Goal: Task Accomplishment & Management: Use online tool/utility

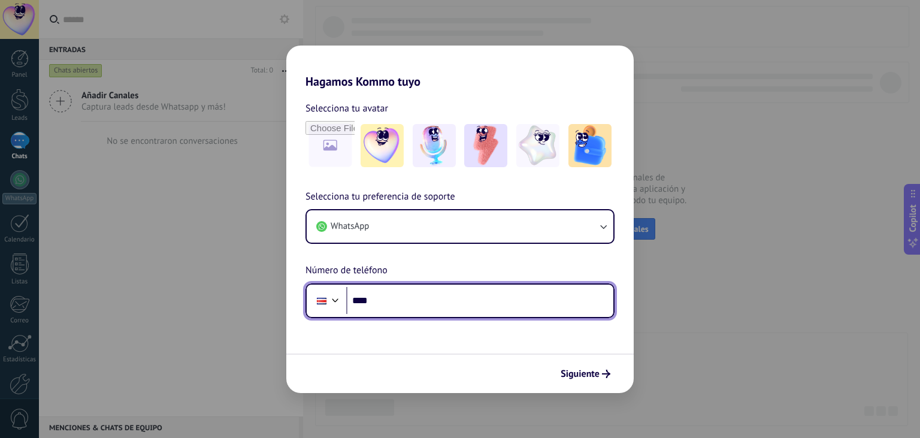
paste input "**********"
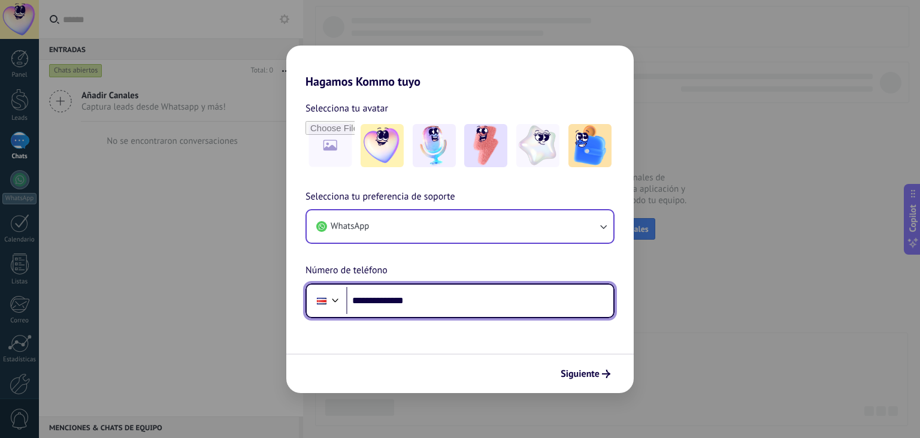
type input "**********"
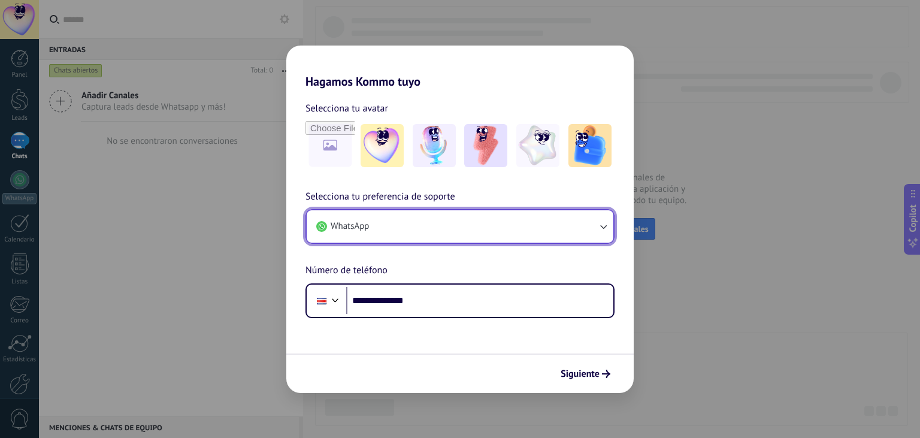
click at [602, 222] on icon "button" at bounding box center [603, 226] width 12 height 12
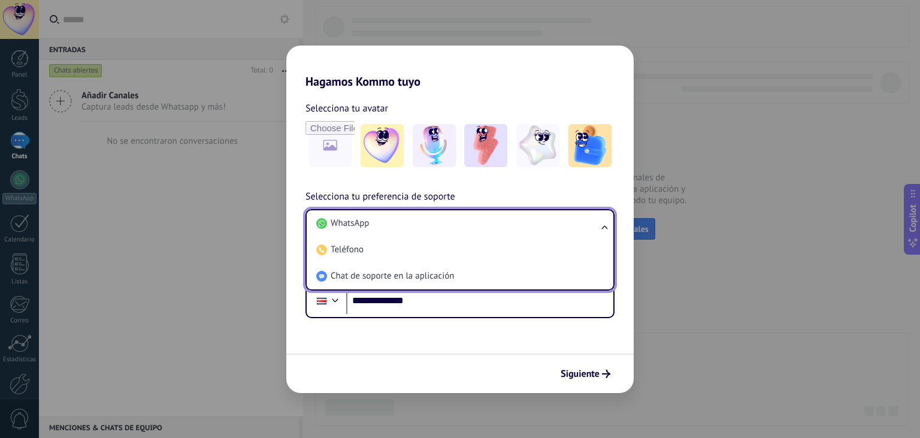
click at [602, 222] on li "WhatsApp" at bounding box center [457, 223] width 292 height 26
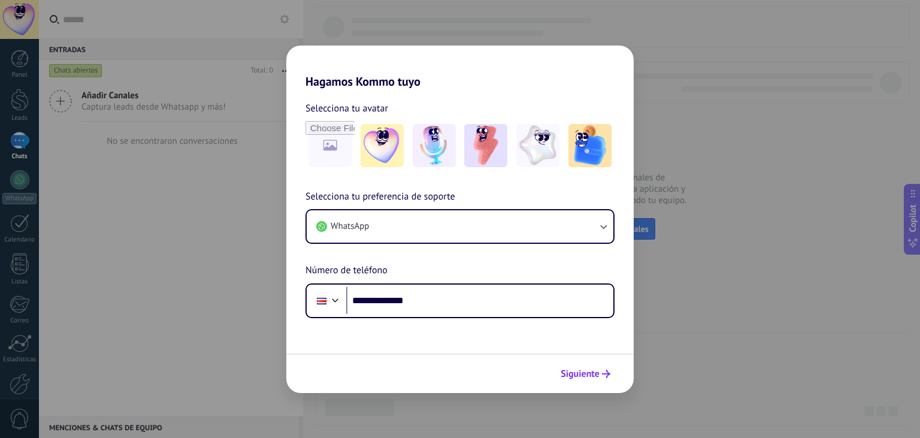
click at [584, 372] on span "Siguiente" at bounding box center [579, 373] width 39 height 8
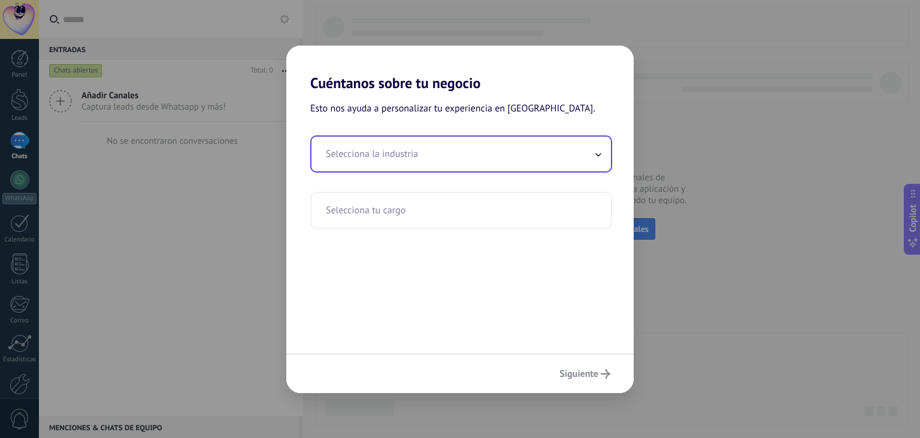
click at [478, 146] on input "text" at bounding box center [460, 154] width 299 height 35
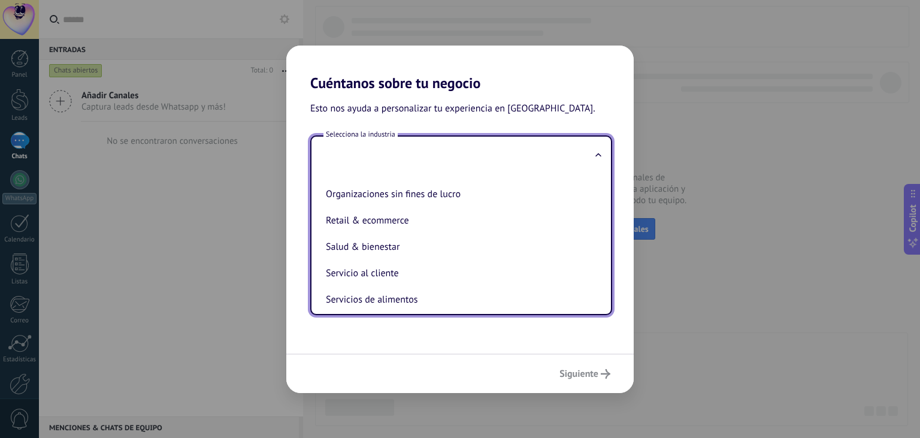
scroll to position [210, 0]
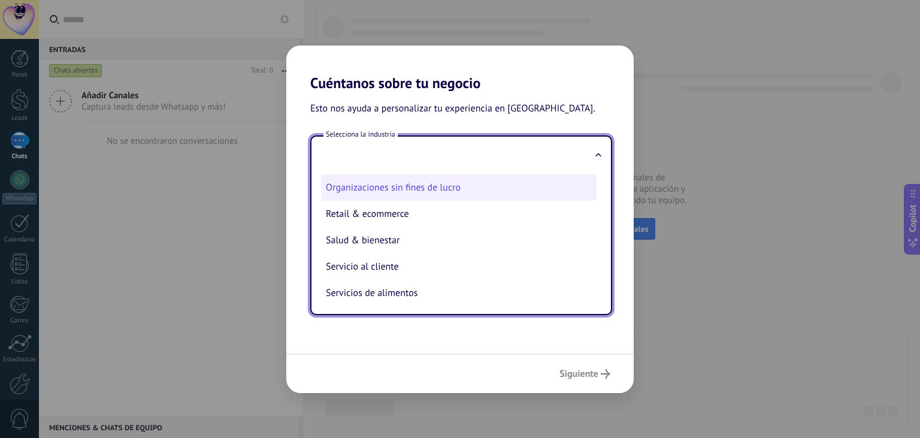
click at [432, 195] on li "Organizaciones sin fines de lucro" at bounding box center [458, 187] width 275 height 26
type input "**********"
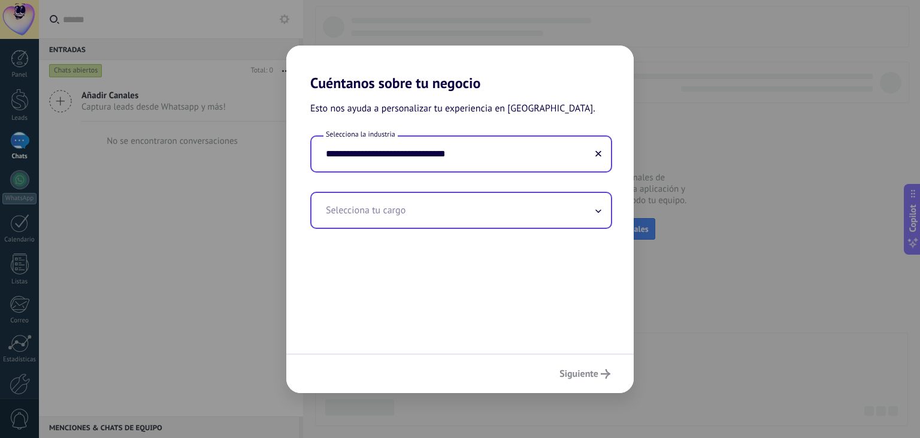
click at [484, 205] on input "text" at bounding box center [460, 210] width 299 height 35
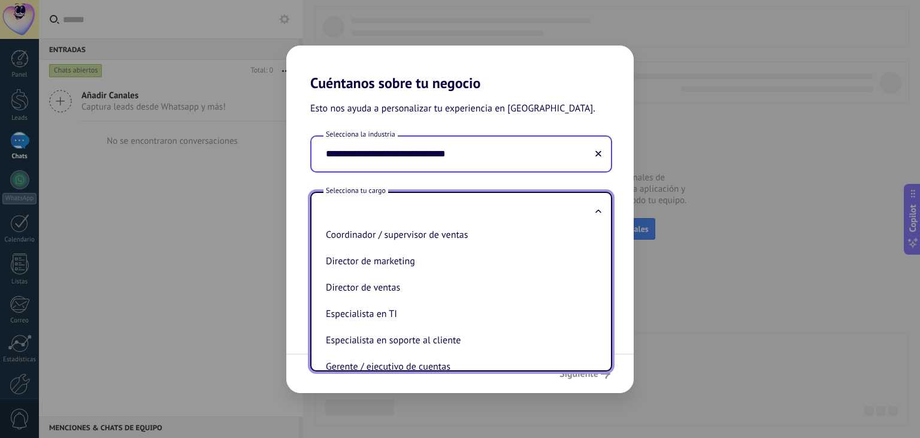
scroll to position [117, 0]
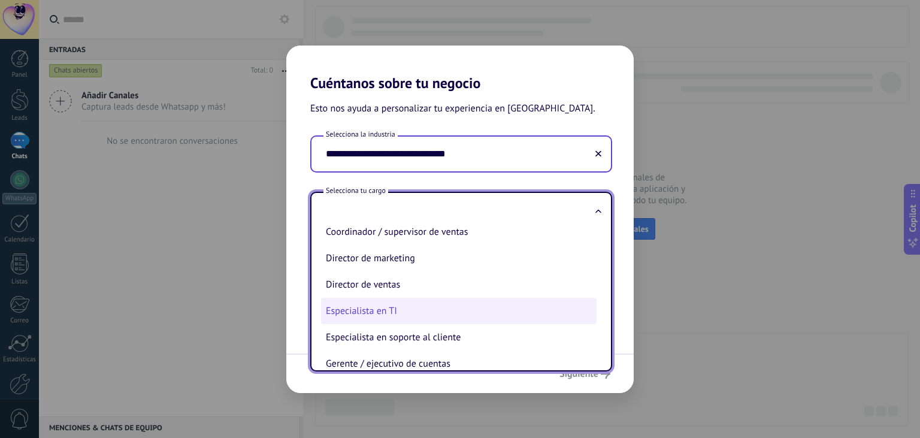
click at [437, 319] on li "Especialista en TI" at bounding box center [458, 311] width 275 height 26
type input "**********"
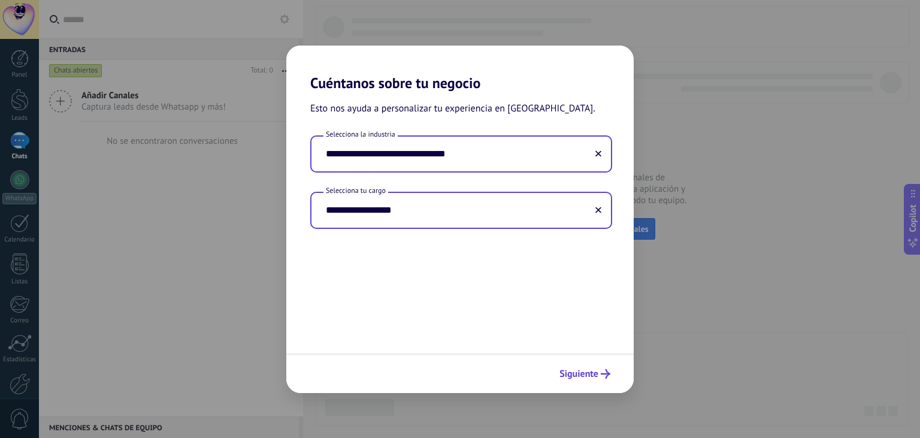
click at [586, 372] on span "Siguiente" at bounding box center [578, 373] width 39 height 8
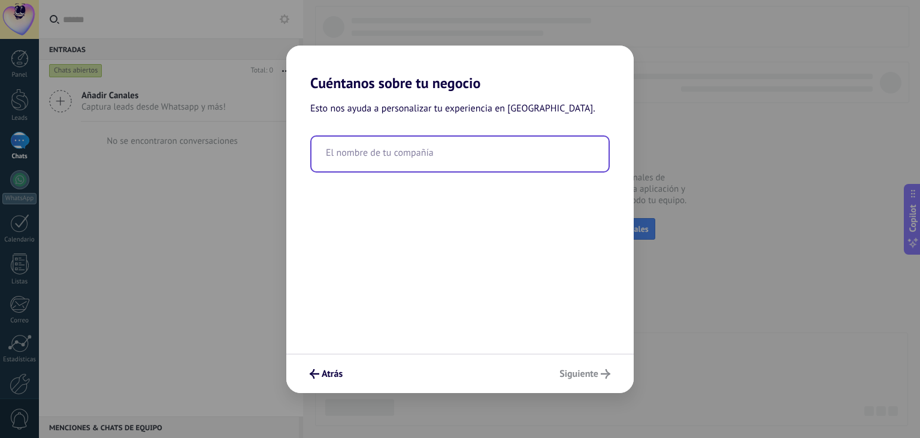
click at [460, 162] on input "text" at bounding box center [459, 154] width 297 height 35
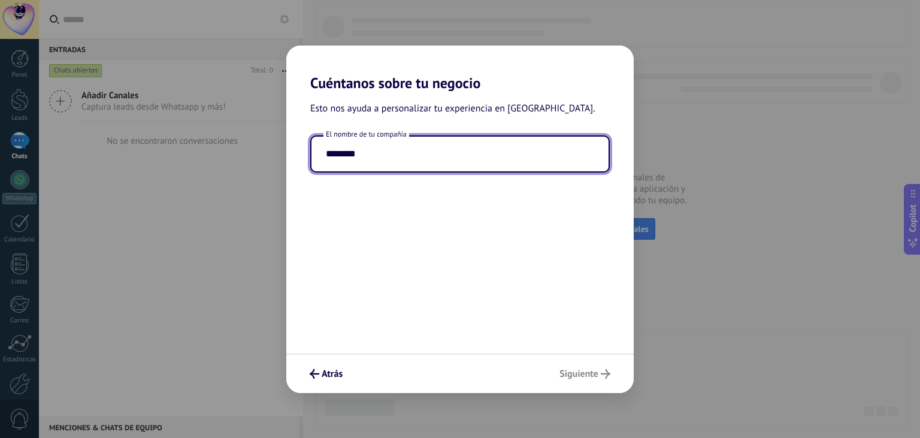
type input "********"
click at [571, 378] on div "Atrás Siguiente" at bounding box center [459, 373] width 347 height 40
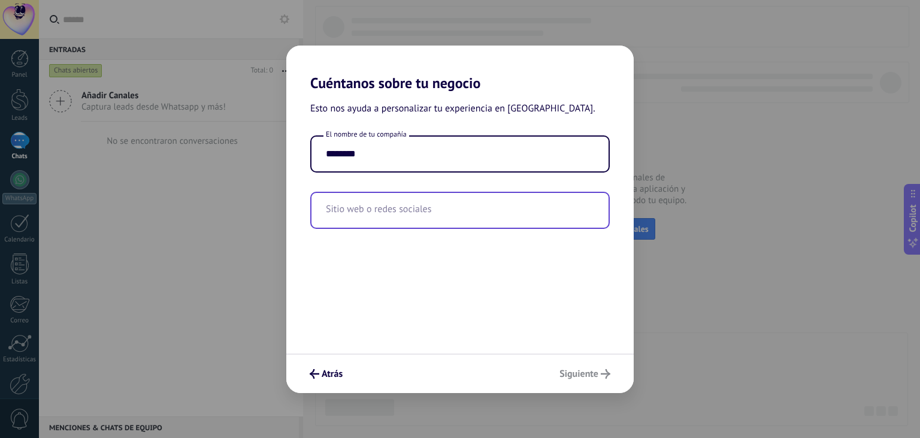
click at [433, 206] on input "text" at bounding box center [459, 210] width 297 height 35
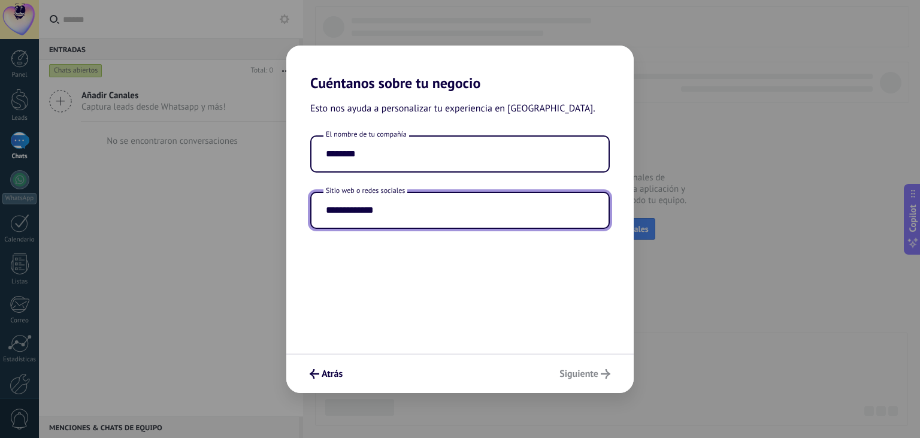
type input "**********"
click at [589, 372] on div "Atrás Siguiente" at bounding box center [459, 373] width 347 height 40
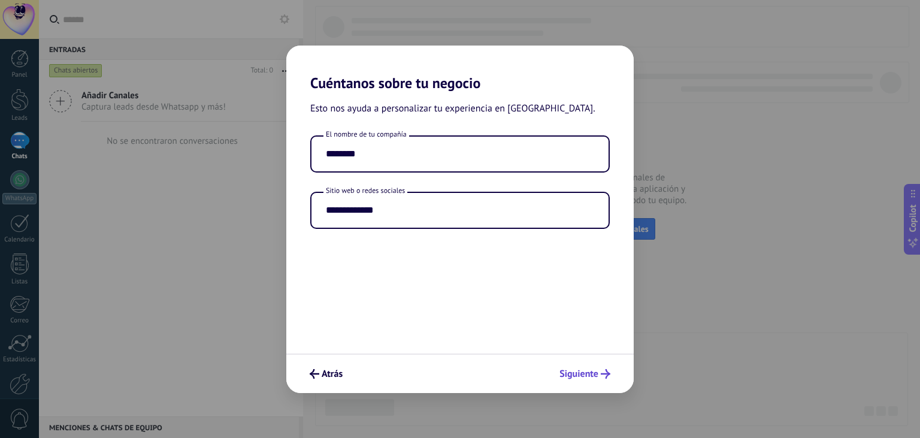
click at [574, 372] on span "Siguiente" at bounding box center [578, 373] width 39 height 8
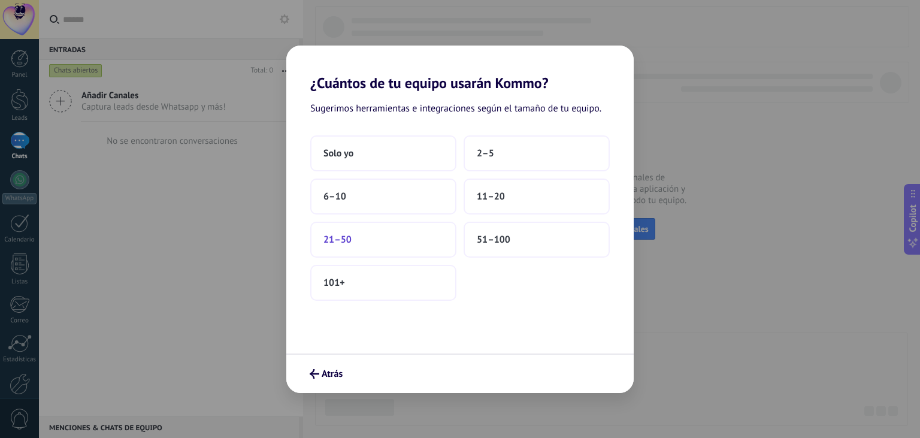
click at [390, 234] on button "21–50" at bounding box center [383, 240] width 146 height 36
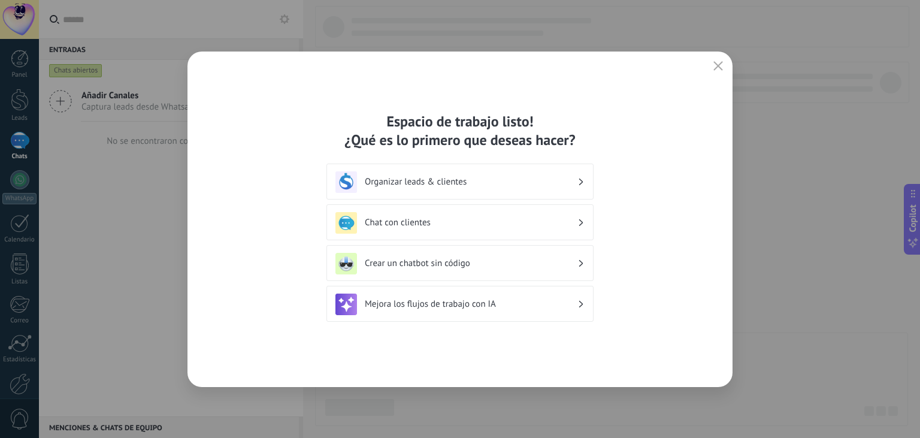
click at [459, 269] on div "Crear un chatbot sin código" at bounding box center [459, 264] width 249 height 22
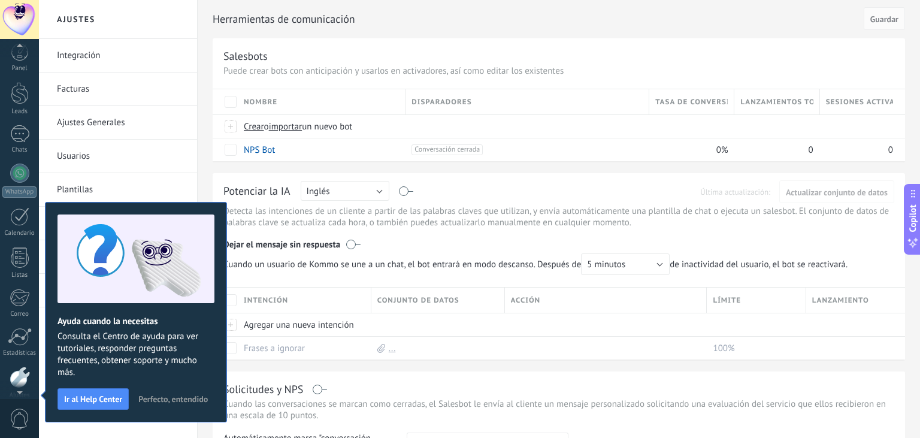
scroll to position [60, 0]
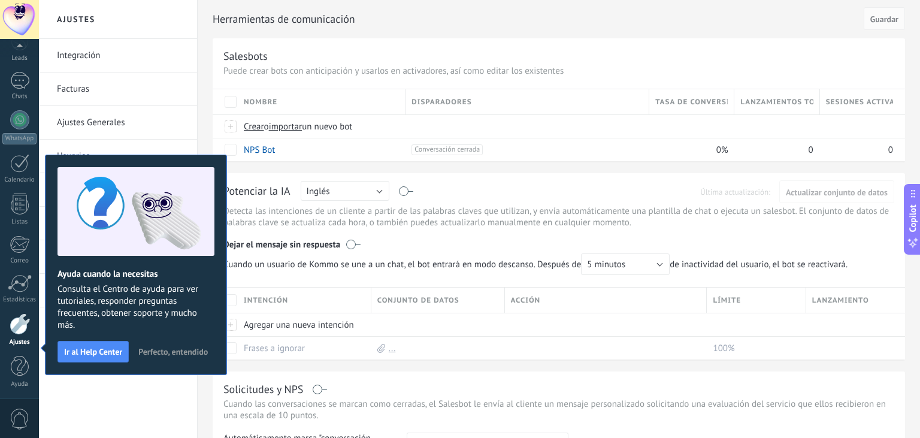
click at [138, 356] on span "Perfecto, entendido" at bounding box center [172, 351] width 69 height 8
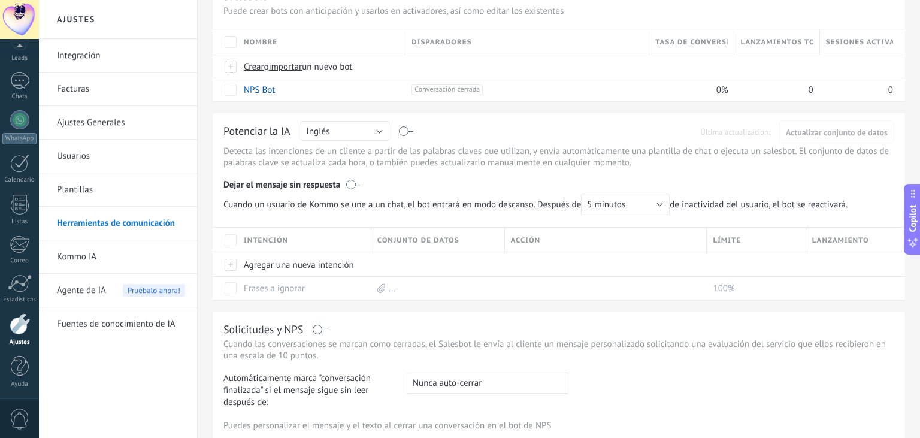
scroll to position [0, 0]
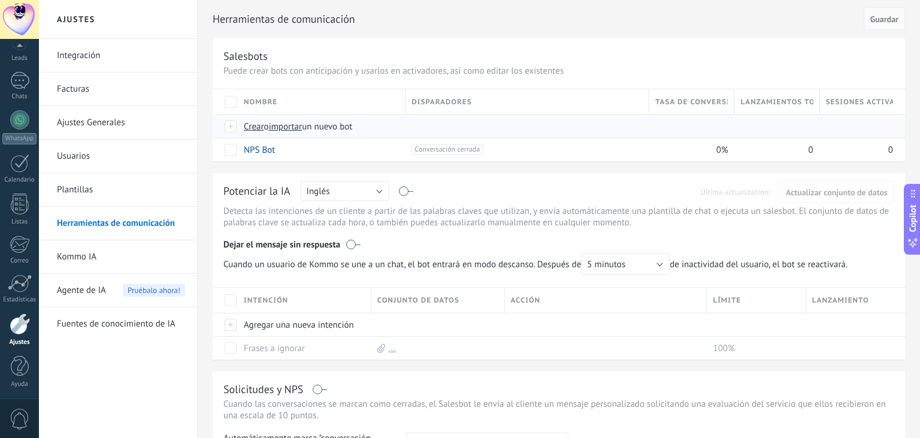
click at [258, 128] on span "Crear" at bounding box center [254, 126] width 20 height 11
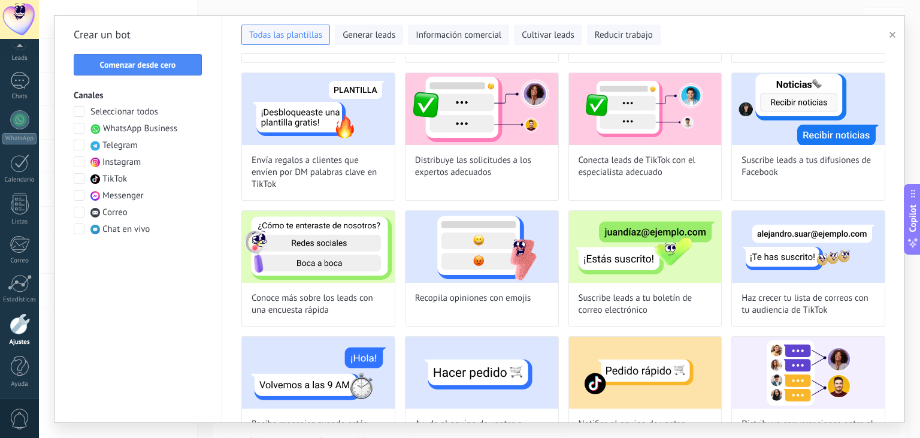
scroll to position [626, 0]
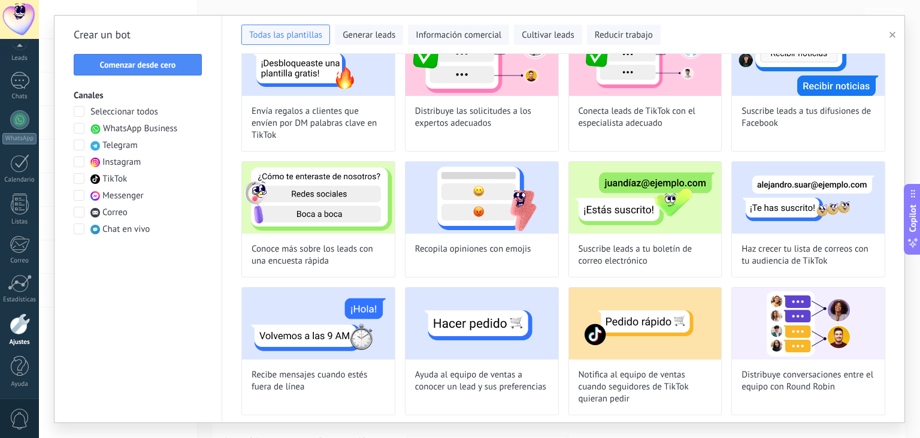
click at [77, 128] on span at bounding box center [79, 128] width 11 height 11
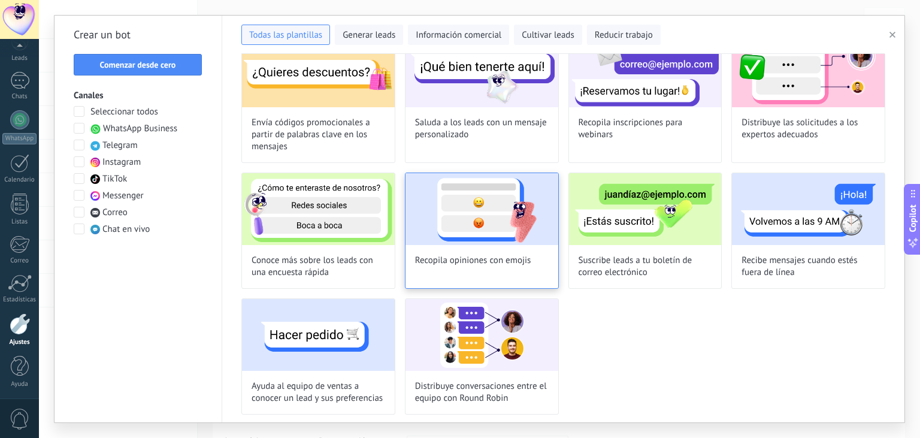
scroll to position [0, 0]
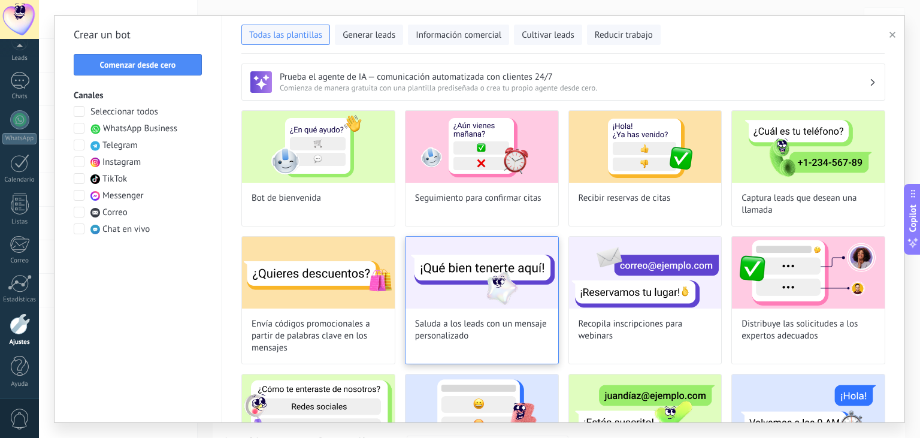
click at [461, 268] on img at bounding box center [481, 273] width 153 height 72
type input "**********"
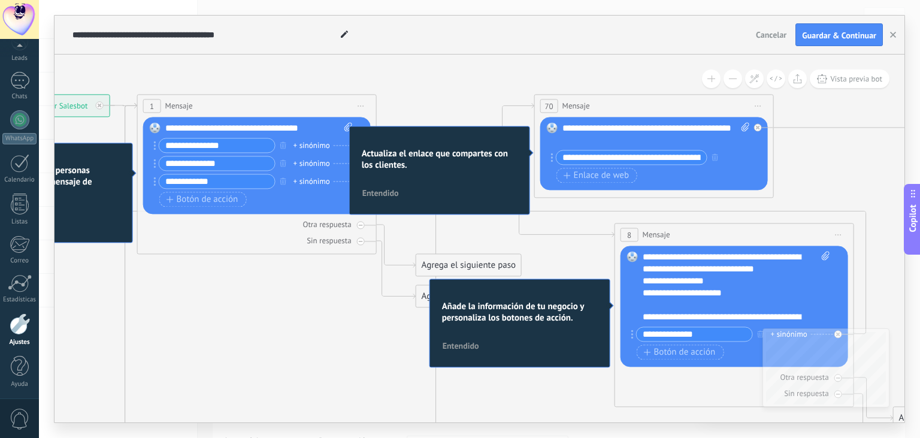
click at [475, 92] on icon at bounding box center [689, 420] width 1961 height 1251
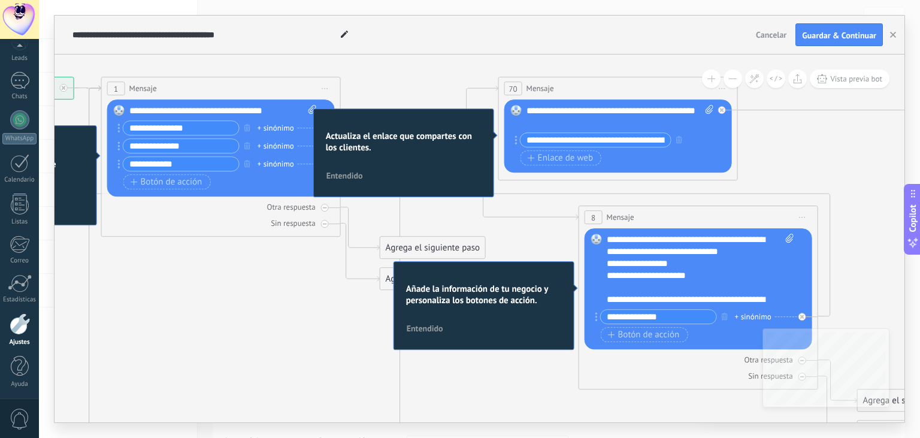
click at [337, 180] on span "Entendido" at bounding box center [344, 175] width 37 height 8
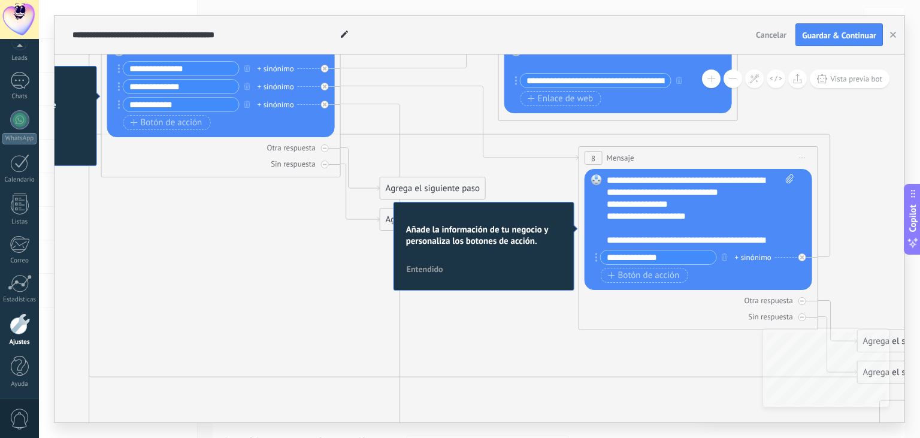
click at [422, 273] on span "Entendido" at bounding box center [425, 269] width 37 height 8
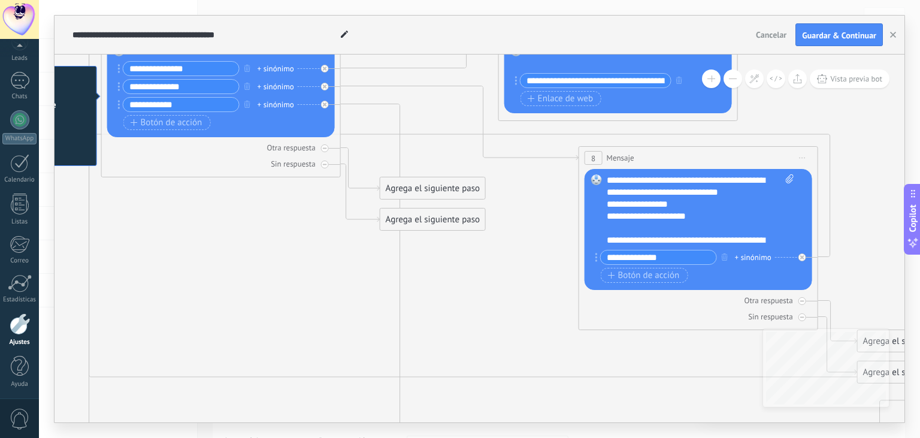
click at [156, 275] on icon at bounding box center [653, 343] width 1961 height 1251
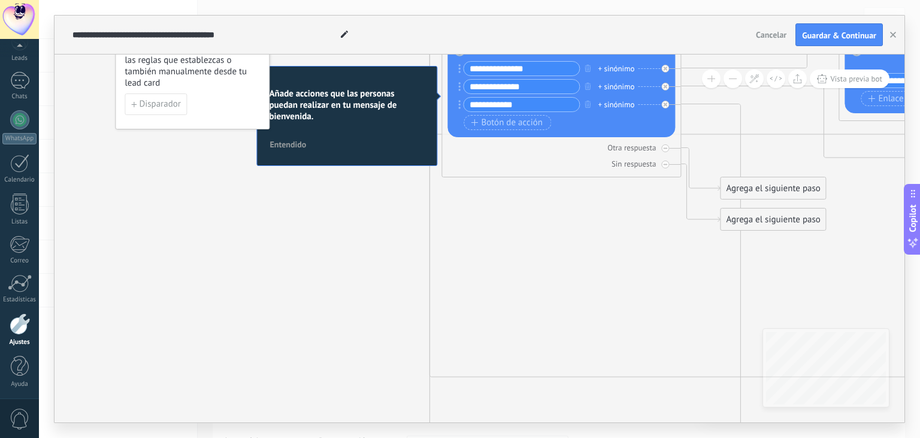
click at [279, 148] on span "Entendido" at bounding box center [287, 144] width 37 height 8
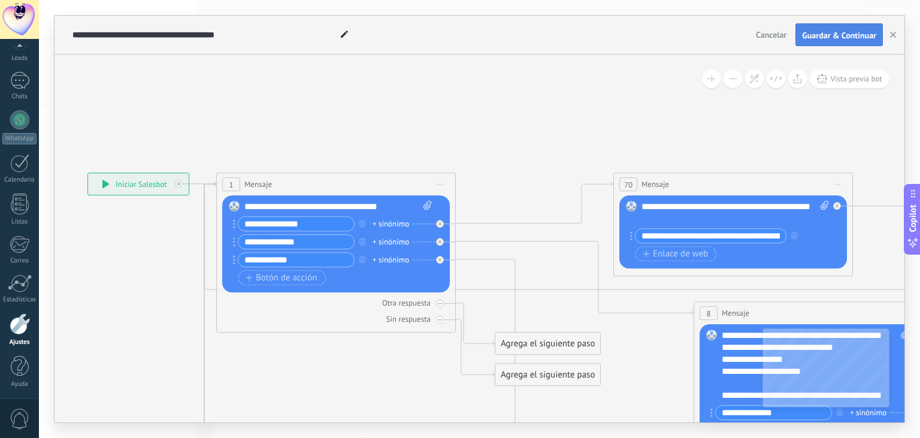
click at [851, 38] on span "Guardar & Continuar" at bounding box center [839, 35] width 74 height 8
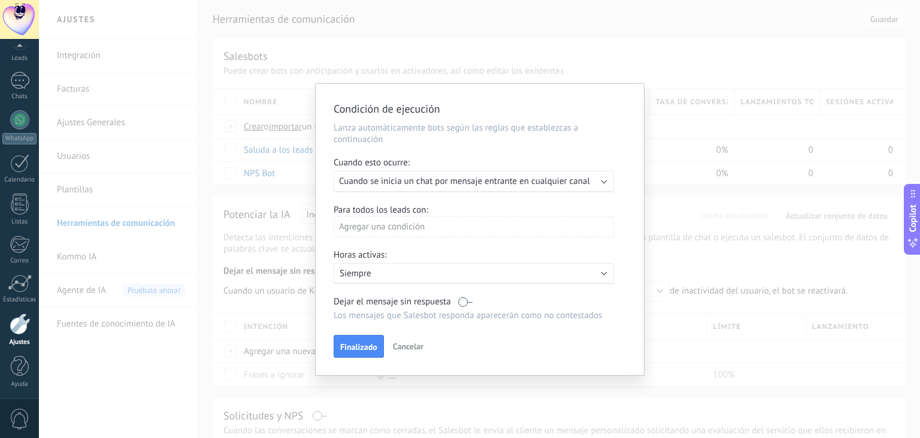
click at [606, 186] on div "Ejecutar: Cuando se inicia un chat por mensaje entrante en cualquier canal" at bounding box center [474, 182] width 280 height 22
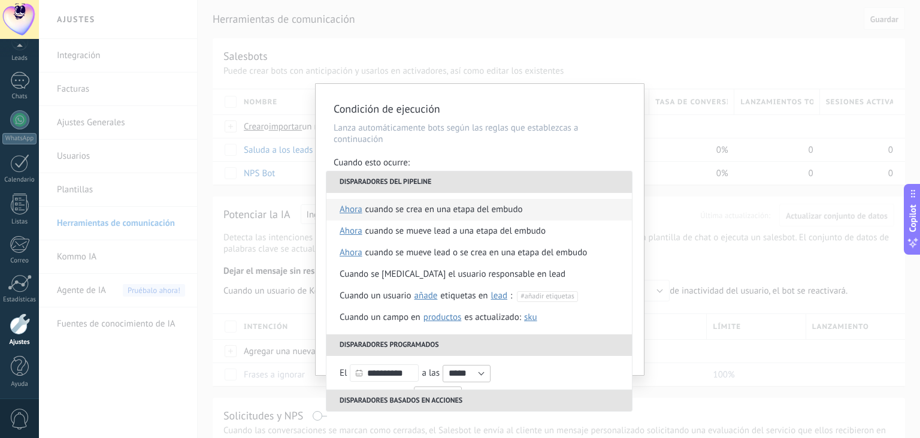
click at [355, 212] on span "ahora" at bounding box center [351, 210] width 23 height 22
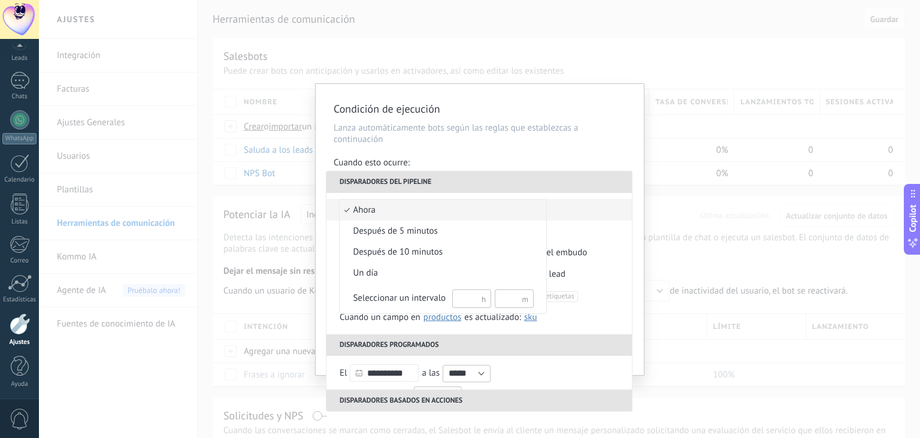
click at [355, 212] on span "ahora" at bounding box center [437, 210] width 194 height 12
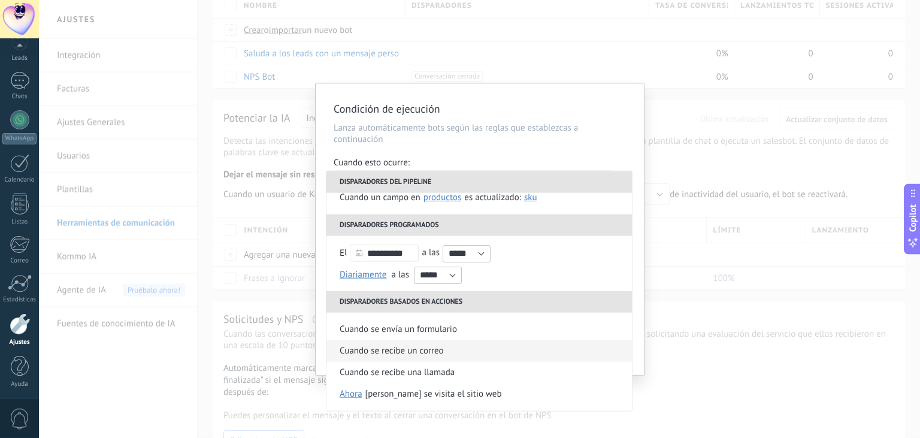
scroll to position [110, 0]
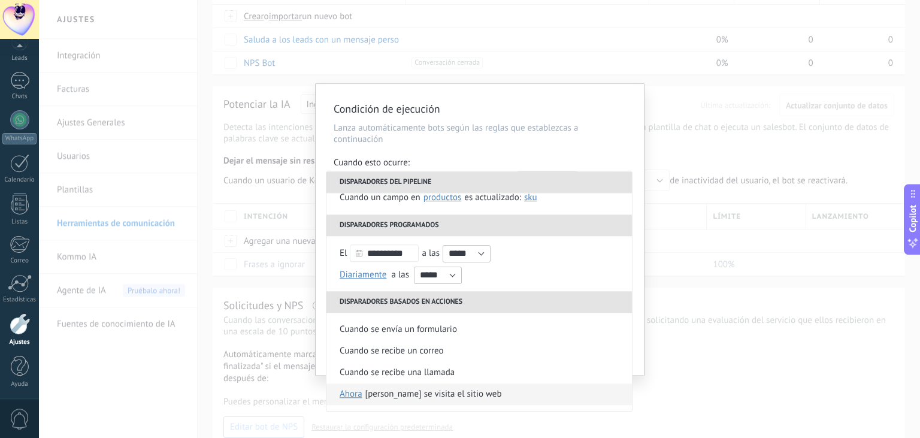
click at [348, 392] on span "ahora" at bounding box center [351, 394] width 23 height 22
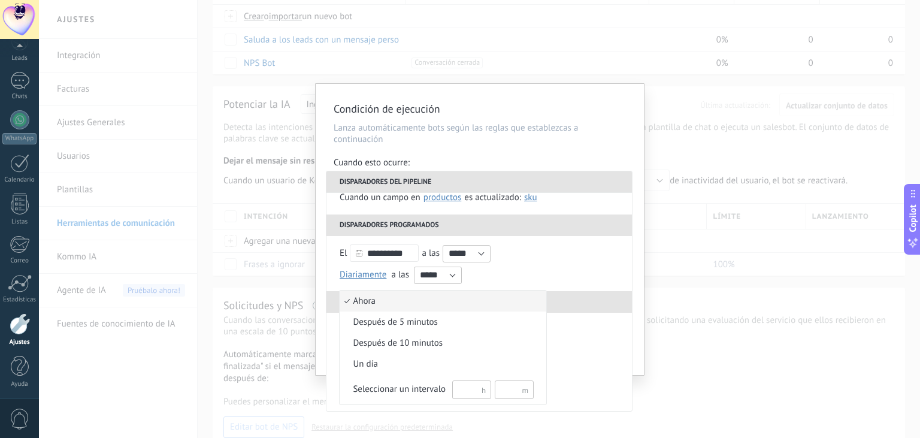
click at [474, 308] on li "ahora" at bounding box center [443, 300] width 207 height 21
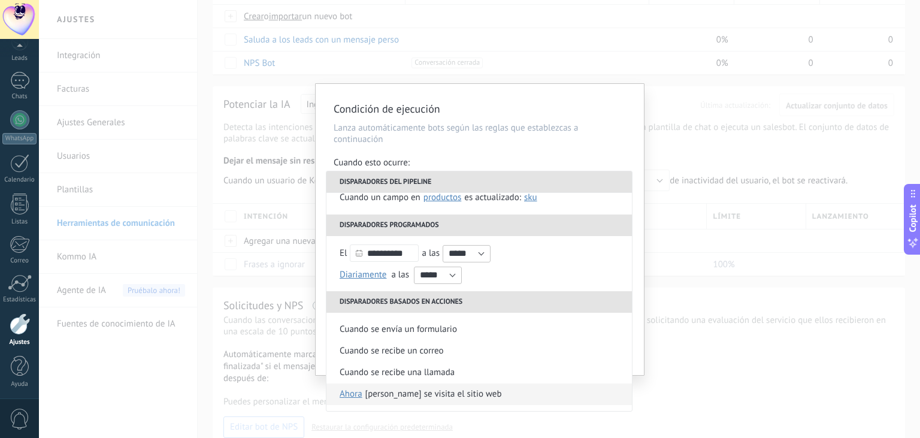
click at [504, 392] on li "Сuando se visita el sitio web ahora ahora después de 5 minutos después de 10 mi…" at bounding box center [478, 394] width 305 height 22
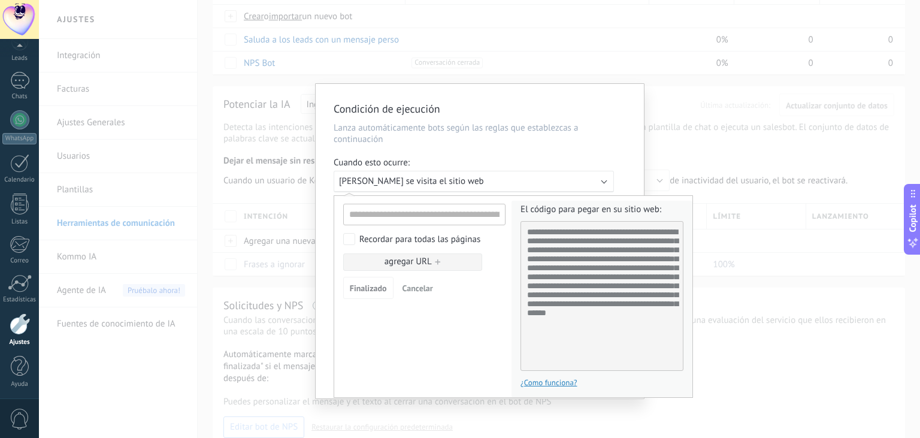
click at [548, 162] on div at bounding box center [480, 241] width 328 height 314
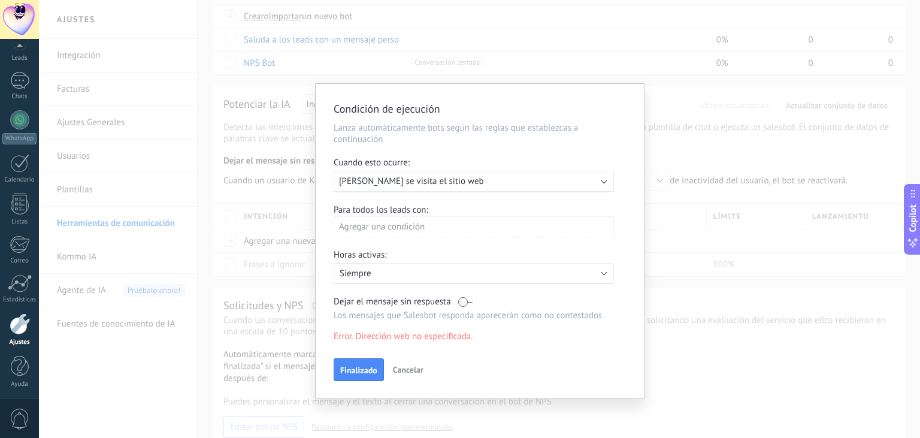
click at [527, 183] on div "Ejecutar: Сuando se visita el sitio web" at bounding box center [469, 180] width 260 height 11
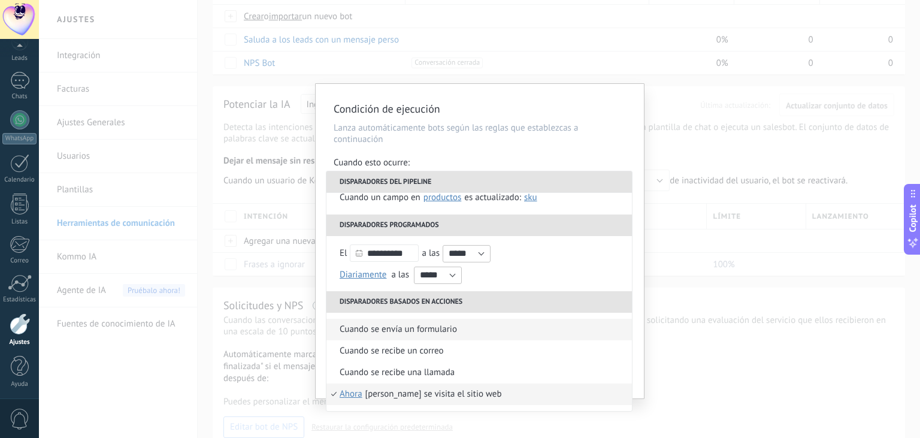
scroll to position [0, 0]
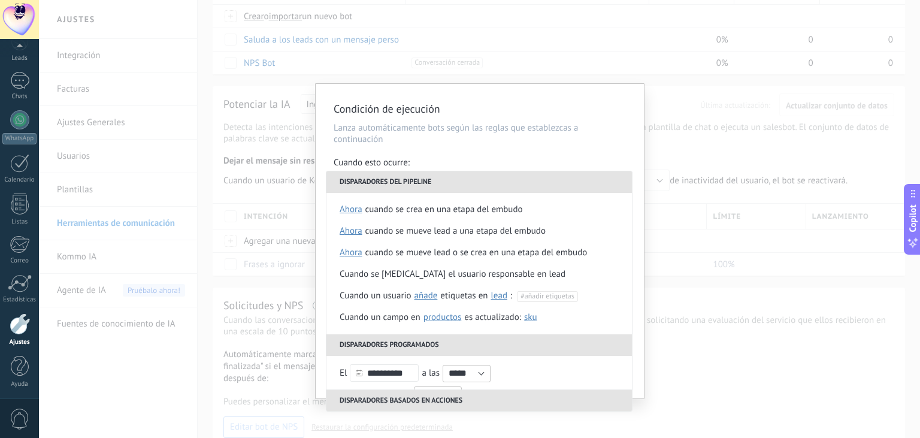
click at [582, 60] on div "**********" at bounding box center [479, 219] width 881 height 438
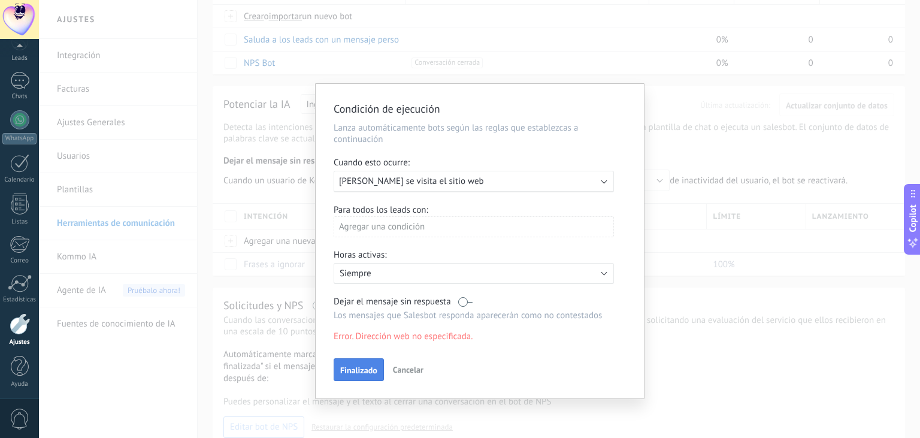
click at [375, 371] on span "Finalizado" at bounding box center [358, 370] width 37 height 8
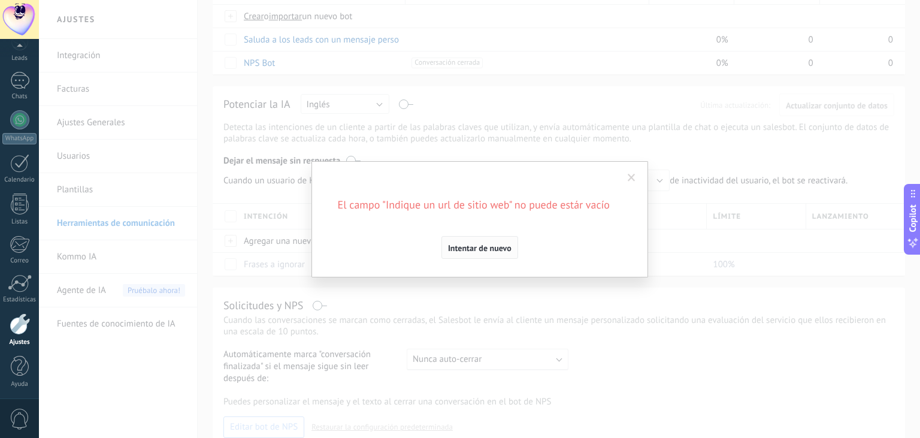
click at [493, 246] on span "Intentar de nuevo" at bounding box center [479, 248] width 63 height 8
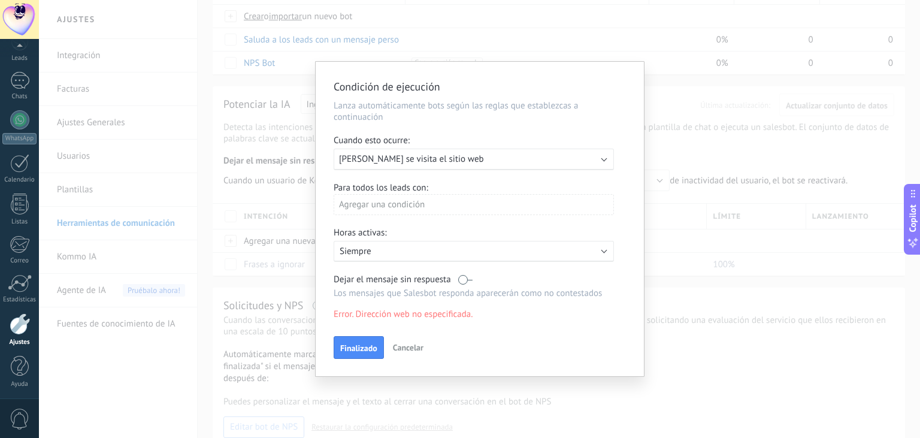
click at [416, 351] on span "Cancelar" at bounding box center [408, 347] width 31 height 11
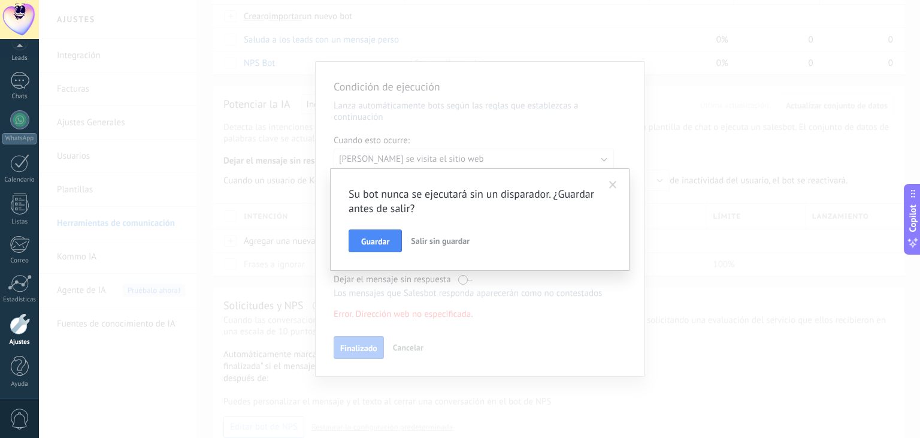
click at [447, 243] on span "Salir sin guardar" at bounding box center [440, 240] width 59 height 11
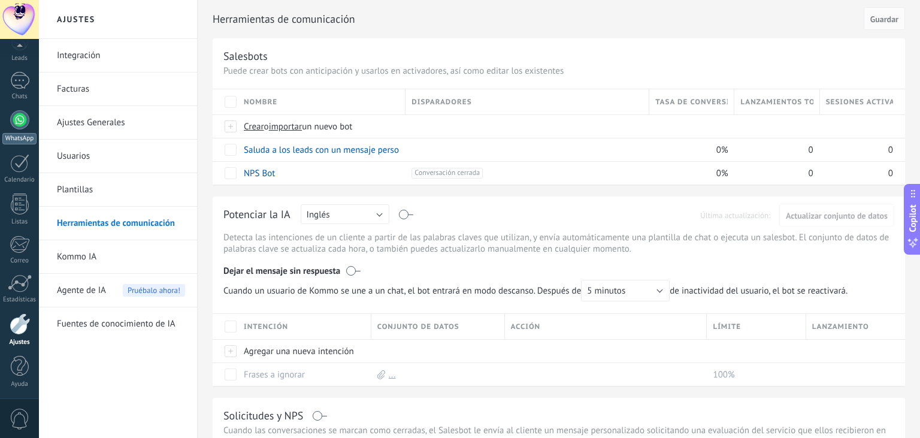
click at [13, 123] on div at bounding box center [19, 119] width 19 height 19
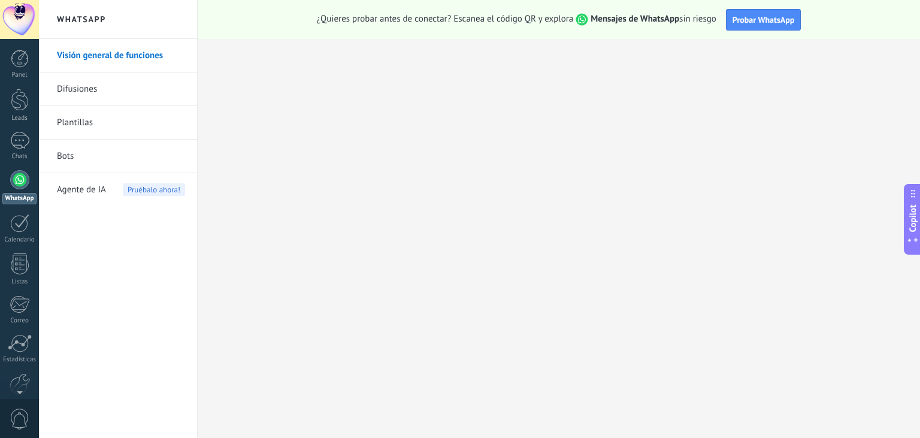
click at [72, 162] on link "Bots" at bounding box center [121, 157] width 128 height 34
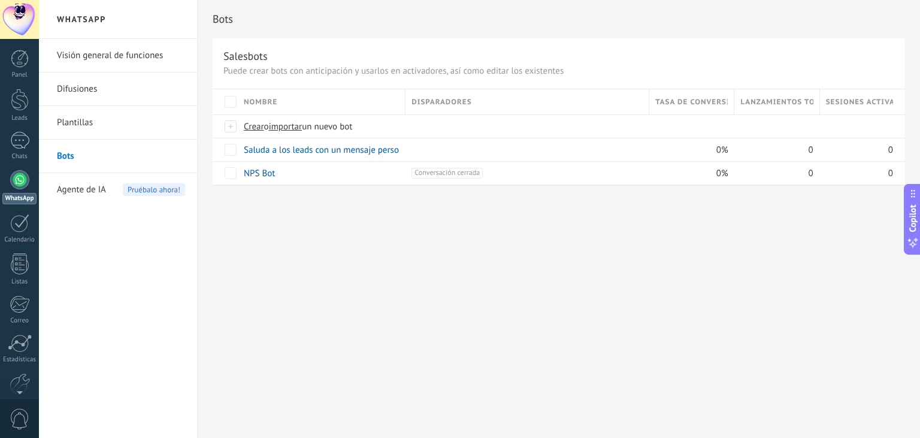
click at [95, 60] on link "Visión general de funciones" at bounding box center [121, 56] width 128 height 34
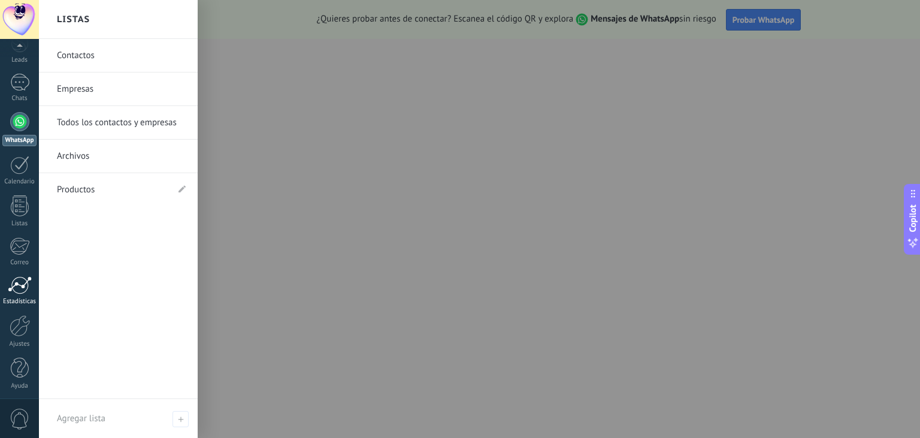
scroll to position [60, 0]
click at [28, 322] on div at bounding box center [20, 324] width 20 height 22
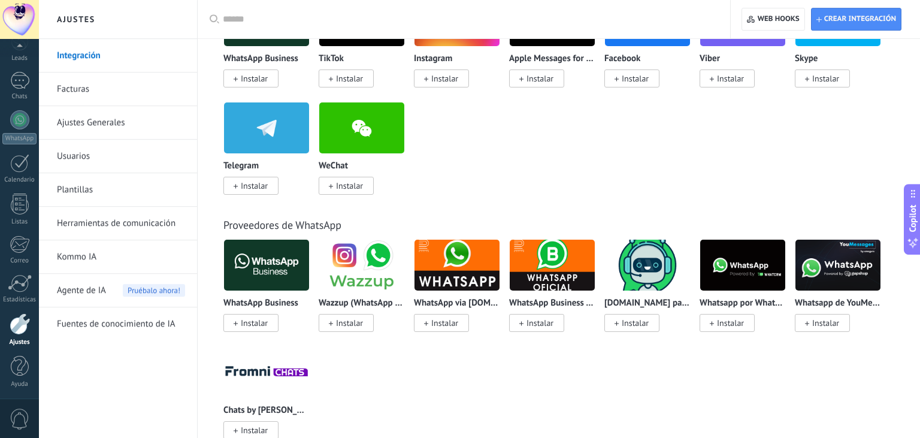
click at [87, 128] on link "Ajustes Generales" at bounding box center [121, 123] width 128 height 34
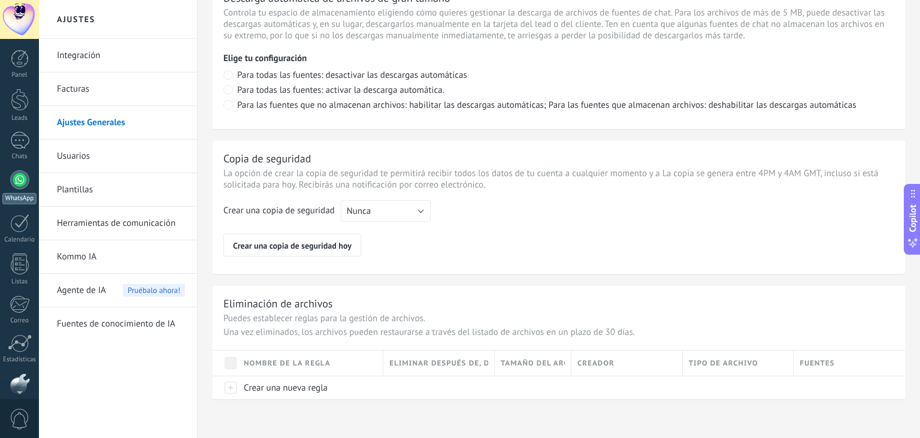
click at [20, 179] on div at bounding box center [19, 179] width 19 height 19
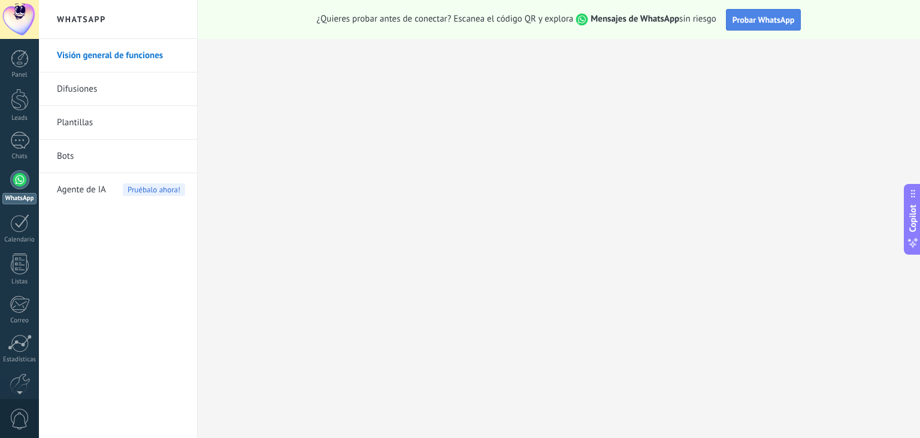
click at [747, 22] on span "Probar WhatsApp" at bounding box center [763, 19] width 62 height 11
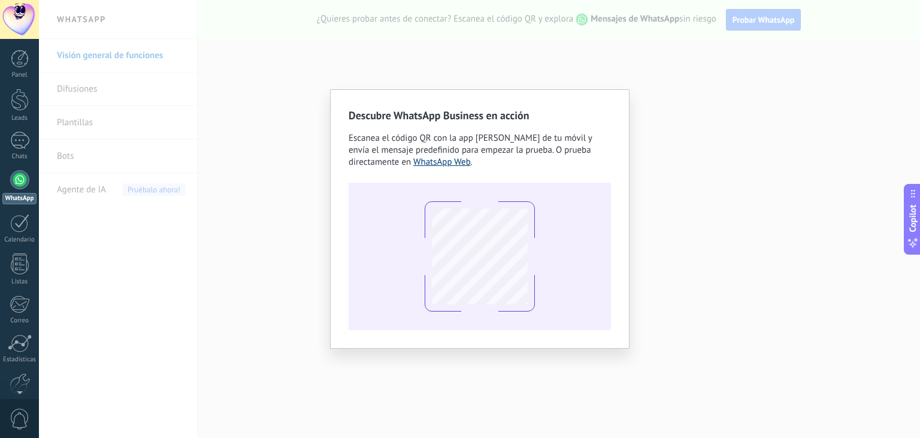
click at [443, 162] on link "WhatsApp Web" at bounding box center [441, 161] width 57 height 11
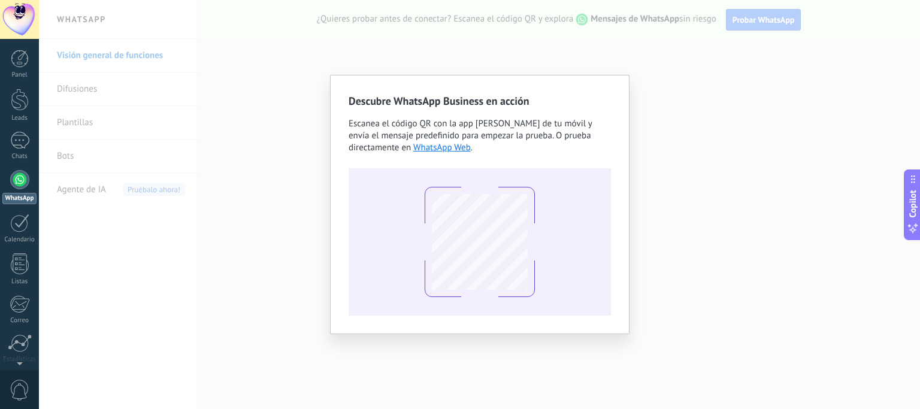
click at [687, 63] on div "Descubre WhatsApp Business en acción Escanea el código QR con la app de cámara …" at bounding box center [479, 204] width 881 height 409
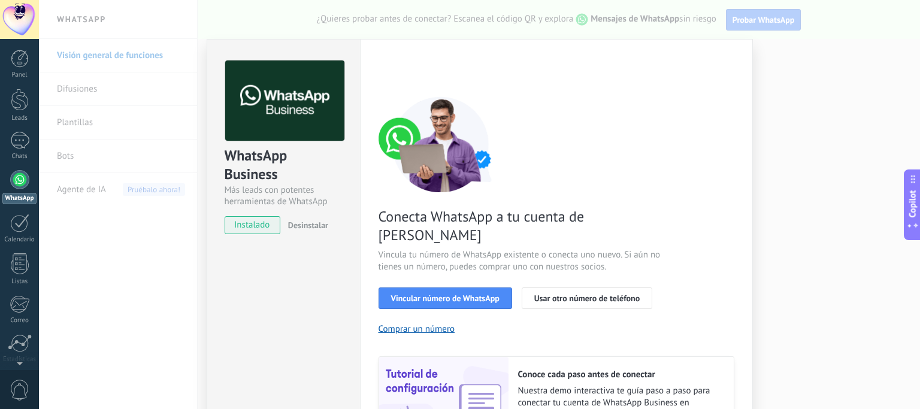
click at [800, 95] on div "WhatsApp Business Más leads con potentes herramientas de WhatsApp instalado Des…" at bounding box center [479, 204] width 881 height 409
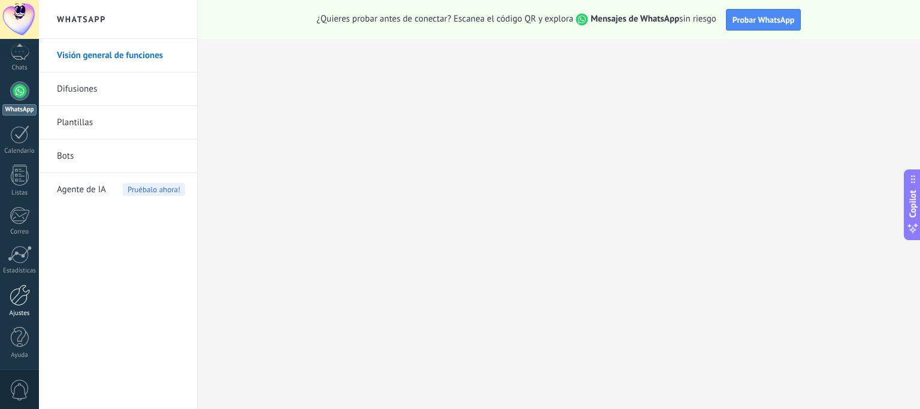
click at [18, 296] on div at bounding box center [20, 295] width 20 height 22
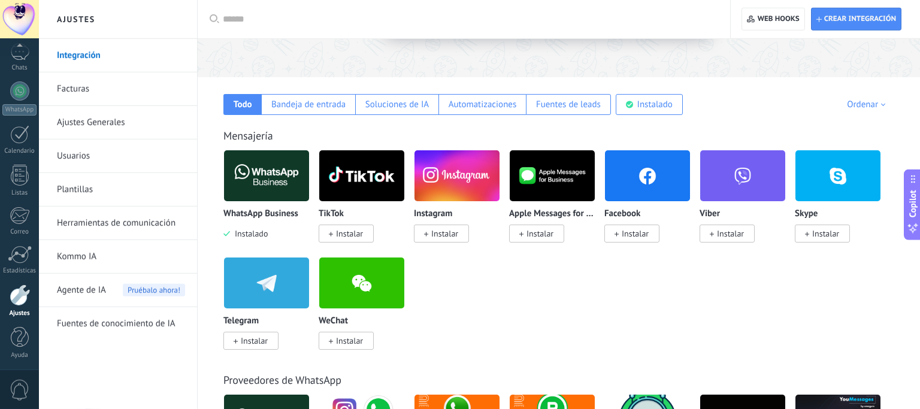
scroll to position [159, 0]
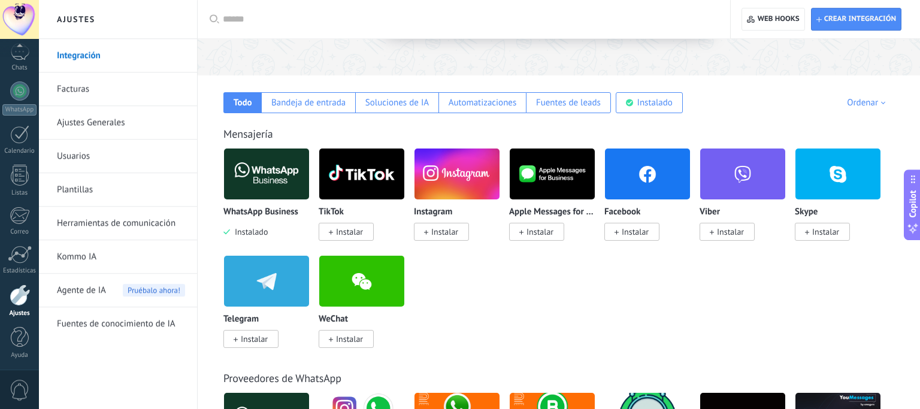
click at [314, 22] on input "text" at bounding box center [468, 19] width 490 height 13
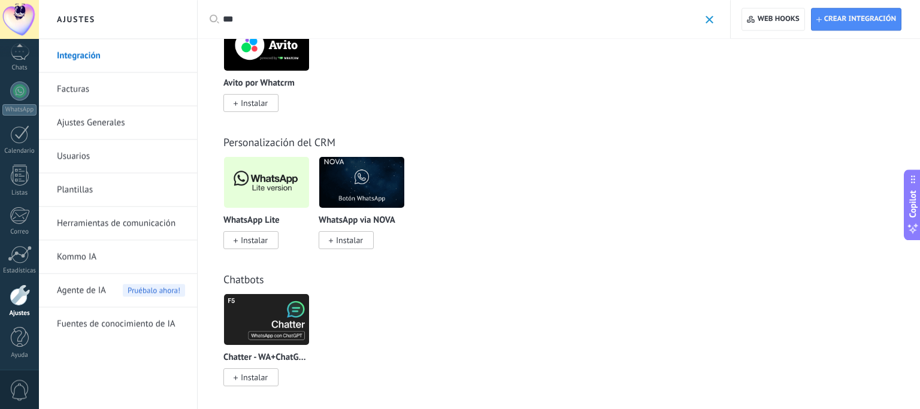
scroll to position [477, 0]
type input "***"
click at [254, 243] on span "Instalar" at bounding box center [254, 239] width 27 height 11
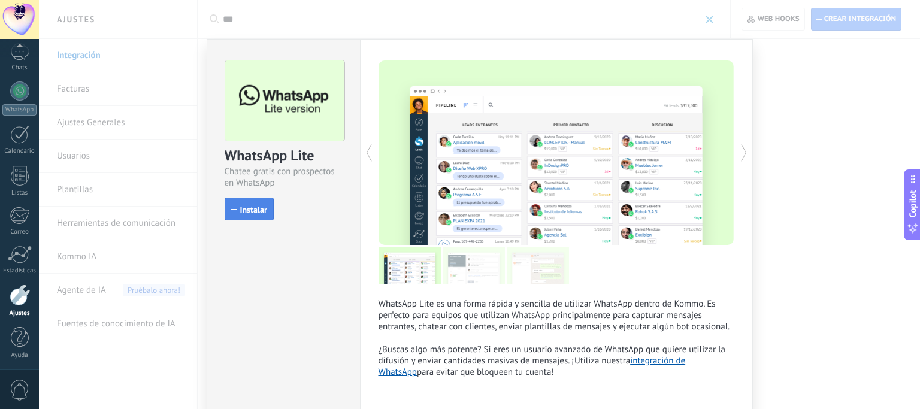
click at [251, 210] on span "Instalar" at bounding box center [253, 209] width 27 height 8
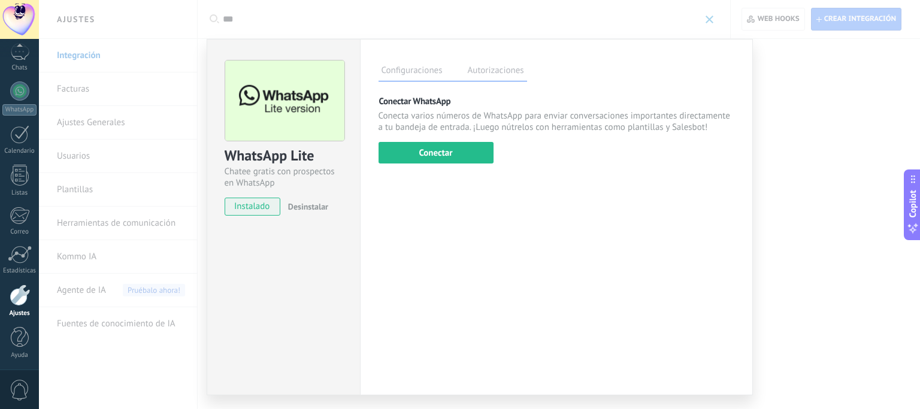
click at [825, 202] on div "WhatsApp Lite Chatee gratis con prospectos en WhatsApp instalado Desinstalar Co…" at bounding box center [479, 204] width 881 height 409
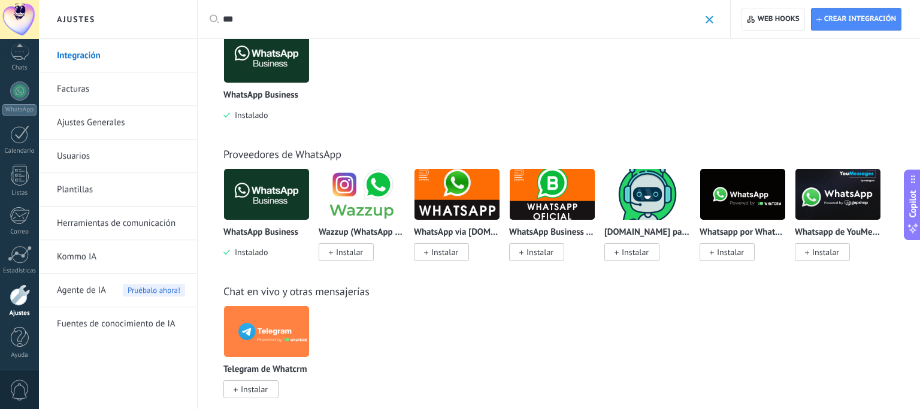
scroll to position [47, 0]
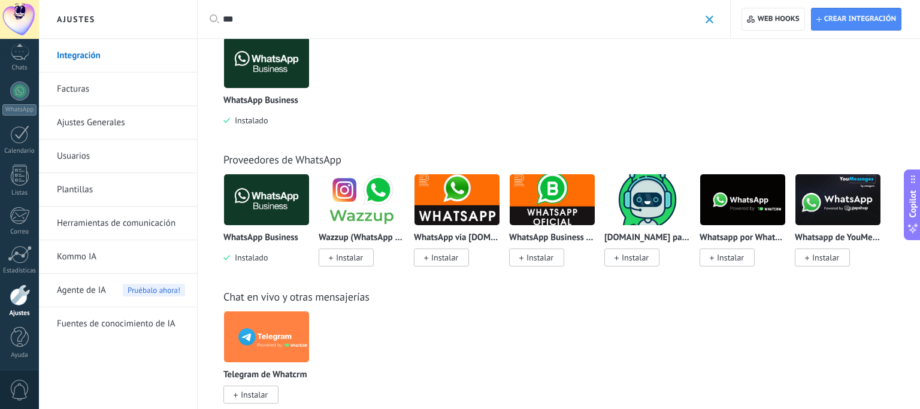
click at [238, 107] on div "WhatsApp Business Instalado" at bounding box center [266, 111] width 86 height 31
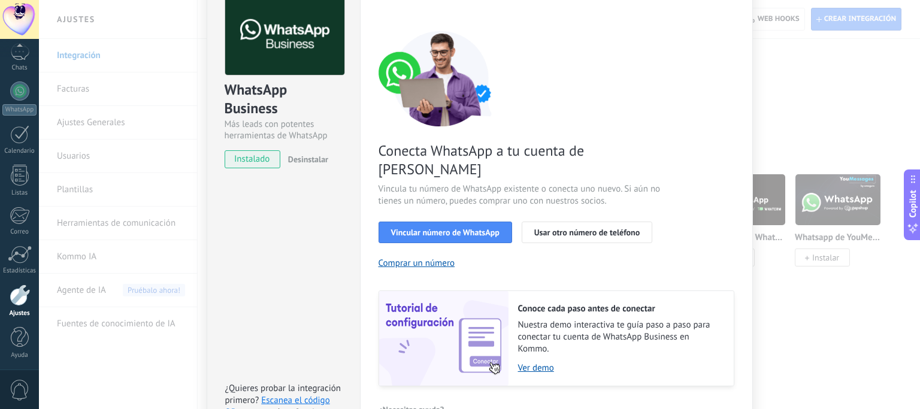
scroll to position [65, 0]
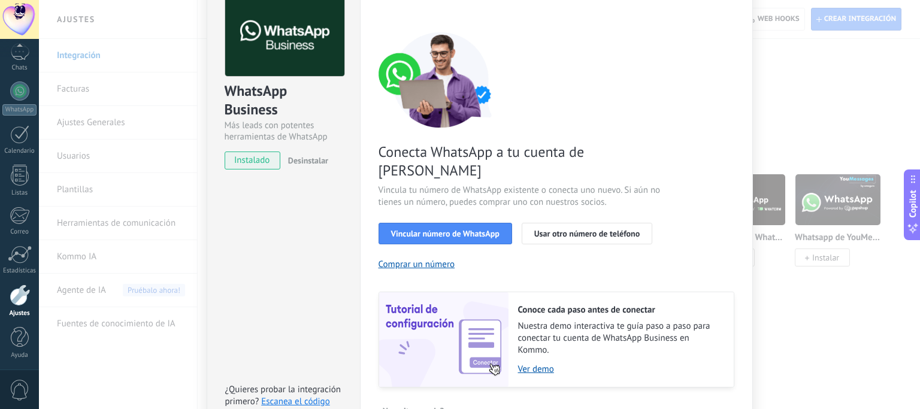
click at [315, 158] on span "Desinstalar" at bounding box center [308, 160] width 40 height 11
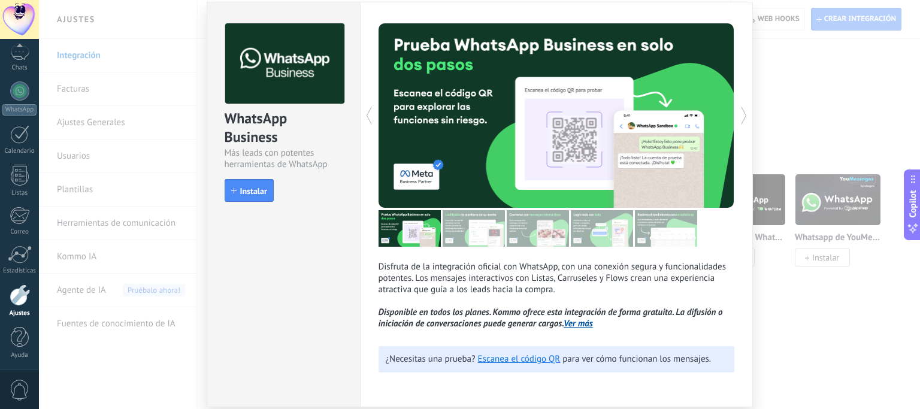
click at [457, 231] on img at bounding box center [474, 228] width 62 height 37
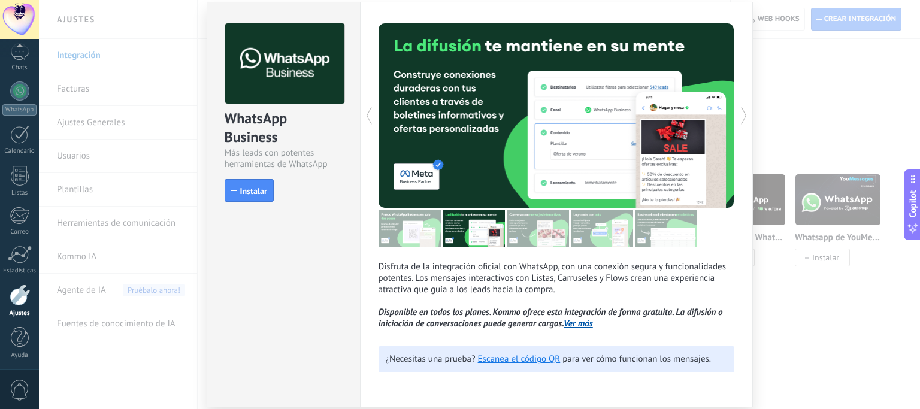
click at [401, 232] on img at bounding box center [409, 228] width 62 height 37
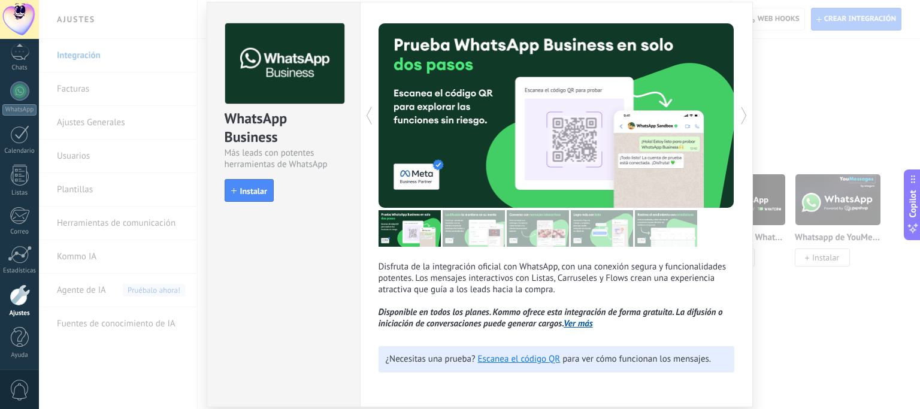
scroll to position [80, 0]
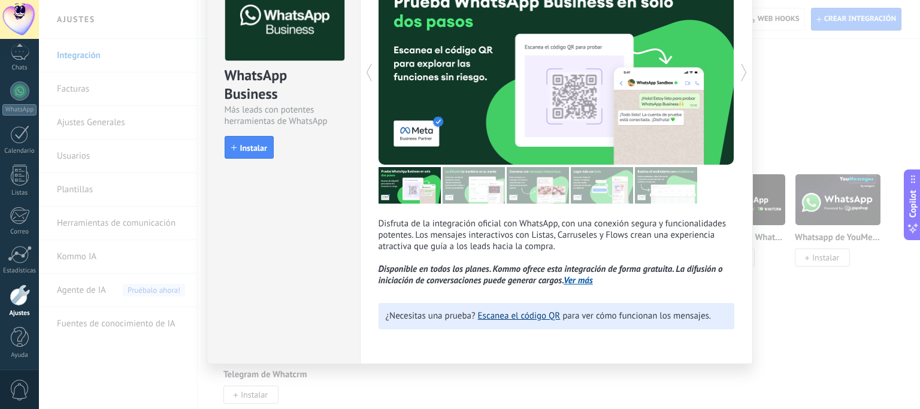
click at [543, 317] on link "Escanea el código QR" at bounding box center [519, 315] width 83 height 11
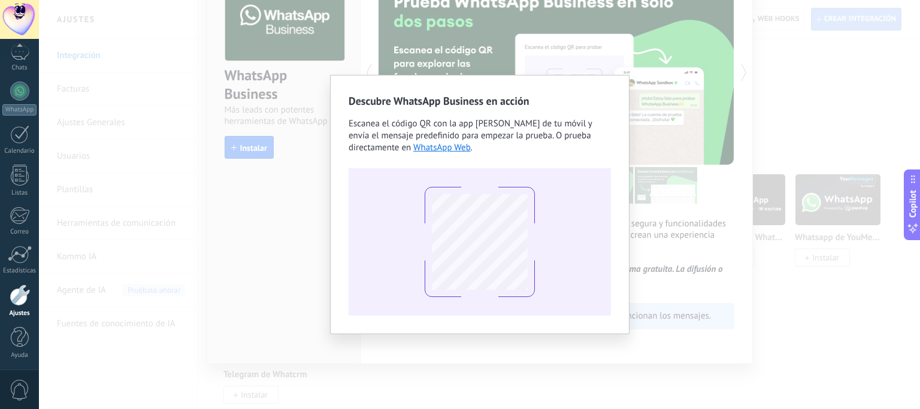
click at [660, 183] on div "Descubre WhatsApp Business en acción Escanea el código QR con la app de cámara …" at bounding box center [479, 204] width 881 height 409
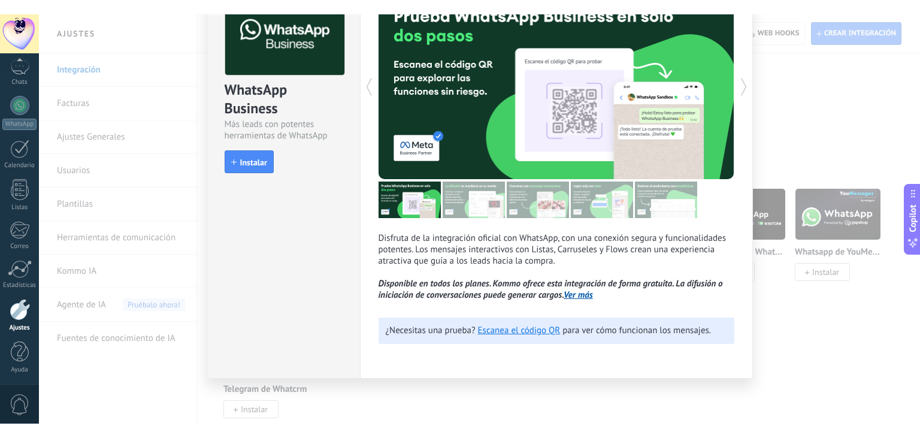
scroll to position [0, 0]
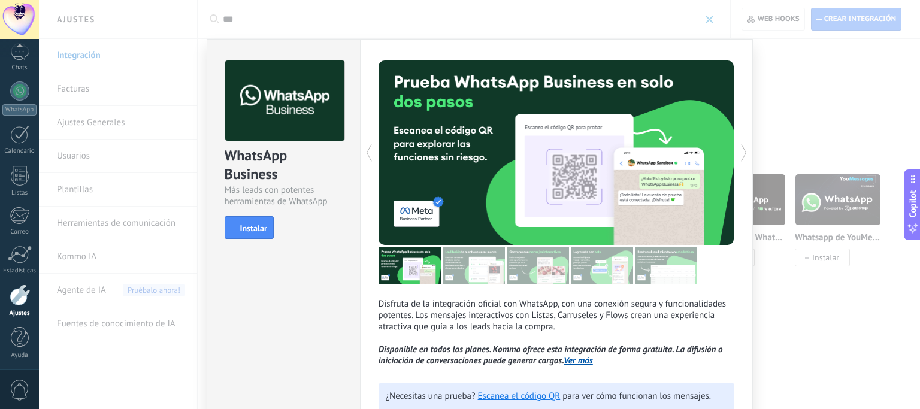
click at [710, 20] on div "WhatsApp Business Más leads con potentes herramientas de WhatsApp install Insta…" at bounding box center [479, 204] width 881 height 409
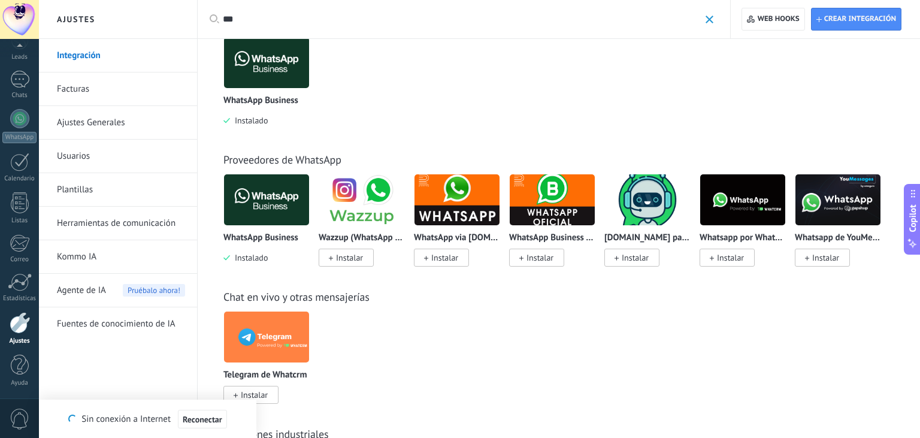
scroll to position [60, 0]
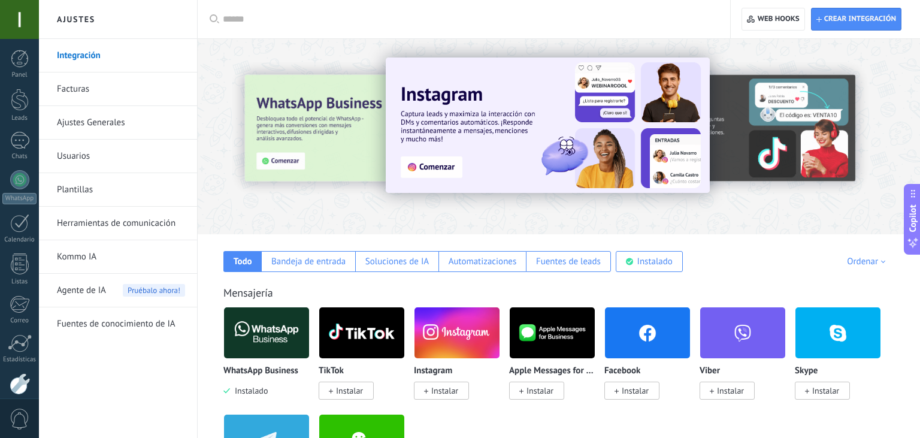
click at [451, 3] on div at bounding box center [468, 19] width 490 height 38
click at [411, 16] on input "text" at bounding box center [468, 19] width 490 height 13
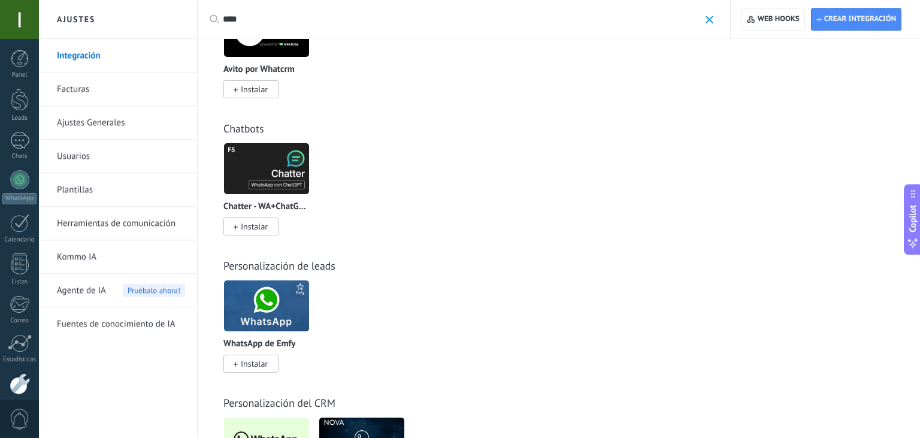
scroll to position [592, 0]
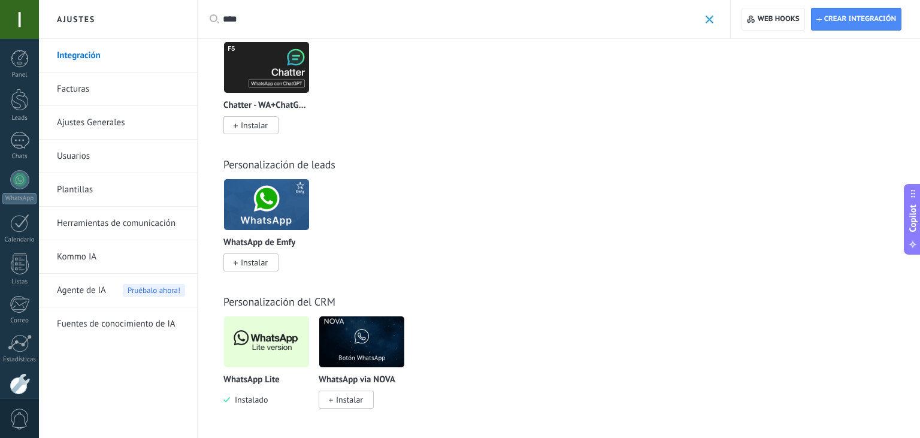
type input "****"
click at [258, 366] on img at bounding box center [266, 342] width 85 height 58
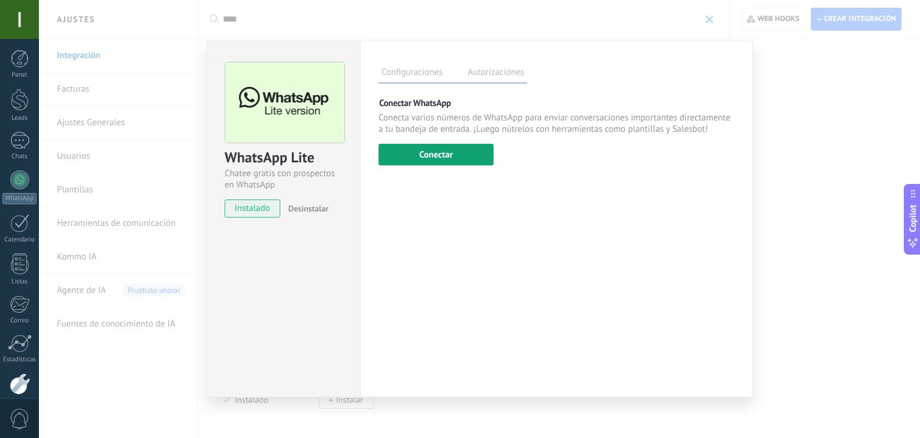
click at [439, 157] on button "Conectar" at bounding box center [435, 155] width 115 height 22
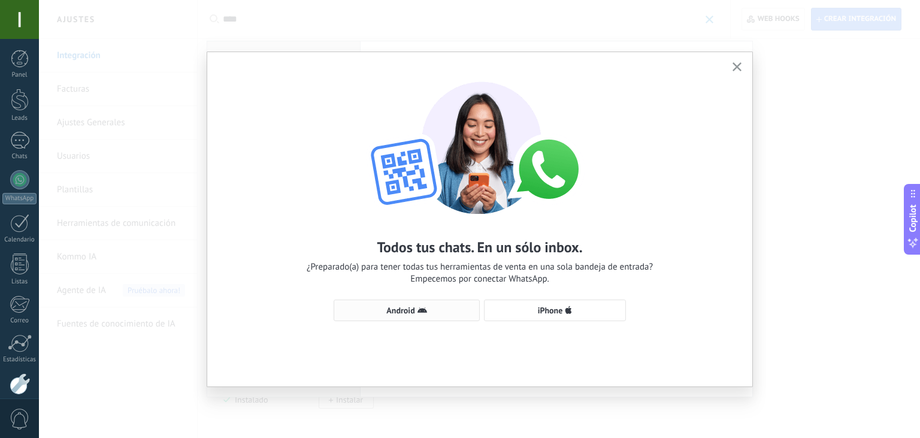
click at [435, 307] on span "Android" at bounding box center [406, 310] width 133 height 10
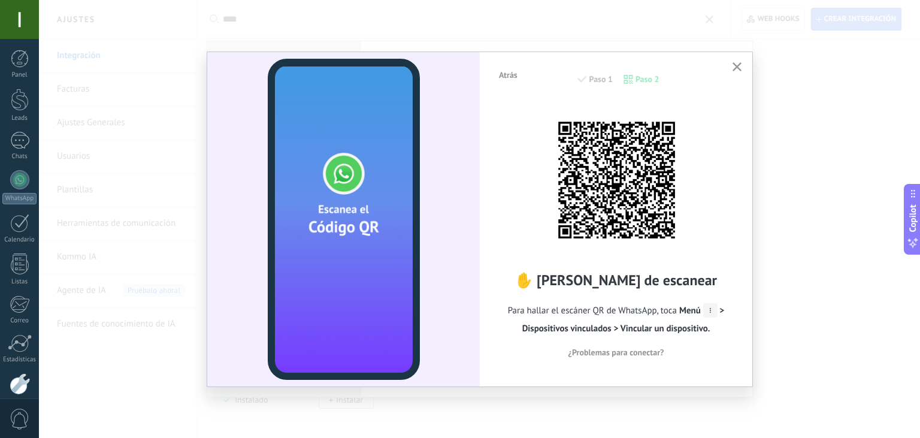
click at [644, 353] on span "¿Problemas para conectar?" at bounding box center [616, 352] width 96 height 8
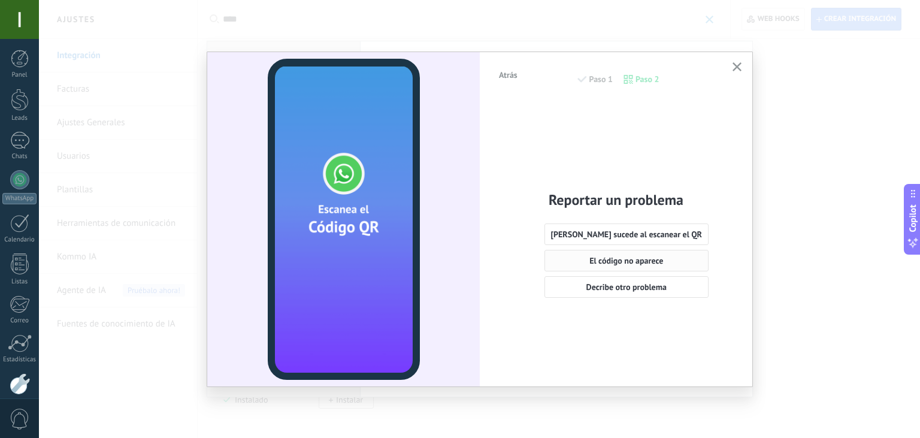
click at [634, 256] on span "El código no aparece" at bounding box center [626, 260] width 74 height 8
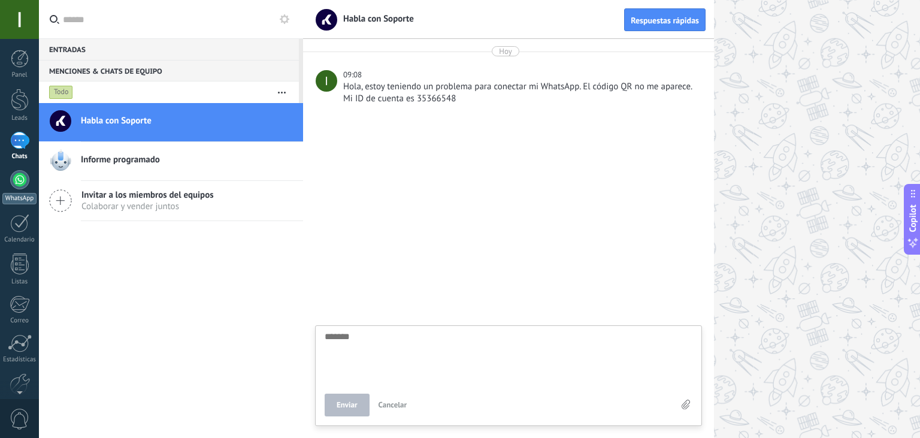
click at [23, 179] on div at bounding box center [19, 179] width 19 height 19
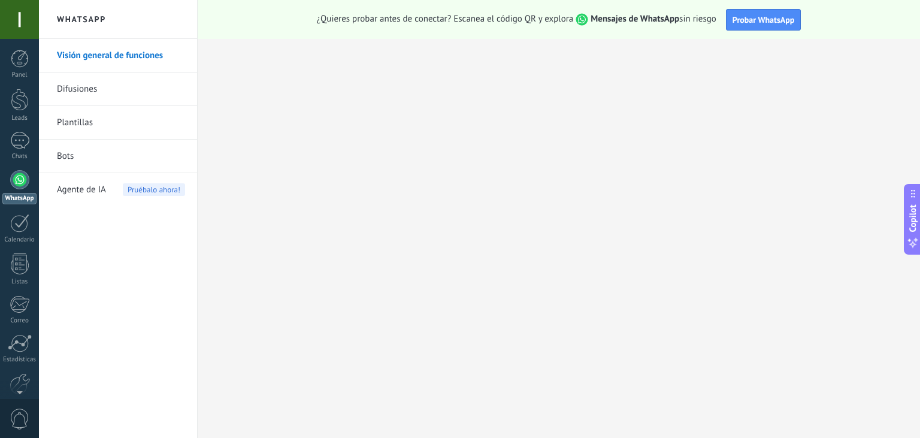
scroll to position [60, 0]
click at [32, 329] on link "Ajustes" at bounding box center [19, 329] width 39 height 33
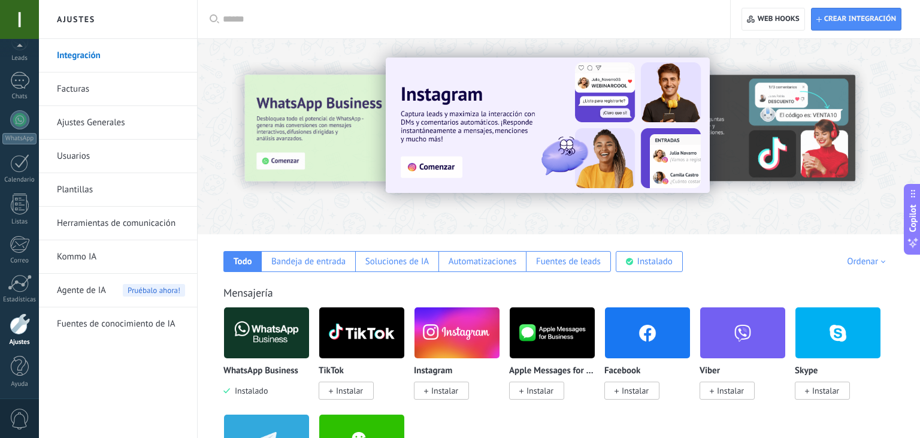
click at [358, 26] on div at bounding box center [468, 19] width 490 height 38
click at [346, 23] on input "text" at bounding box center [468, 19] width 490 height 13
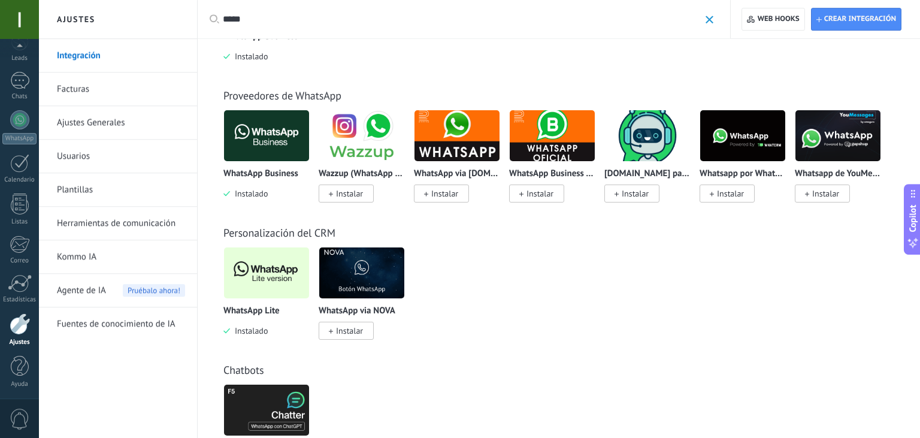
scroll to position [115, 0]
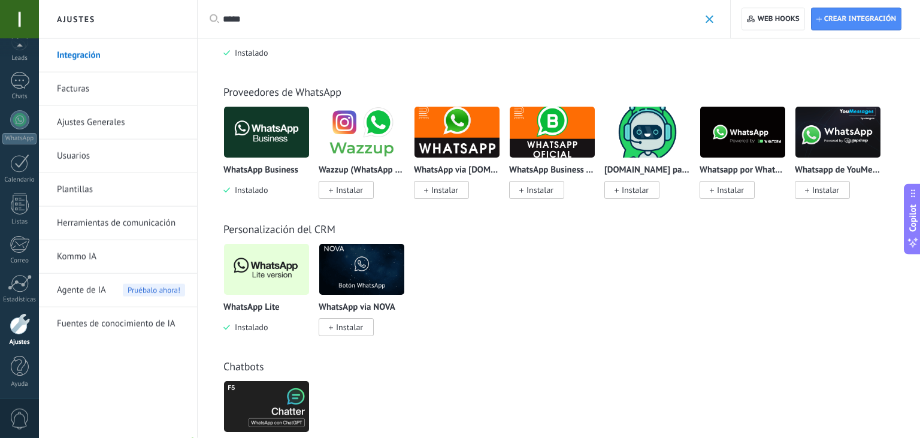
type input "*****"
click at [257, 280] on img at bounding box center [266, 269] width 85 height 58
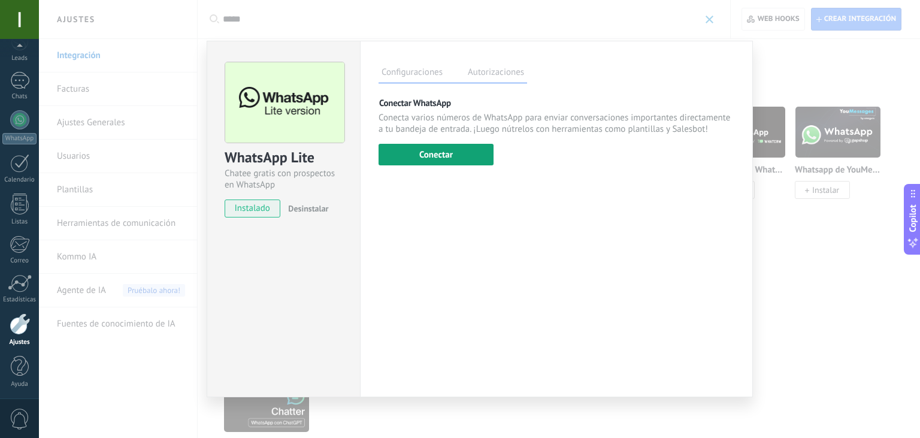
click at [447, 164] on button "Conectar" at bounding box center [435, 155] width 115 height 22
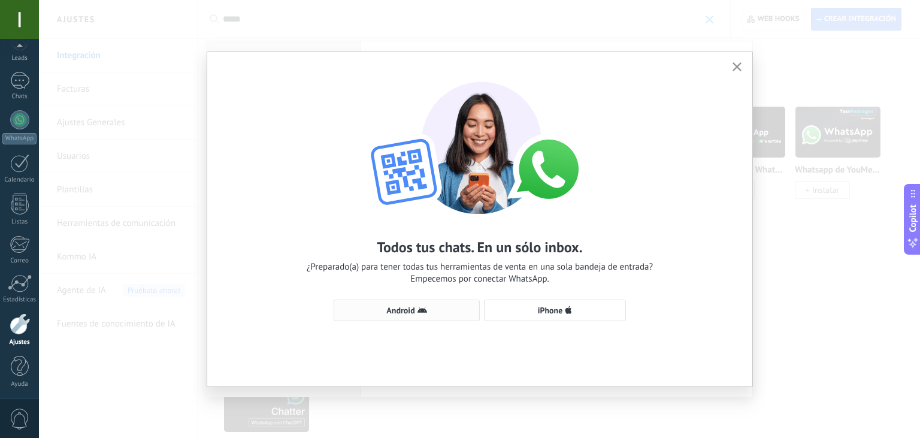
click at [432, 314] on span "Android" at bounding box center [406, 310] width 133 height 10
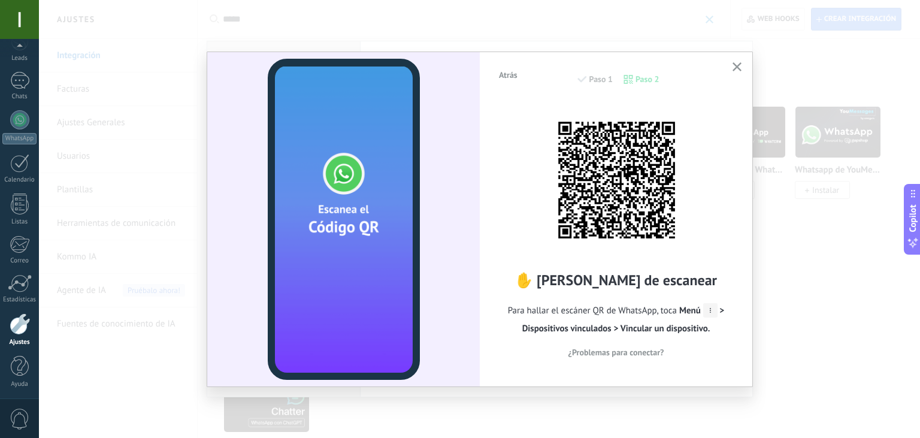
click at [710, 308] on icon at bounding box center [710, 310] width 14 height 14
click at [650, 348] on span "¿Problemas para conectar?" at bounding box center [616, 352] width 96 height 8
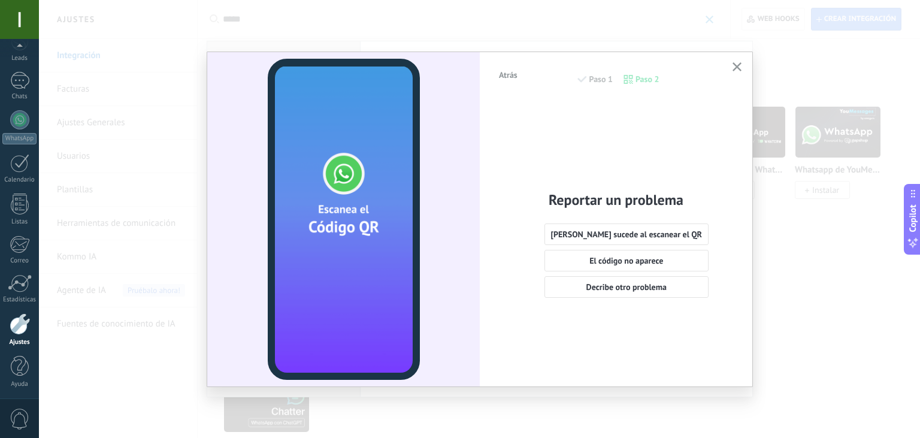
click at [512, 68] on button "Atrás" at bounding box center [507, 75] width 29 height 18
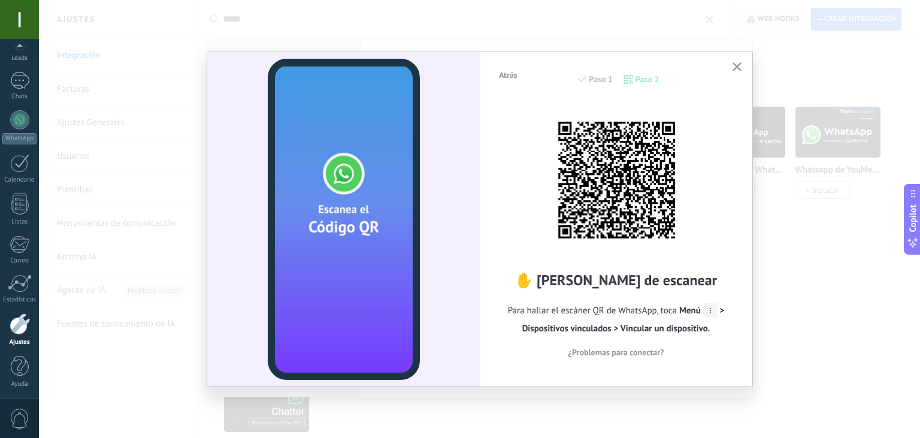
click at [736, 73] on button "button" at bounding box center [736, 67] width 15 height 16
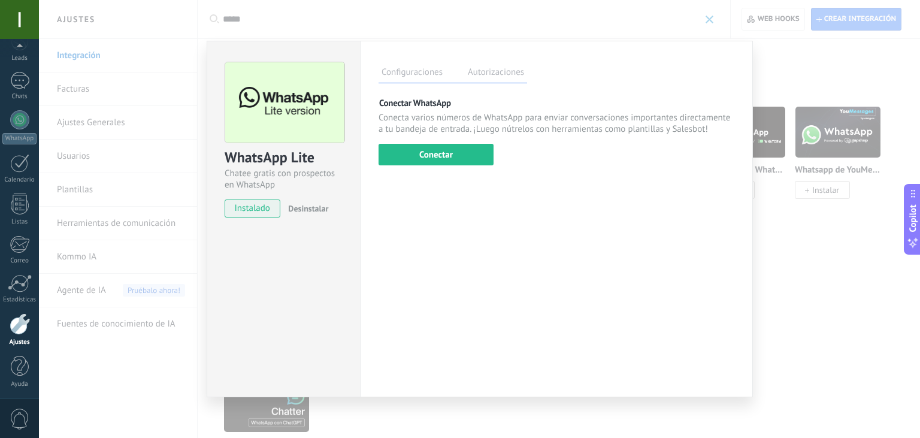
click at [504, 73] on label "Autorizaciones" at bounding box center [496, 73] width 62 height 17
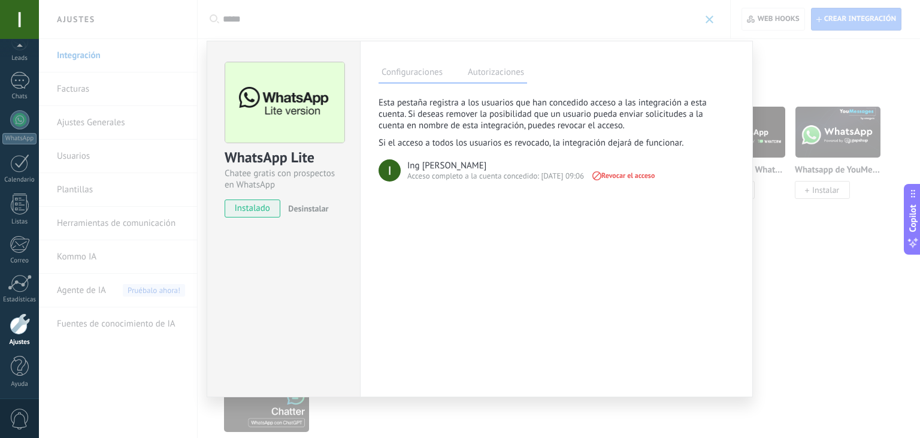
click at [410, 68] on label "Configuraciones" at bounding box center [411, 73] width 67 height 17
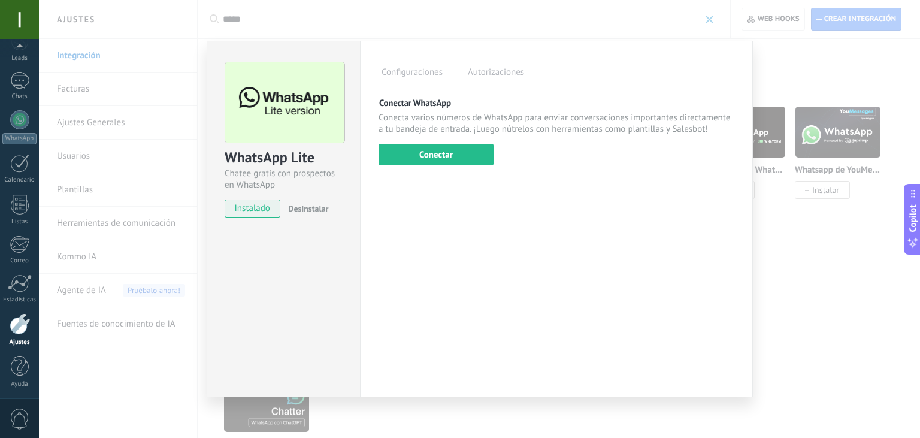
click at [832, 225] on div "WhatsApp Lite Chatee gratis con prospectos en WhatsApp instalado Desinstalar Co…" at bounding box center [479, 219] width 881 height 438
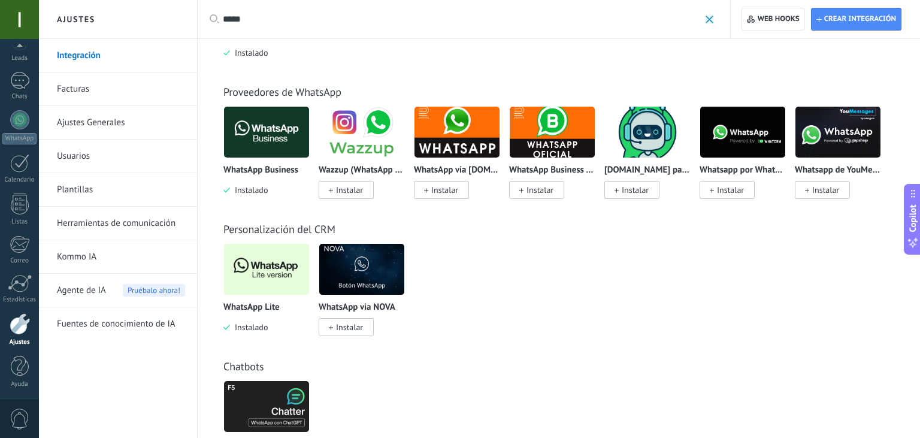
scroll to position [0, 0]
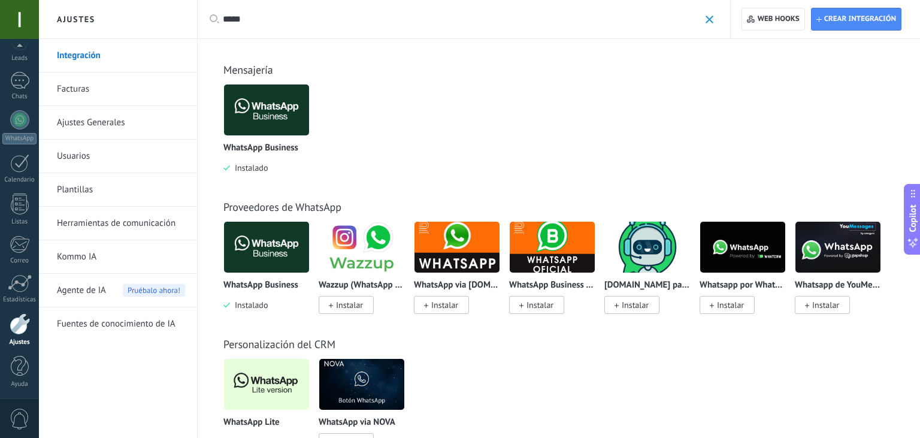
click at [253, 111] on img at bounding box center [266, 110] width 85 height 58
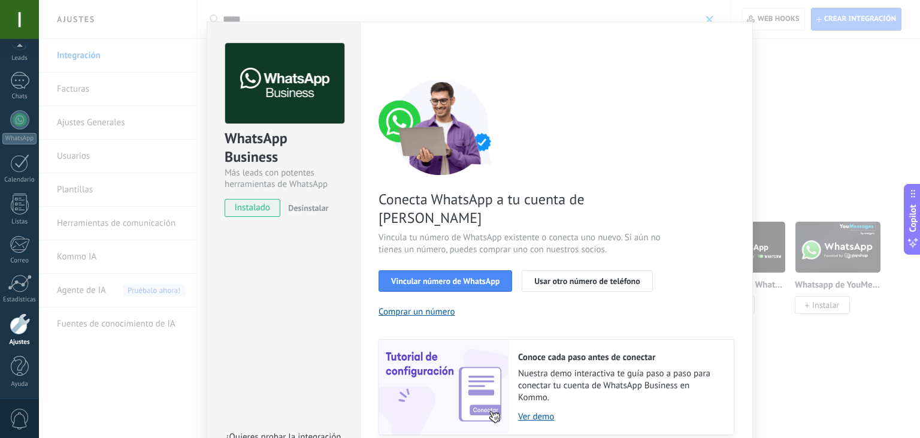
scroll to position [50, 0]
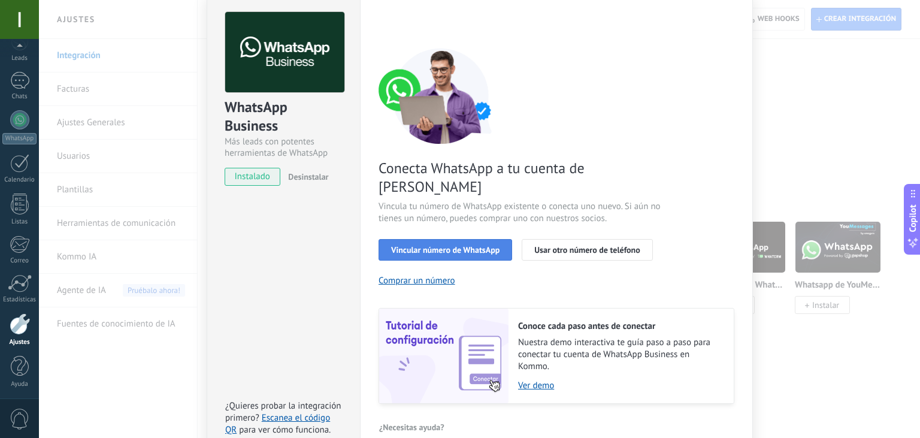
click at [463, 239] on button "Vincular número de WhatsApp" at bounding box center [445, 250] width 134 height 22
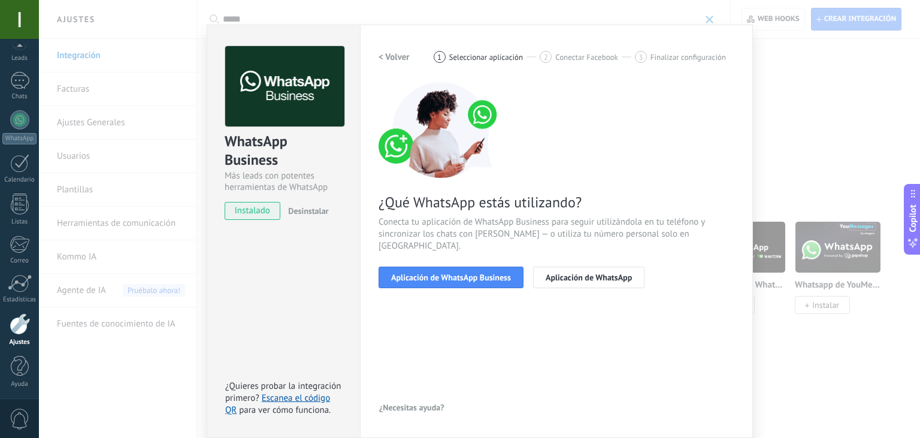
scroll to position [16, 0]
click at [485, 273] on span "Aplicación de WhatsApp Business" at bounding box center [451, 277] width 120 height 8
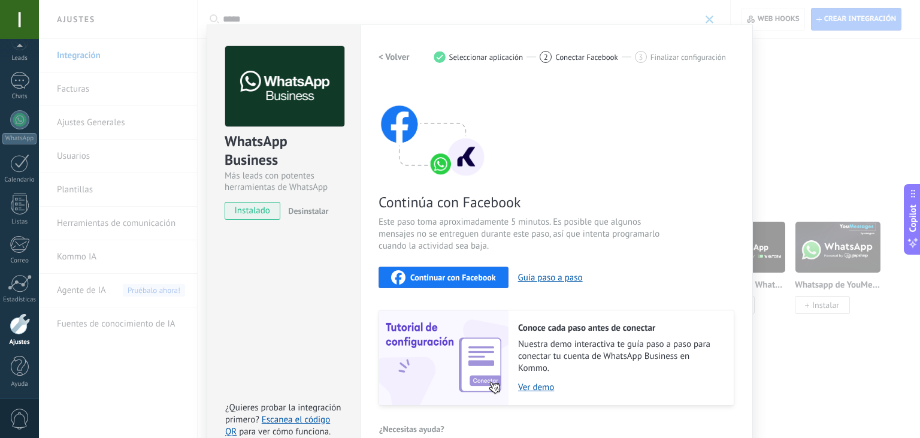
scroll to position [37, 0]
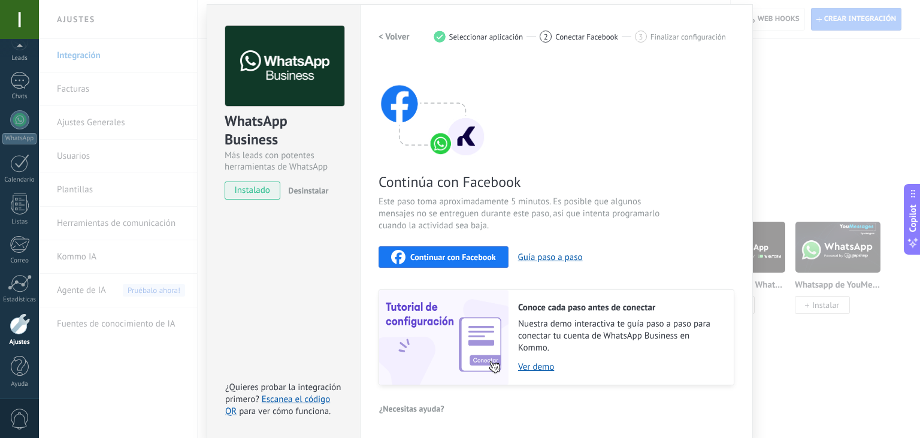
click at [786, 60] on div "WhatsApp Business Más leads con potentes herramientas de WhatsApp instalado Des…" at bounding box center [479, 219] width 881 height 438
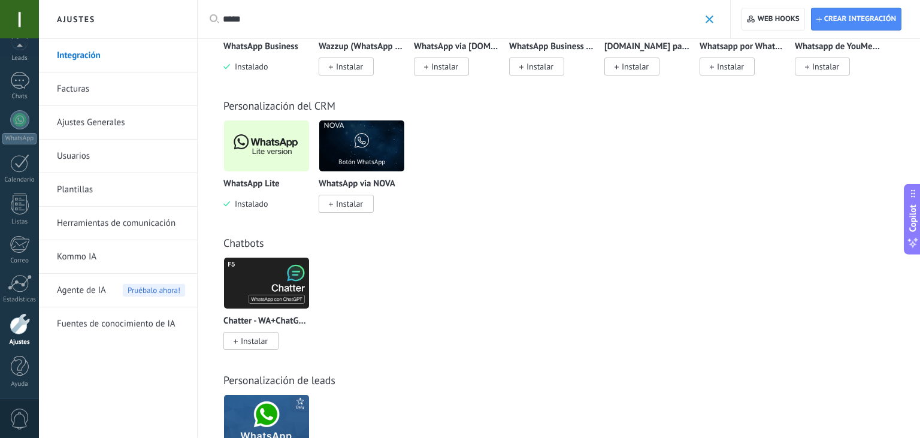
scroll to position [282, 0]
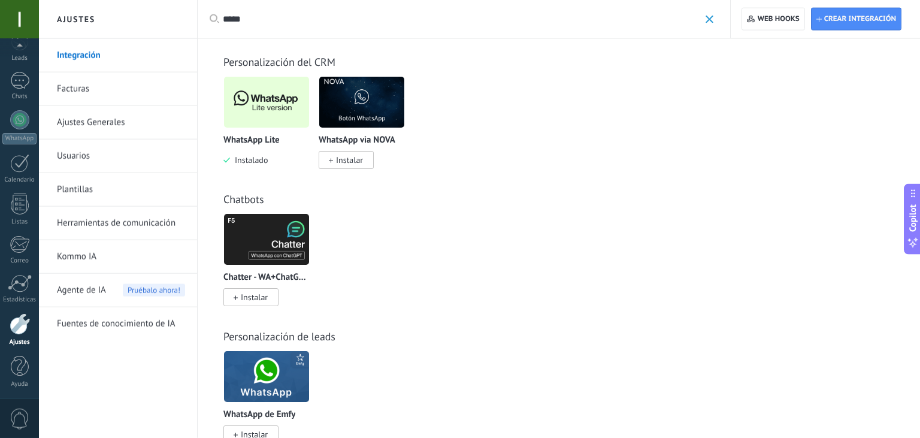
click at [290, 105] on img at bounding box center [266, 102] width 85 height 58
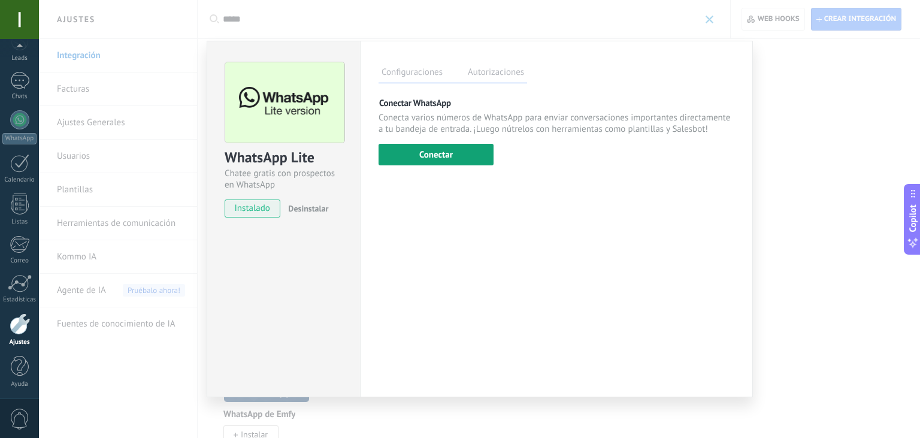
click at [437, 157] on button "Conectar" at bounding box center [435, 155] width 115 height 22
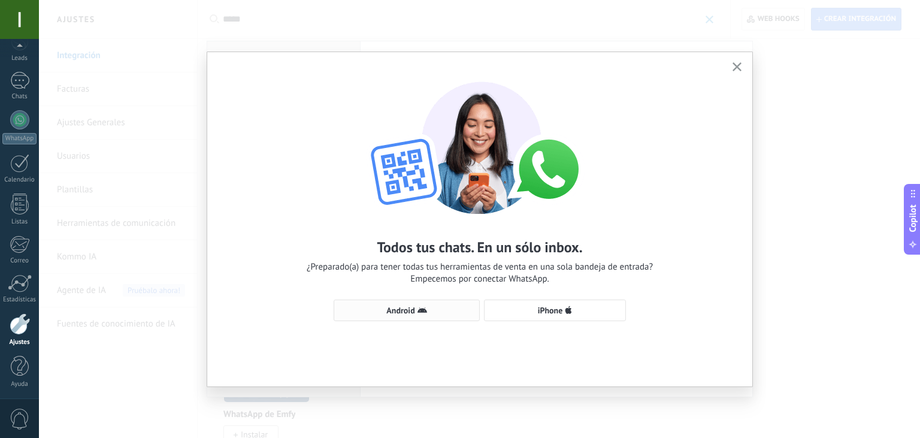
click at [441, 313] on span "Android" at bounding box center [406, 310] width 133 height 10
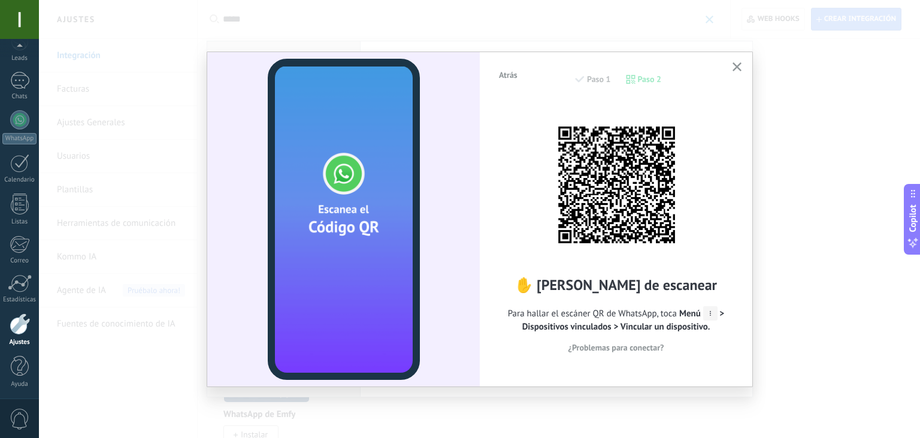
click at [741, 69] on icon "button" at bounding box center [736, 66] width 9 height 9
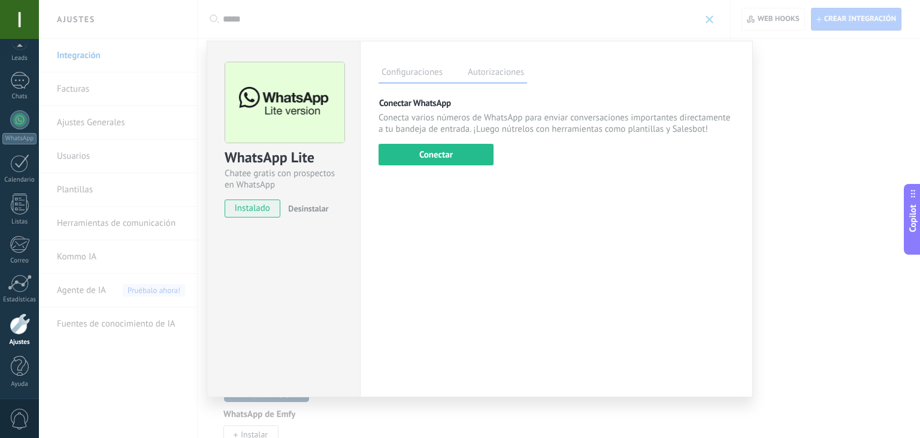
click at [770, 72] on div "WhatsApp Lite Chatee gratis con prospectos en WhatsApp instalado Desinstalar Co…" at bounding box center [479, 219] width 881 height 438
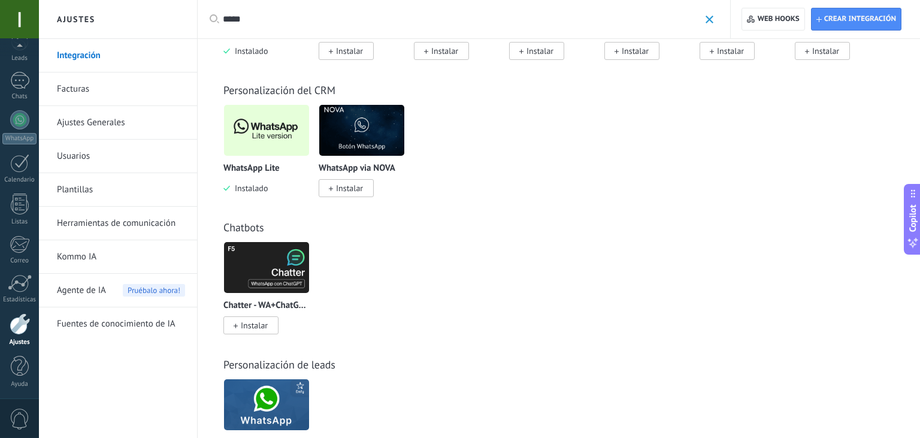
scroll to position [259, 0]
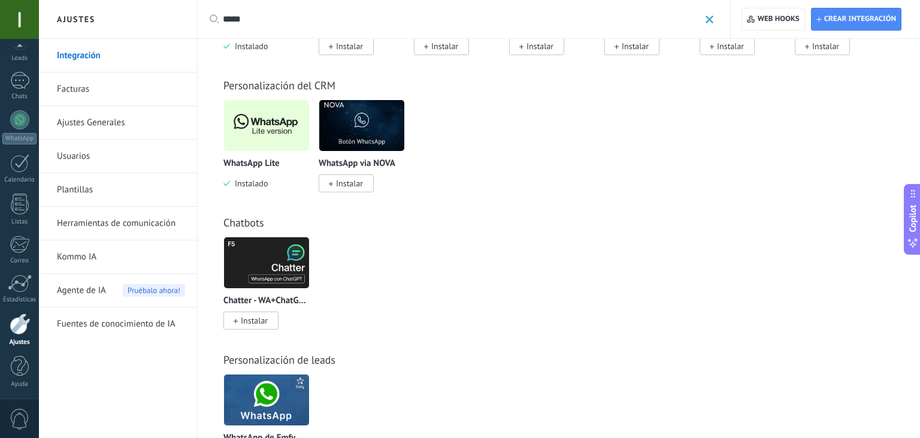
click at [18, 331] on div at bounding box center [20, 324] width 20 height 22
click at [20, 234] on div "Calendario" at bounding box center [19, 229] width 39 height 30
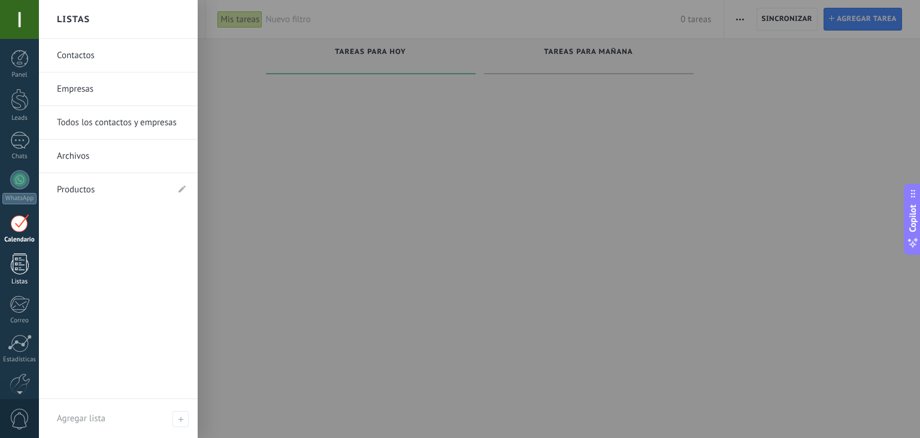
click at [23, 272] on div at bounding box center [20, 263] width 18 height 21
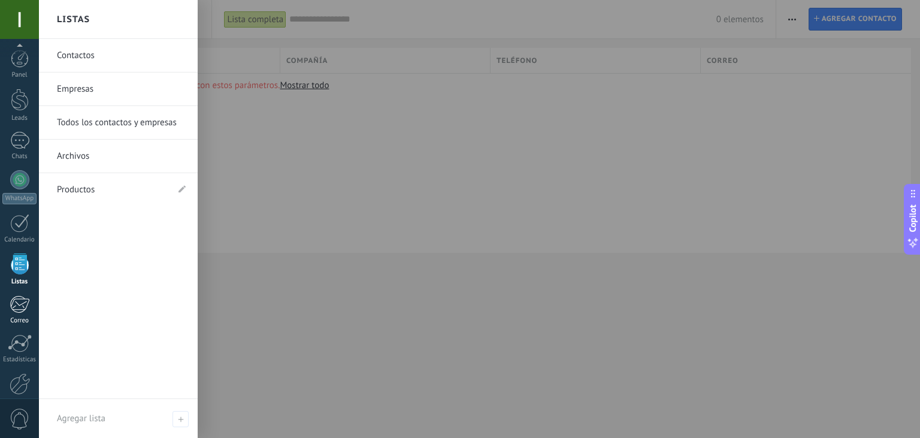
scroll to position [60, 0]
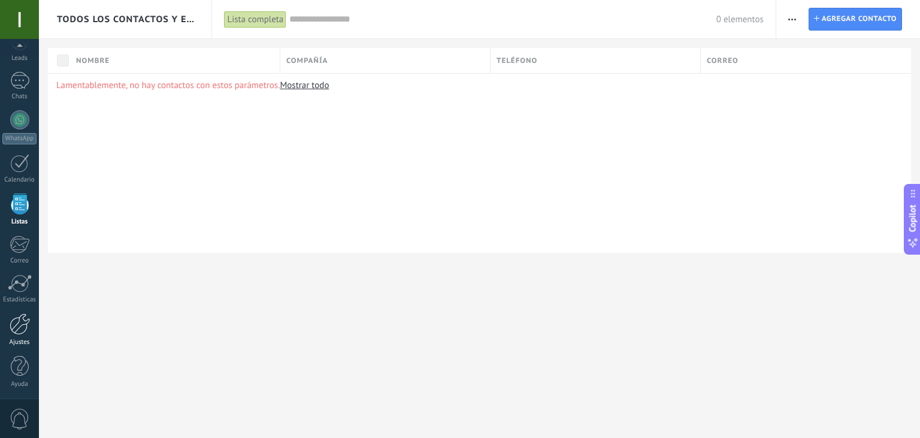
click at [18, 322] on div at bounding box center [20, 324] width 20 height 22
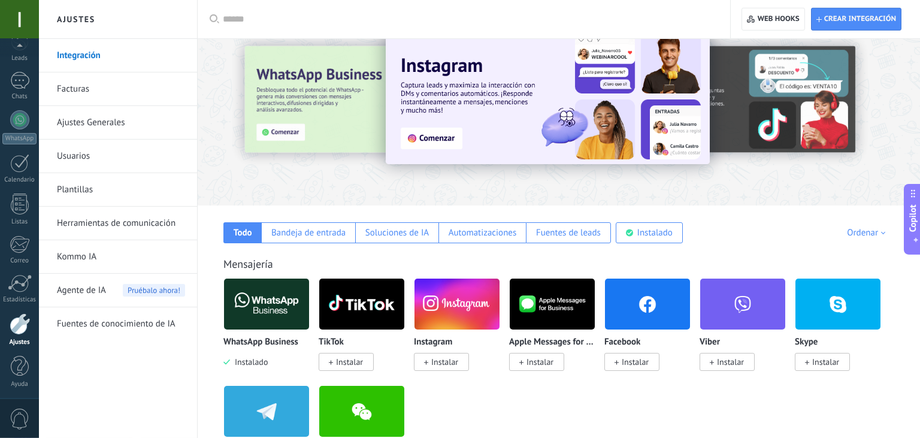
scroll to position [29, 0]
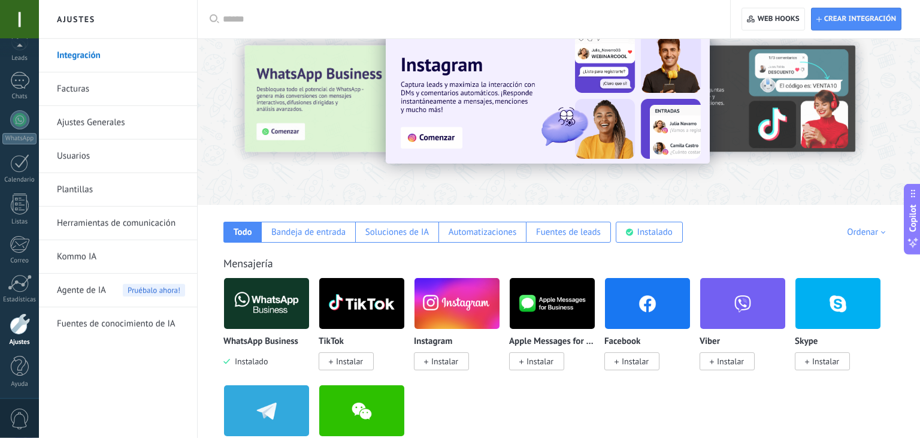
click at [78, 181] on link "Plantillas" at bounding box center [121, 190] width 128 height 34
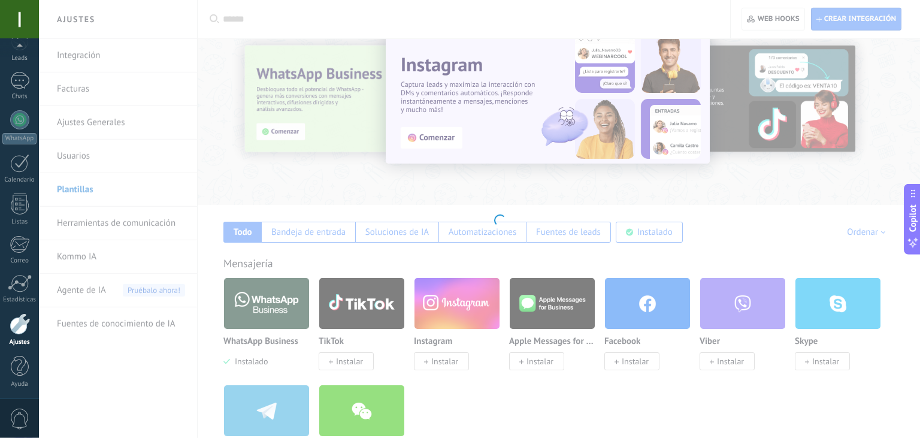
scroll to position [60, 0]
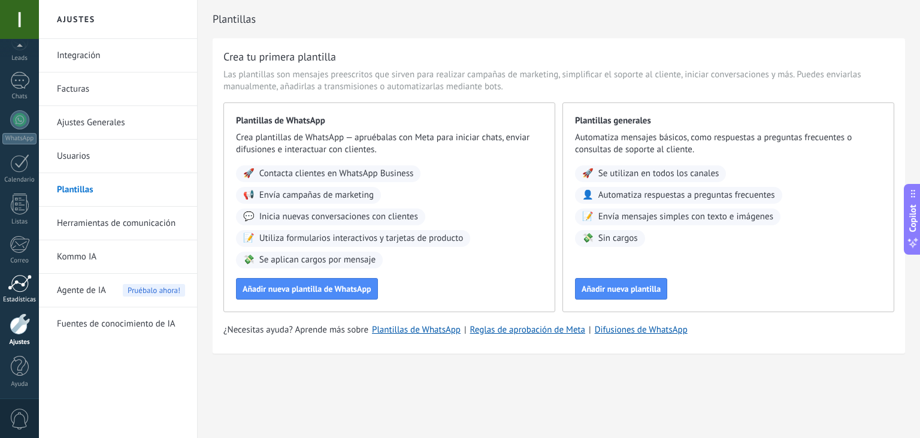
click at [20, 275] on div at bounding box center [20, 283] width 24 height 18
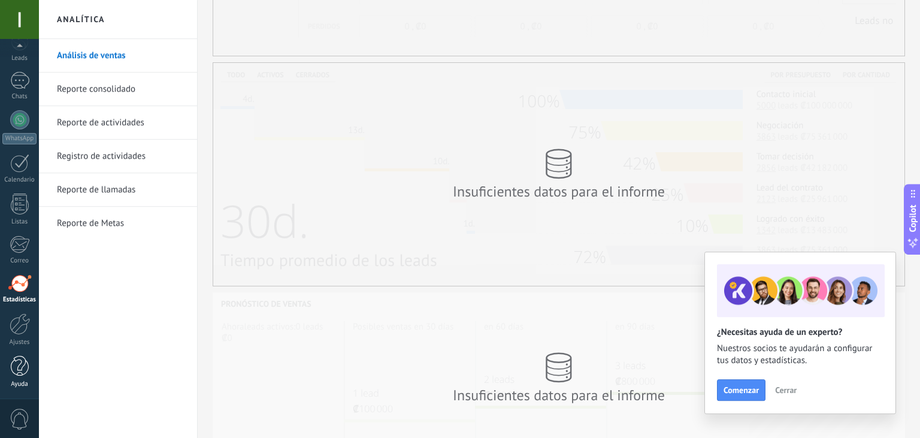
scroll to position [199, 0]
click at [22, 325] on div at bounding box center [20, 324] width 20 height 22
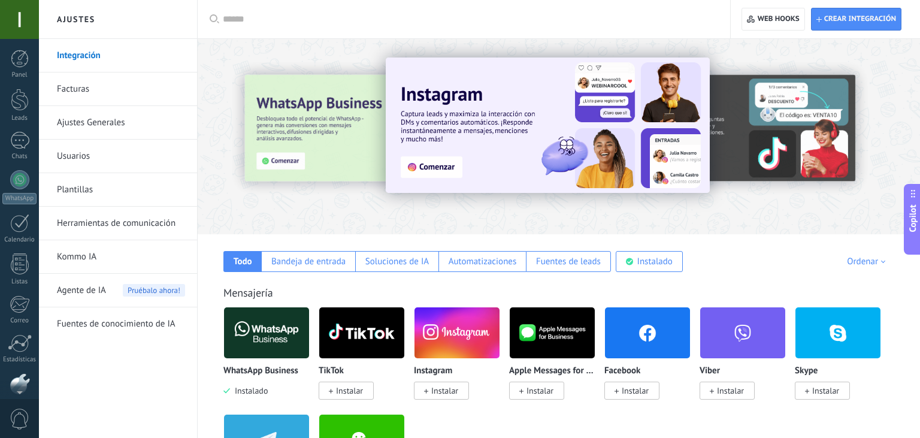
click at [19, 163] on div "Panel Leads Chats WhatsApp Clientes" at bounding box center [19, 255] width 39 height 410
click at [19, 151] on div "Chats" at bounding box center [19, 146] width 39 height 29
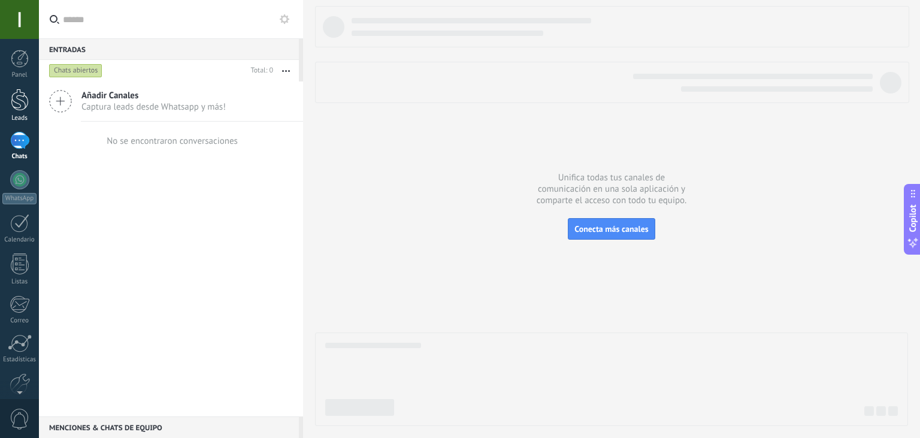
click at [16, 97] on div at bounding box center [20, 100] width 18 height 22
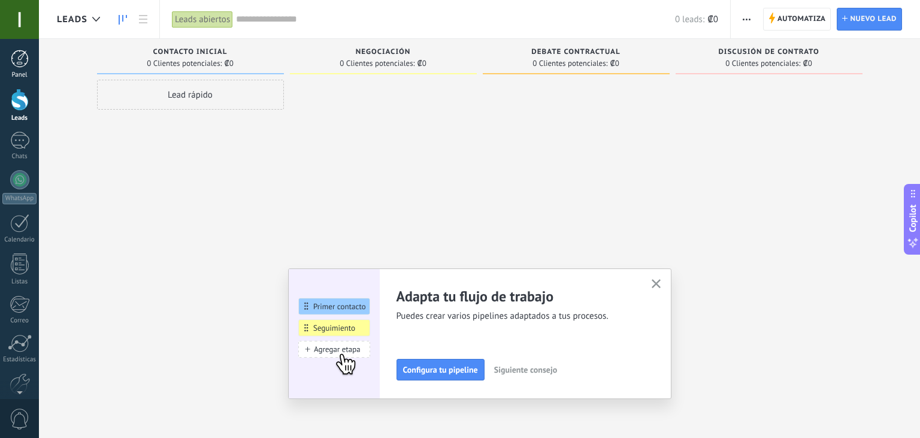
click at [23, 58] on div at bounding box center [20, 59] width 18 height 18
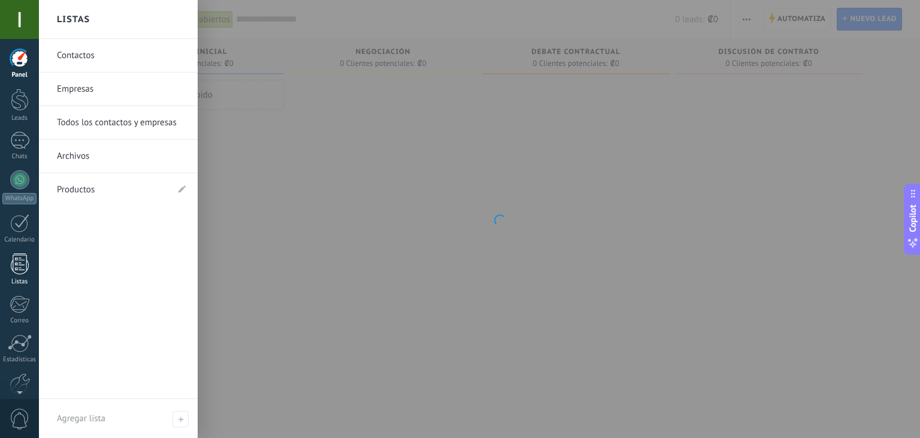
scroll to position [60, 0]
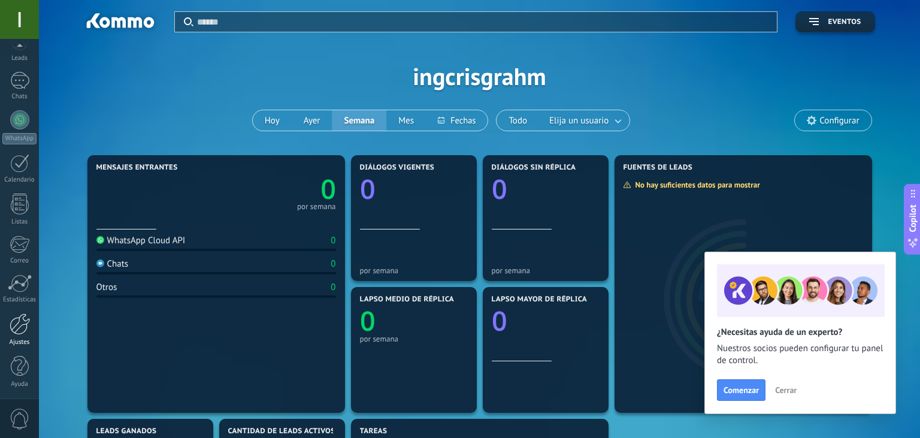
click at [19, 331] on div at bounding box center [20, 324] width 20 height 22
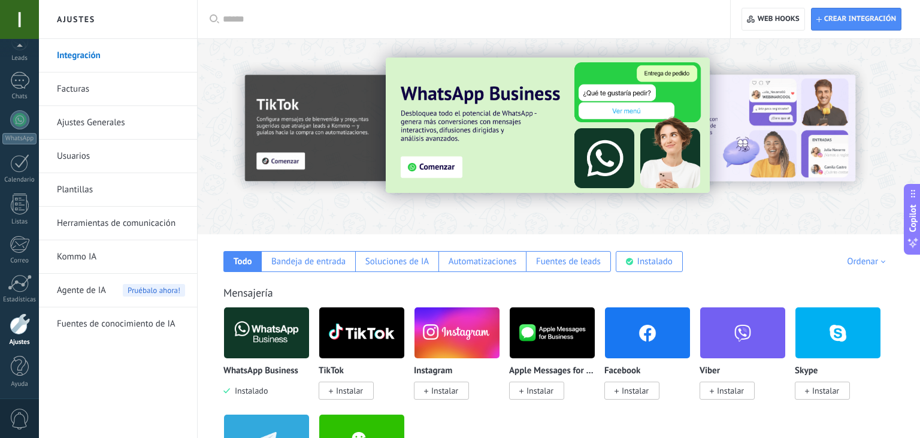
click at [98, 121] on link "Ajustes Generales" at bounding box center [121, 123] width 128 height 34
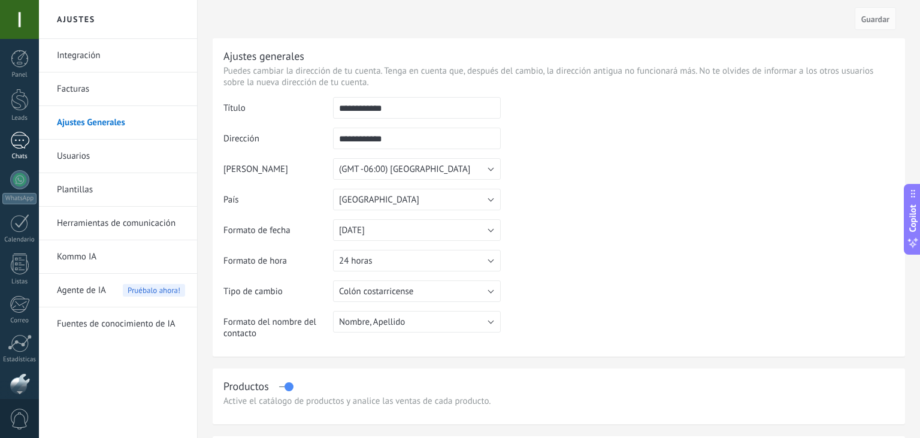
click at [28, 140] on div at bounding box center [19, 140] width 19 height 17
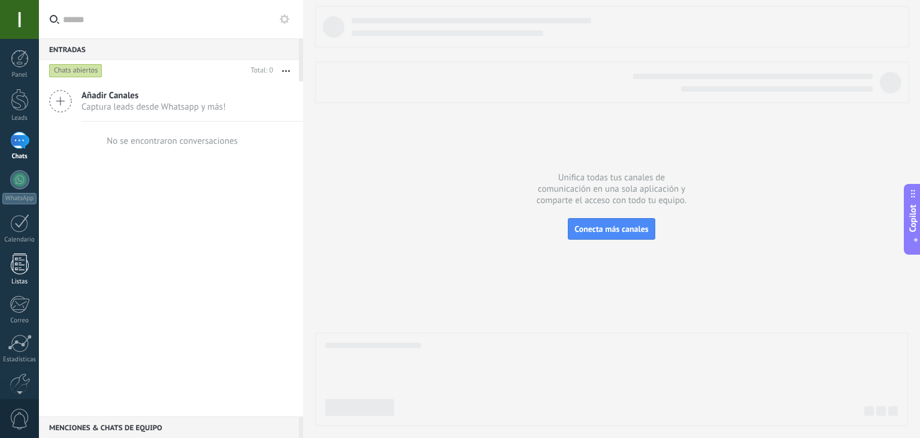
click at [17, 257] on div at bounding box center [20, 263] width 18 height 21
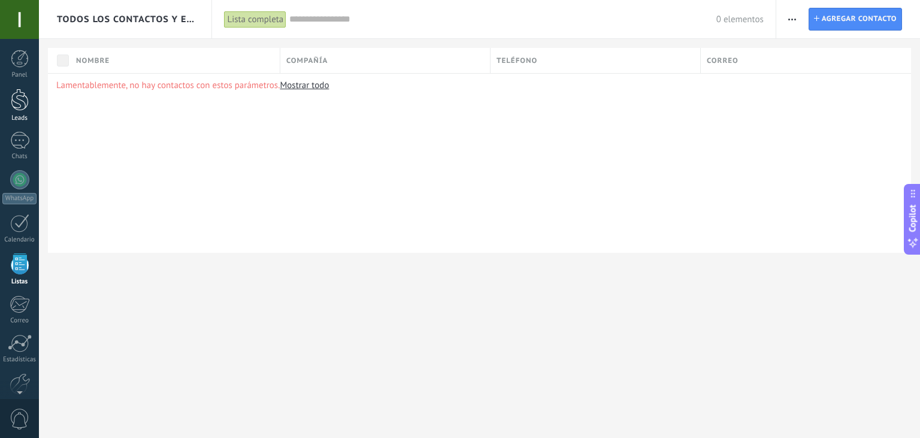
click at [16, 109] on div at bounding box center [20, 100] width 18 height 22
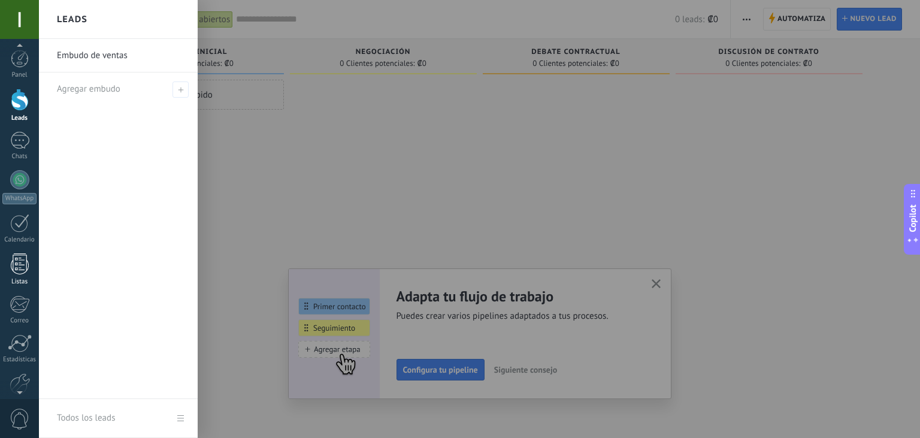
scroll to position [60, 0]
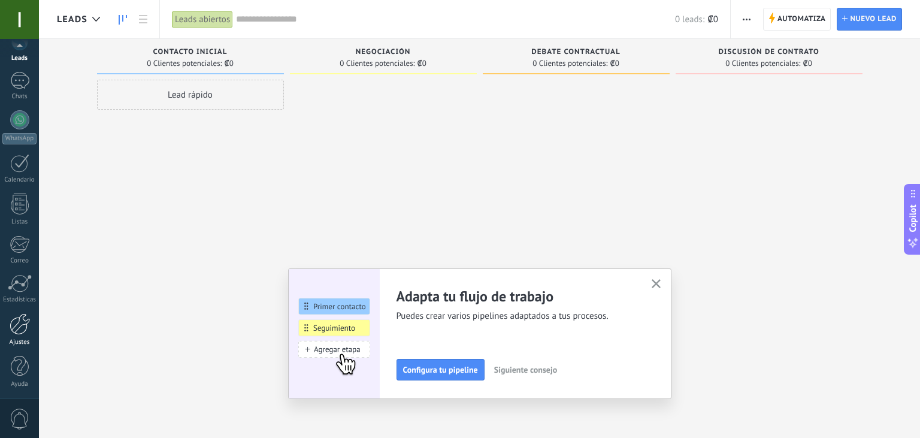
click at [19, 335] on div "Ajustes" at bounding box center [19, 329] width 39 height 33
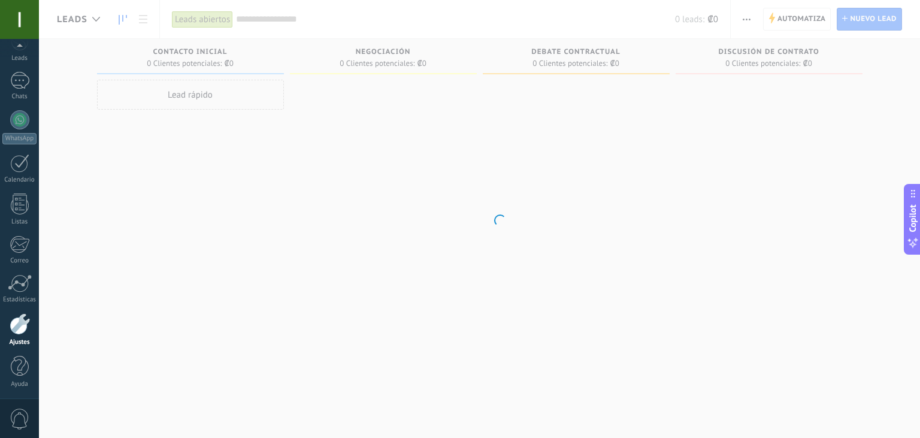
scroll to position [60, 0]
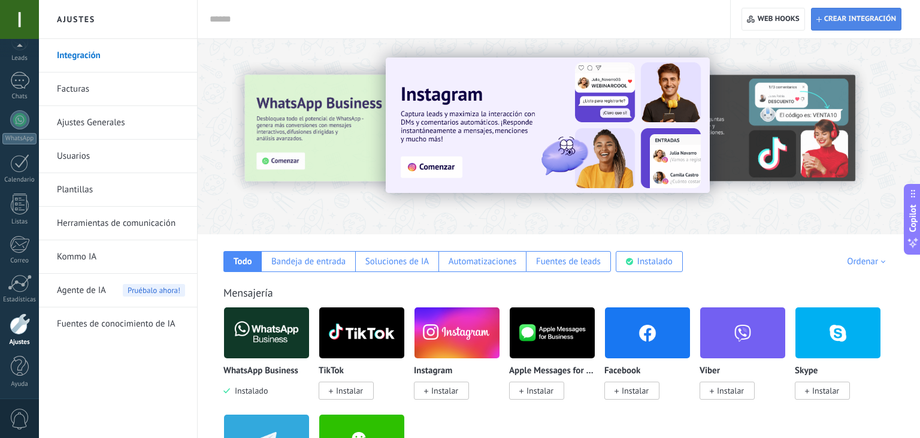
click at [826, 23] on span "Crear integración" at bounding box center [860, 19] width 72 height 10
type textarea "**********"
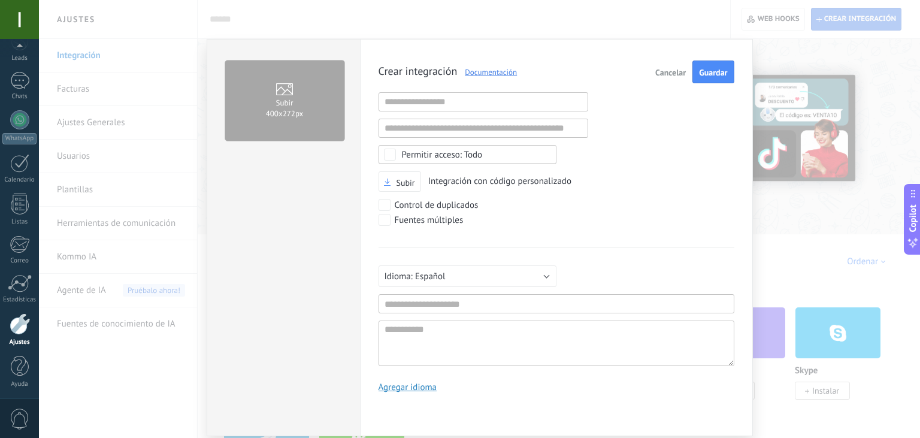
scroll to position [11, 0]
click at [666, 77] on span "Cancelar" at bounding box center [670, 72] width 31 height 8
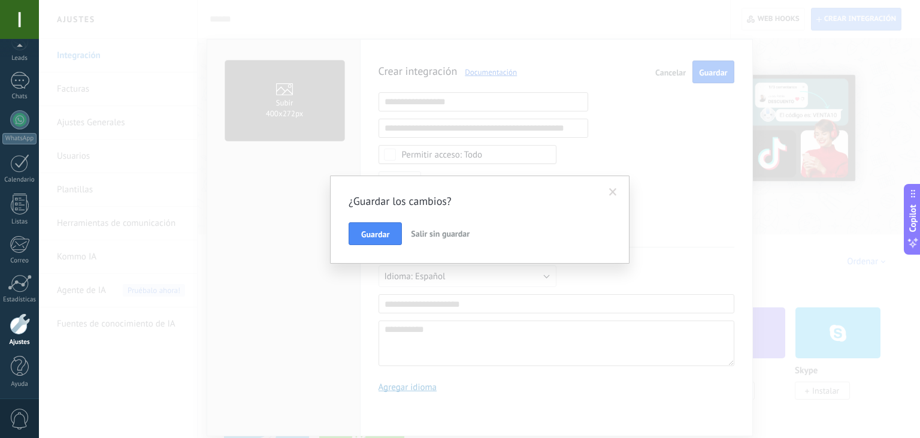
click at [420, 238] on span "Salir sin guardar" at bounding box center [440, 233] width 59 height 11
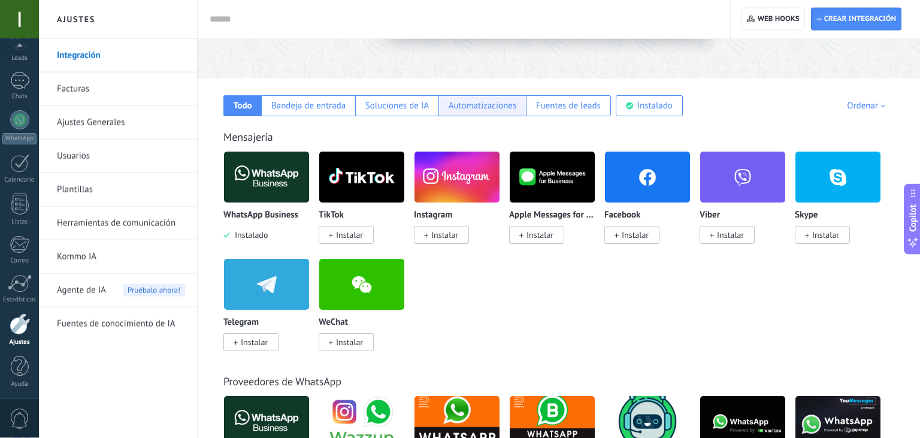
scroll to position [154, 0]
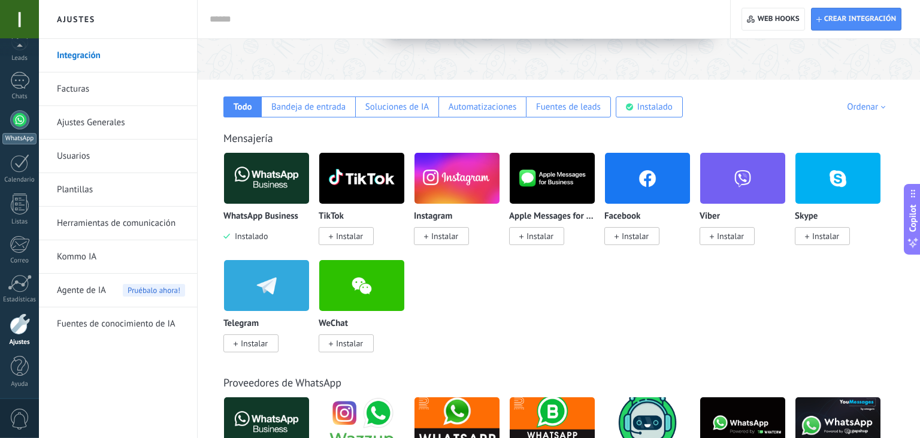
click at [18, 123] on div at bounding box center [19, 119] width 19 height 19
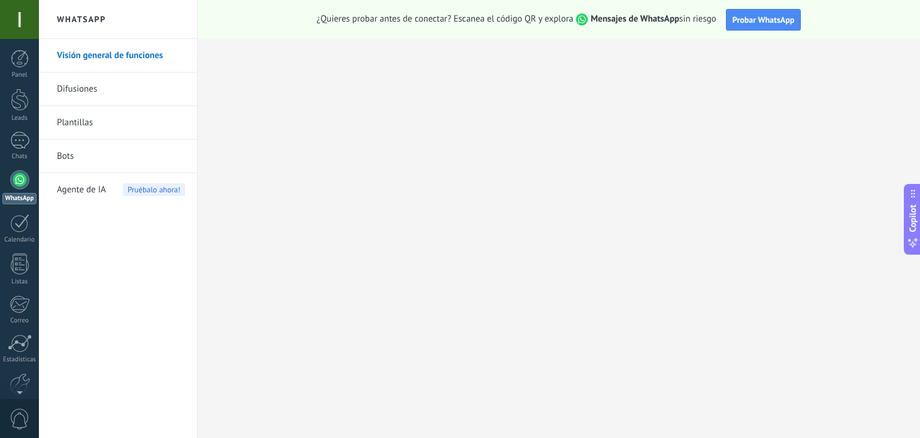
click at [67, 162] on link "Bots" at bounding box center [121, 157] width 128 height 34
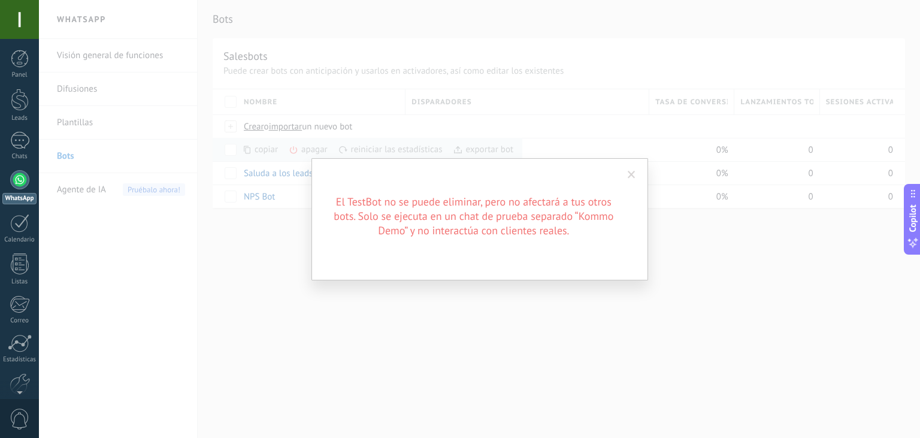
click at [634, 177] on span at bounding box center [632, 175] width 8 height 8
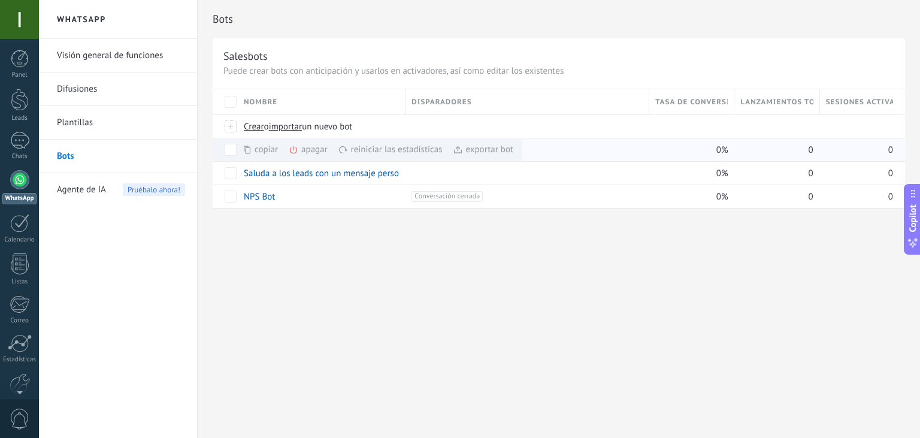
click at [310, 151] on div "apagar màs" at bounding box center [329, 149] width 80 height 23
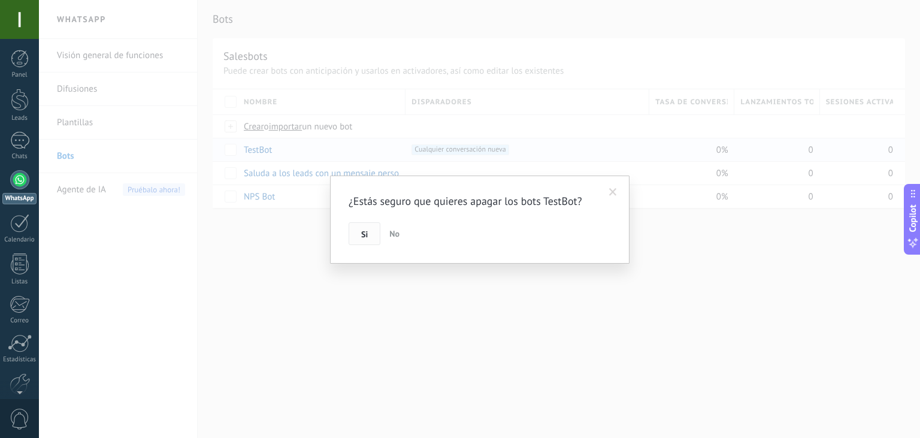
click at [369, 232] on button "Si" at bounding box center [364, 233] width 32 height 23
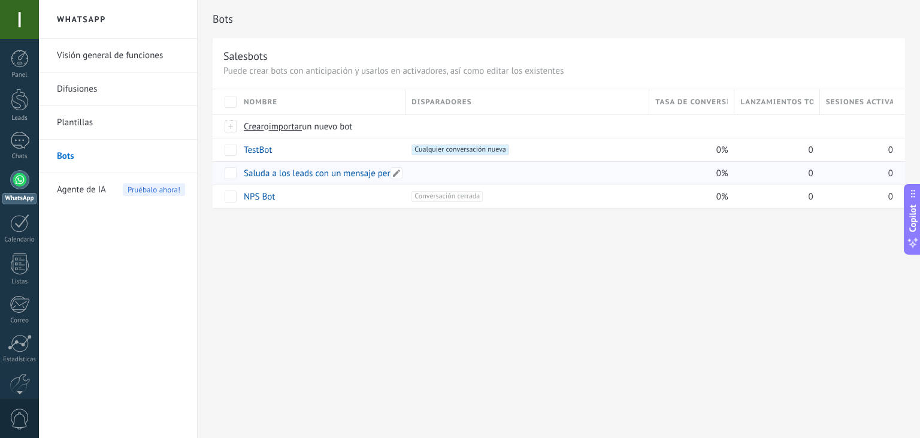
click at [313, 174] on link "Saluda a los leads con un mensaje personalizado" at bounding box center [337, 173] width 187 height 11
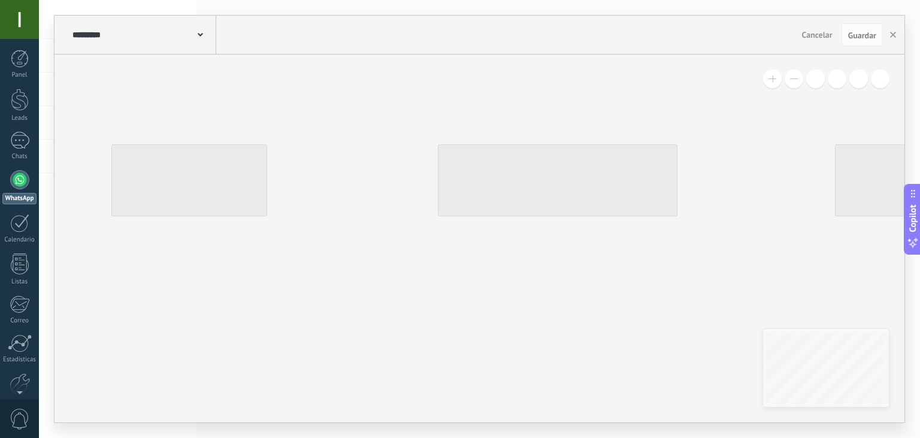
type input "**********"
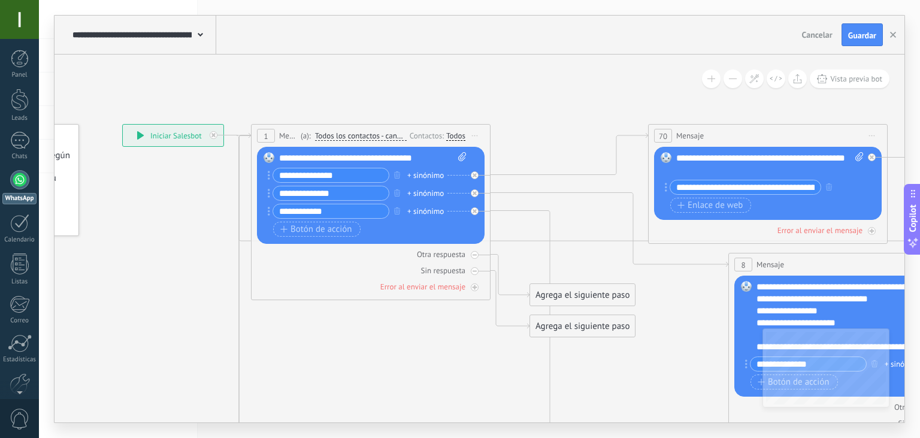
click at [589, 113] on icon at bounding box center [803, 431] width 1961 height 1213
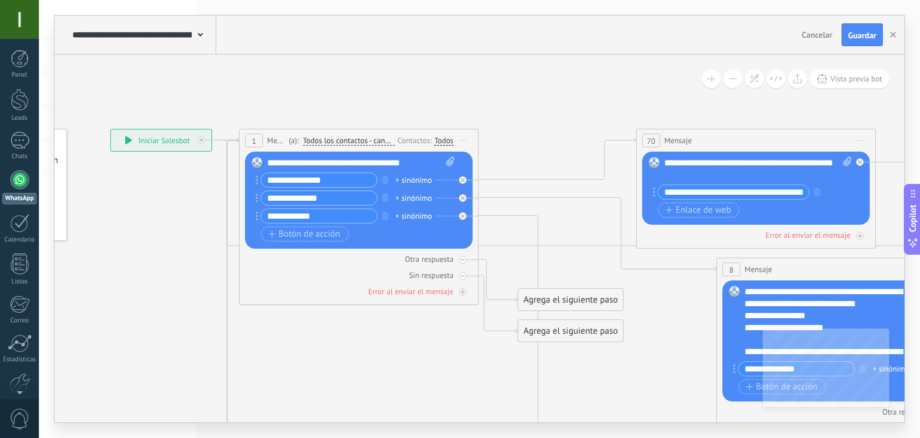
click at [337, 164] on div "**********" at bounding box center [361, 163] width 188 height 12
paste div
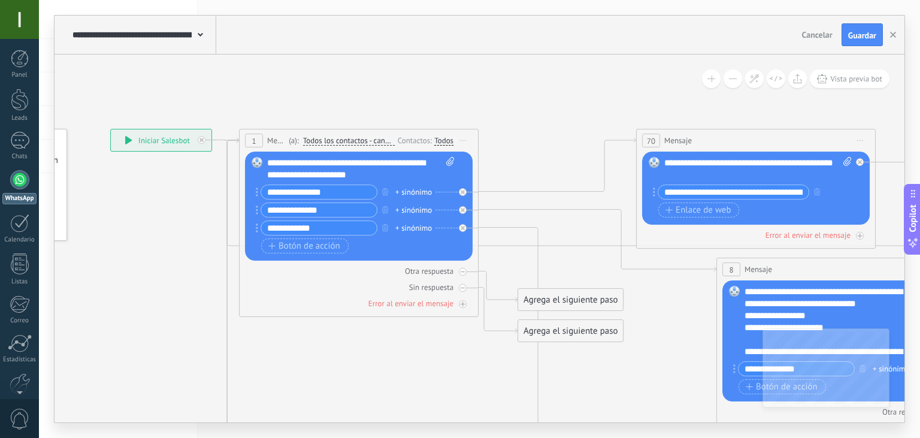
click at [508, 116] on icon at bounding box center [791, 435] width 1961 height 1213
click at [848, 34] on span "Guardar" at bounding box center [862, 35] width 28 height 8
click at [202, 38] on span at bounding box center [200, 33] width 5 height 11
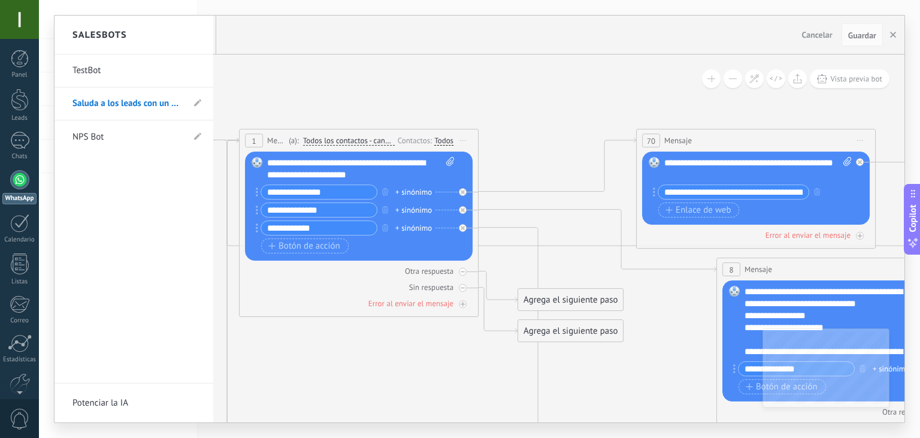
click at [325, 101] on div at bounding box center [479, 219] width 850 height 407
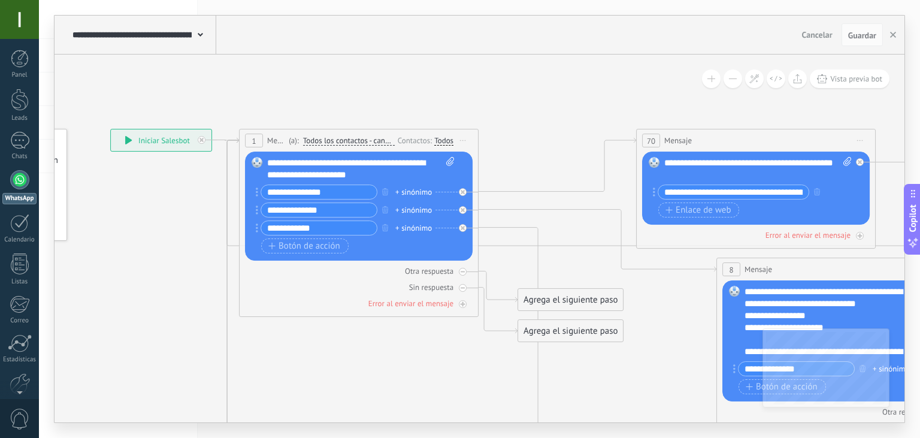
click at [325, 101] on icon at bounding box center [791, 435] width 1961 height 1213
click at [308, 193] on input "**********" at bounding box center [319, 192] width 116 height 14
click at [326, 193] on input "**********" at bounding box center [319, 192] width 116 height 14
type input "*"
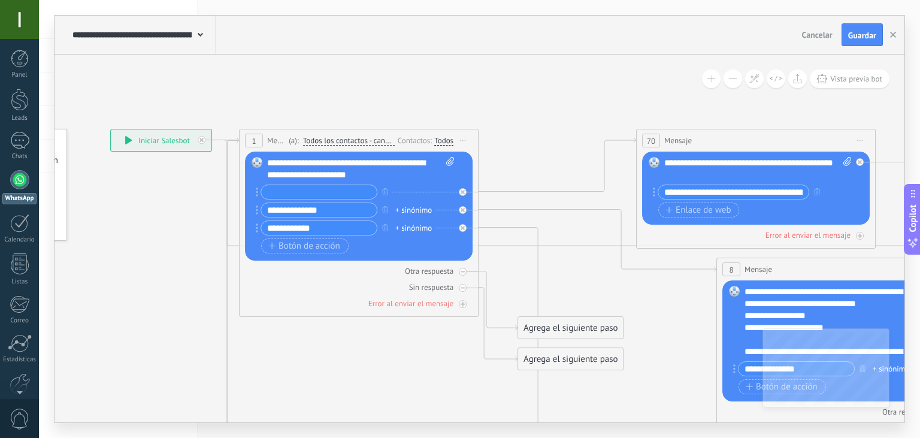
paste input "**********"
click at [285, 191] on input "**********" at bounding box center [319, 192] width 116 height 14
type input "********"
click at [343, 212] on input "**********" at bounding box center [319, 210] width 116 height 14
type input "*"
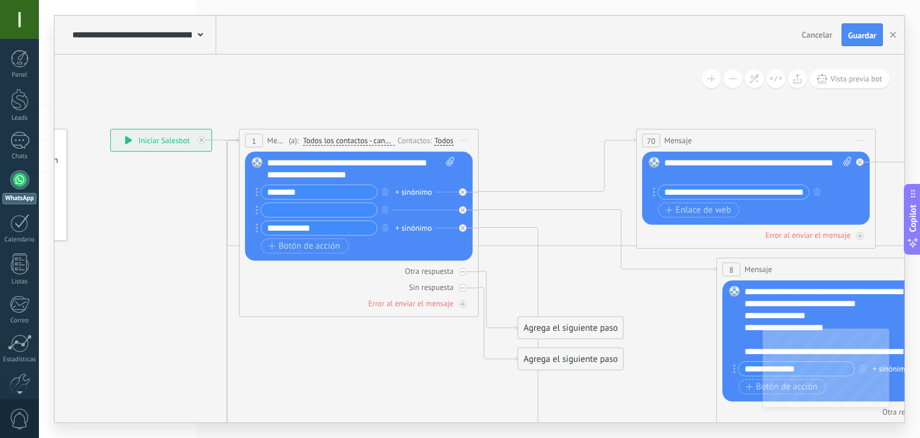
paste input "**********"
drag, startPoint x: 286, startPoint y: 207, endPoint x: 240, endPoint y: 214, distance: 46.2
click at [261, 214] on input "**********" at bounding box center [319, 210] width 116 height 14
type input "**********"
click at [587, 101] on icon at bounding box center [791, 435] width 1961 height 1213
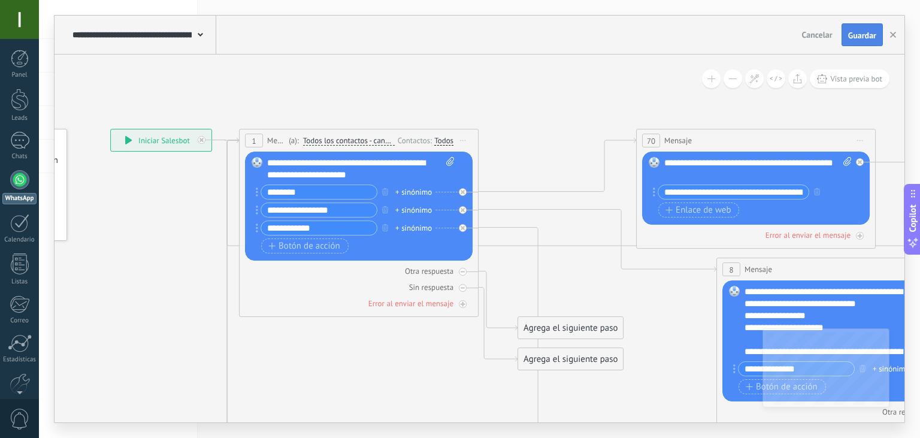
click at [860, 27] on button "Guardar" at bounding box center [861, 34] width 41 height 23
drag, startPoint x: 322, startPoint y: 223, endPoint x: 259, endPoint y: 226, distance: 62.9
click at [261, 226] on input "**********" at bounding box center [319, 228] width 116 height 14
paste input "text"
drag, startPoint x: 287, startPoint y: 229, endPoint x: 238, endPoint y: 229, distance: 49.1
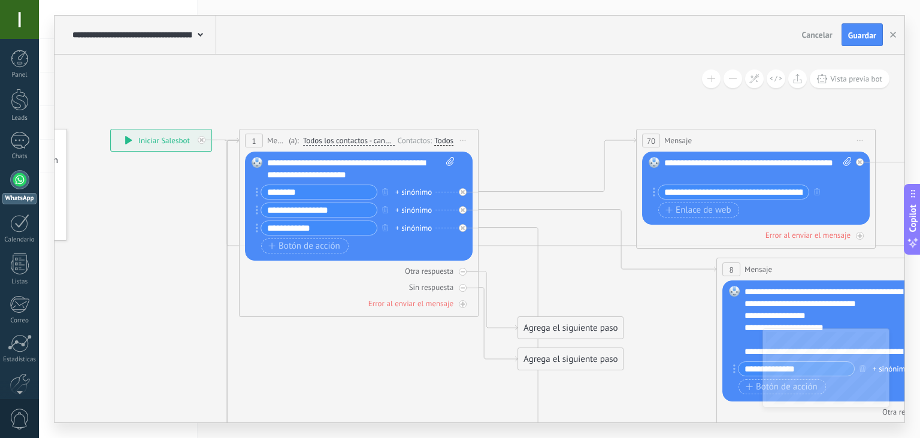
click at [261, 229] on input "**********" at bounding box center [319, 228] width 116 height 14
click at [531, 104] on icon at bounding box center [791, 435] width 1961 height 1213
click at [320, 230] on input "*********" at bounding box center [319, 228] width 116 height 14
type input "*"
type input "*****"
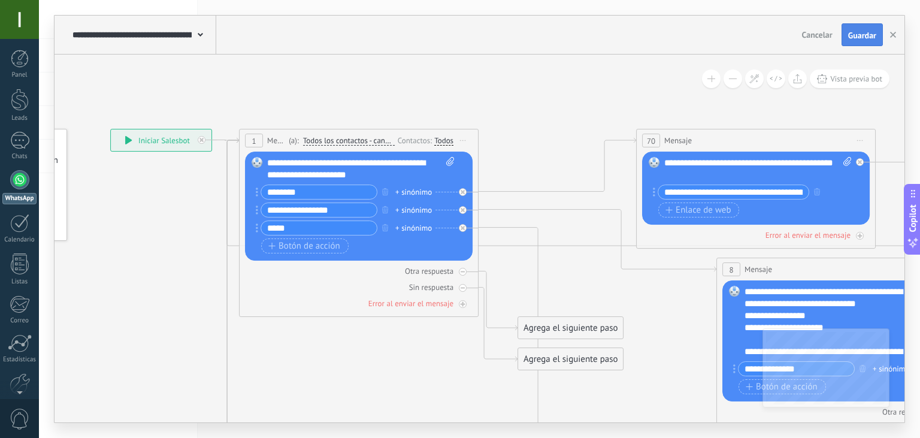
click at [852, 38] on span "Guardar" at bounding box center [862, 35] width 28 height 8
click at [535, 144] on icon at bounding box center [791, 435] width 1961 height 1213
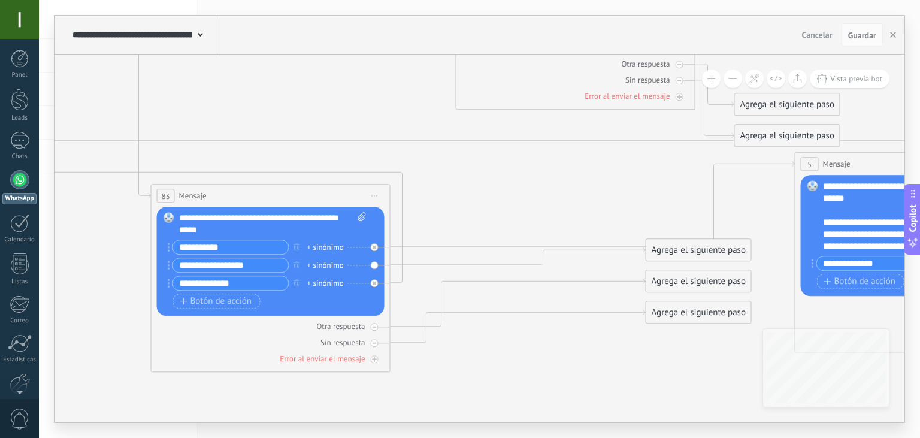
drag, startPoint x: 468, startPoint y: 214, endPoint x: 243, endPoint y: 163, distance: 231.5
click at [243, 184] on div "83 Mensaje ******* (a): Todos los contactos - canales seleccionados Todos los c…" at bounding box center [270, 195] width 238 height 22
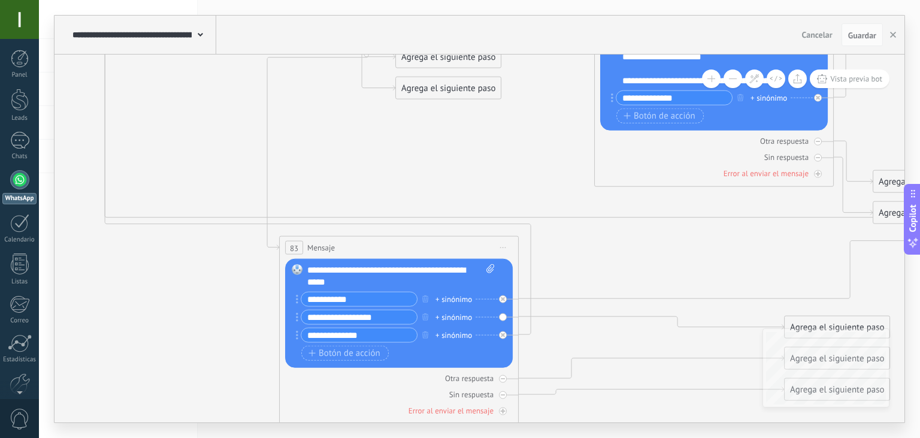
click at [474, 277] on div "**********" at bounding box center [401, 276] width 188 height 24
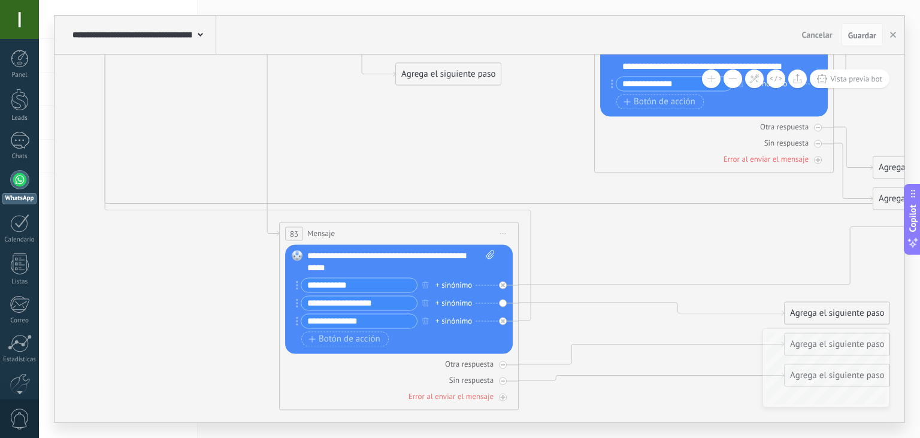
drag, startPoint x: 348, startPoint y: 289, endPoint x: 298, endPoint y: 289, distance: 50.3
click at [301, 289] on input "**********" at bounding box center [359, 285] width 116 height 14
paste input "***"
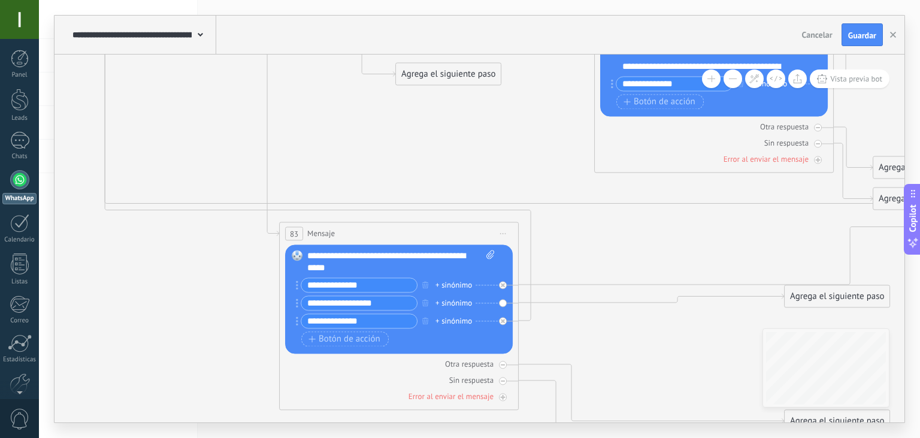
click at [329, 284] on input "**********" at bounding box center [359, 285] width 116 height 14
drag, startPoint x: 325, startPoint y: 284, endPoint x: 263, endPoint y: 286, distance: 62.3
click at [301, 286] on input "**********" at bounding box center [359, 285] width 116 height 14
click at [374, 284] on input "**********" at bounding box center [359, 285] width 116 height 14
type input "**********"
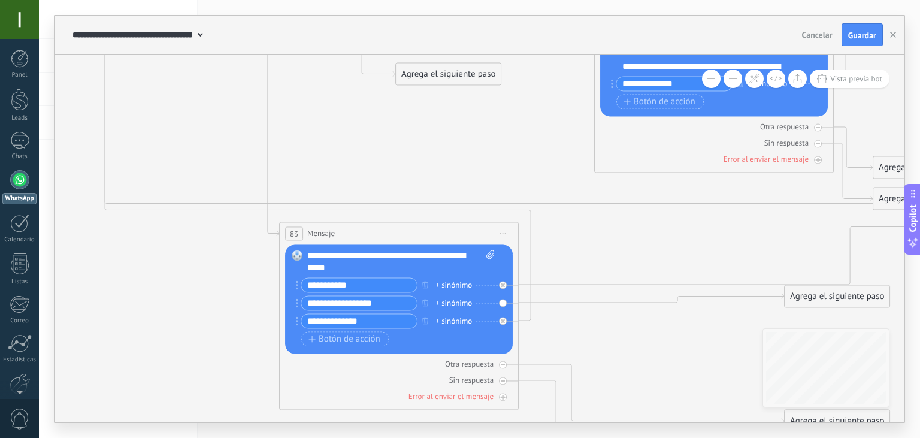
click at [465, 175] on icon at bounding box center [669, 137] width 1961 height 1184
drag, startPoint x: 389, startPoint y: 308, endPoint x: 266, endPoint y: 305, distance: 122.8
click at [301, 305] on input "**********" at bounding box center [359, 303] width 116 height 14
paste input "text"
drag, startPoint x: 327, startPoint y: 299, endPoint x: 253, endPoint y: 304, distance: 74.4
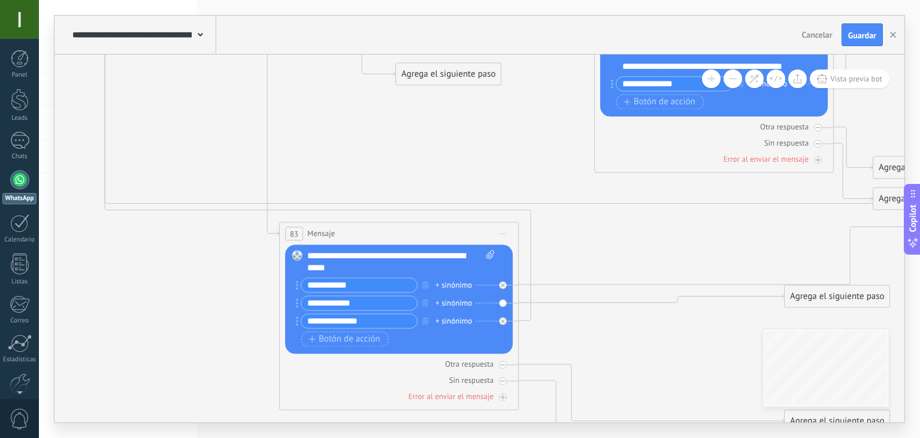
click at [301, 304] on input "**********" at bounding box center [359, 303] width 116 height 14
type input "*********"
click at [426, 321] on icon "button" at bounding box center [425, 320] width 6 height 7
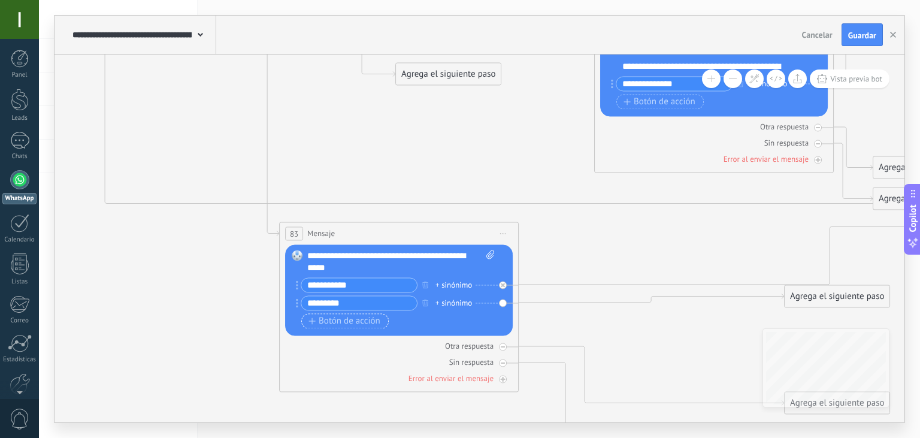
click at [348, 318] on span "Botón de acción" at bounding box center [344, 321] width 72 height 10
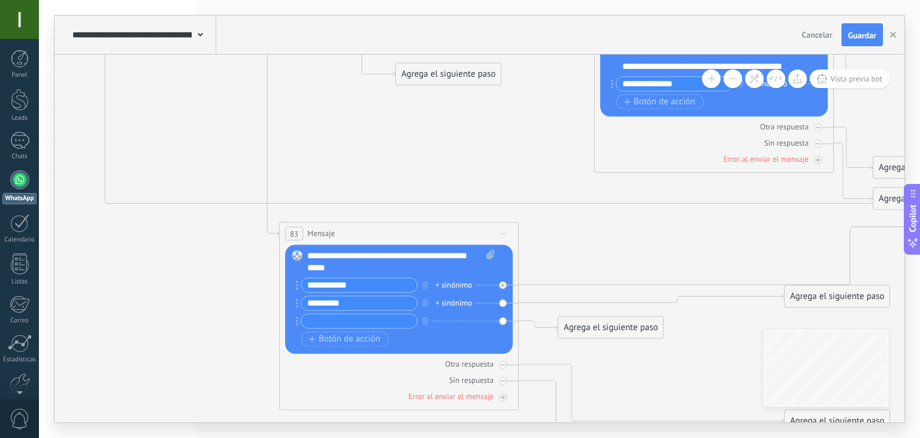
click at [372, 324] on input "text" at bounding box center [359, 321] width 116 height 14
click at [328, 322] on input "**********" at bounding box center [359, 321] width 116 height 14
type input "**********"
click at [607, 251] on icon at bounding box center [669, 154] width 1961 height 1218
click at [589, 332] on div "Agrega el siguiente paso" at bounding box center [610, 328] width 105 height 20
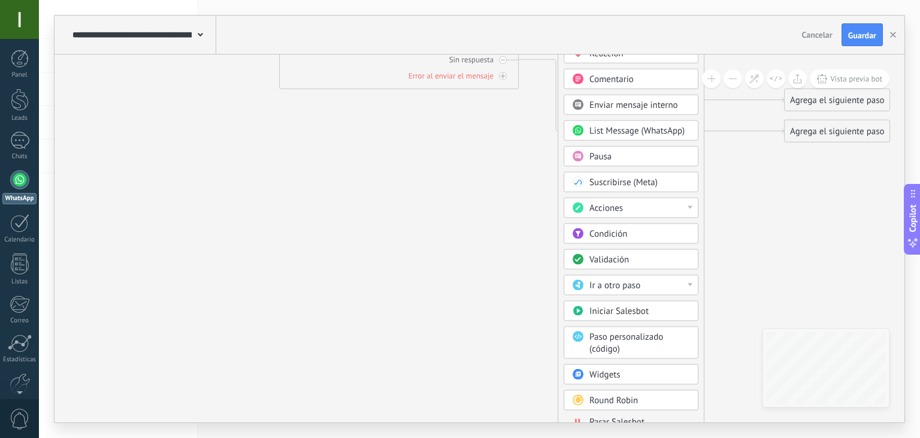
click at [686, 281] on div "Ir a otro paso" at bounding box center [639, 286] width 101 height 12
click at [600, 281] on div "1: Mensaje" at bounding box center [631, 285] width 134 height 20
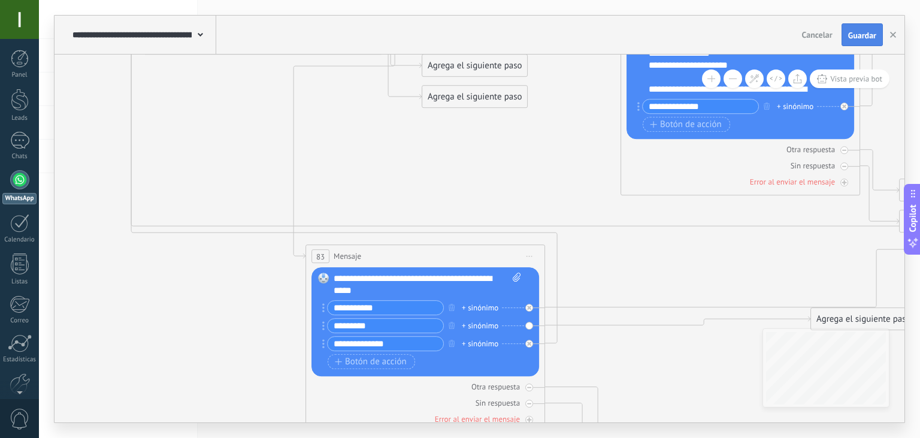
click at [856, 44] on button "Guardar" at bounding box center [861, 34] width 41 height 23
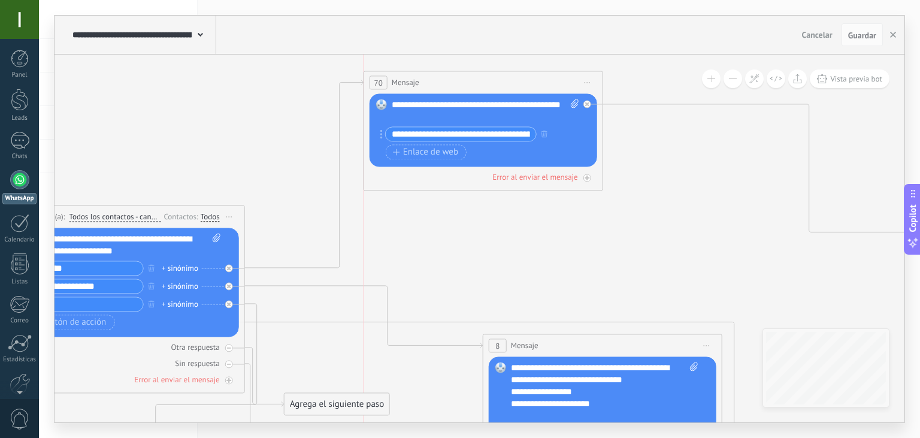
drag, startPoint x: 496, startPoint y: 214, endPoint x: 459, endPoint y: 80, distance: 139.3
click at [459, 80] on div "70 Mensaje ******* (a): Todos los contactos - canales seleccionados Todos los c…" at bounding box center [483, 83] width 238 height 22
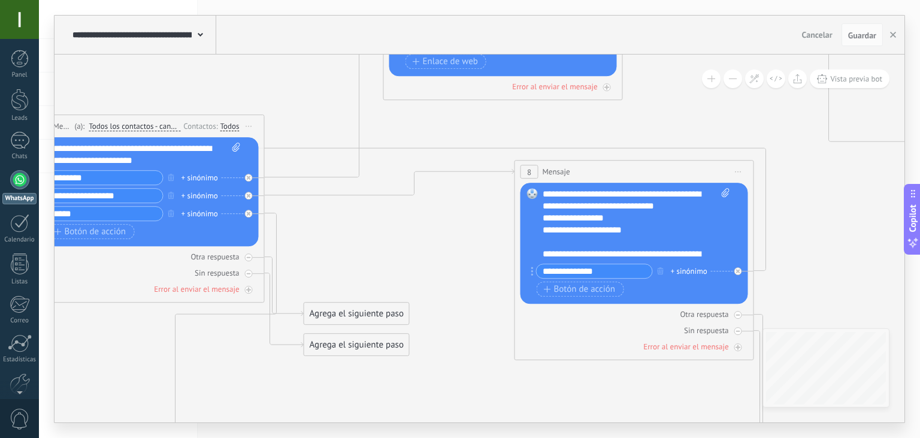
drag, startPoint x: 574, startPoint y: 253, endPoint x: 586, endPoint y: 169, distance: 84.1
click at [586, 169] on div "8 Mensaje ******* (a): Todos los contactos - canales seleccionados Todos los co…" at bounding box center [634, 171] width 238 height 22
